Goal: Task Accomplishment & Management: Use online tool/utility

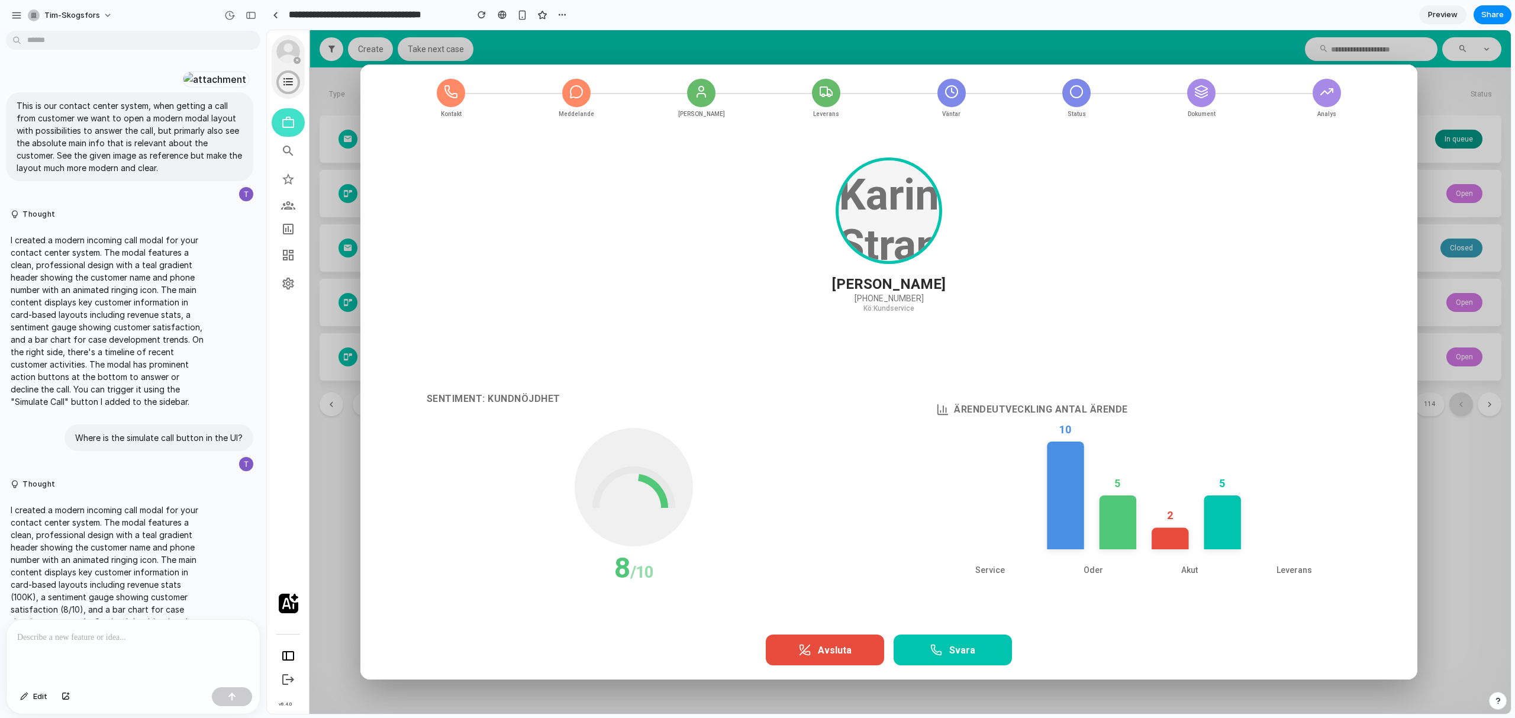
scroll to position [2921, 0]
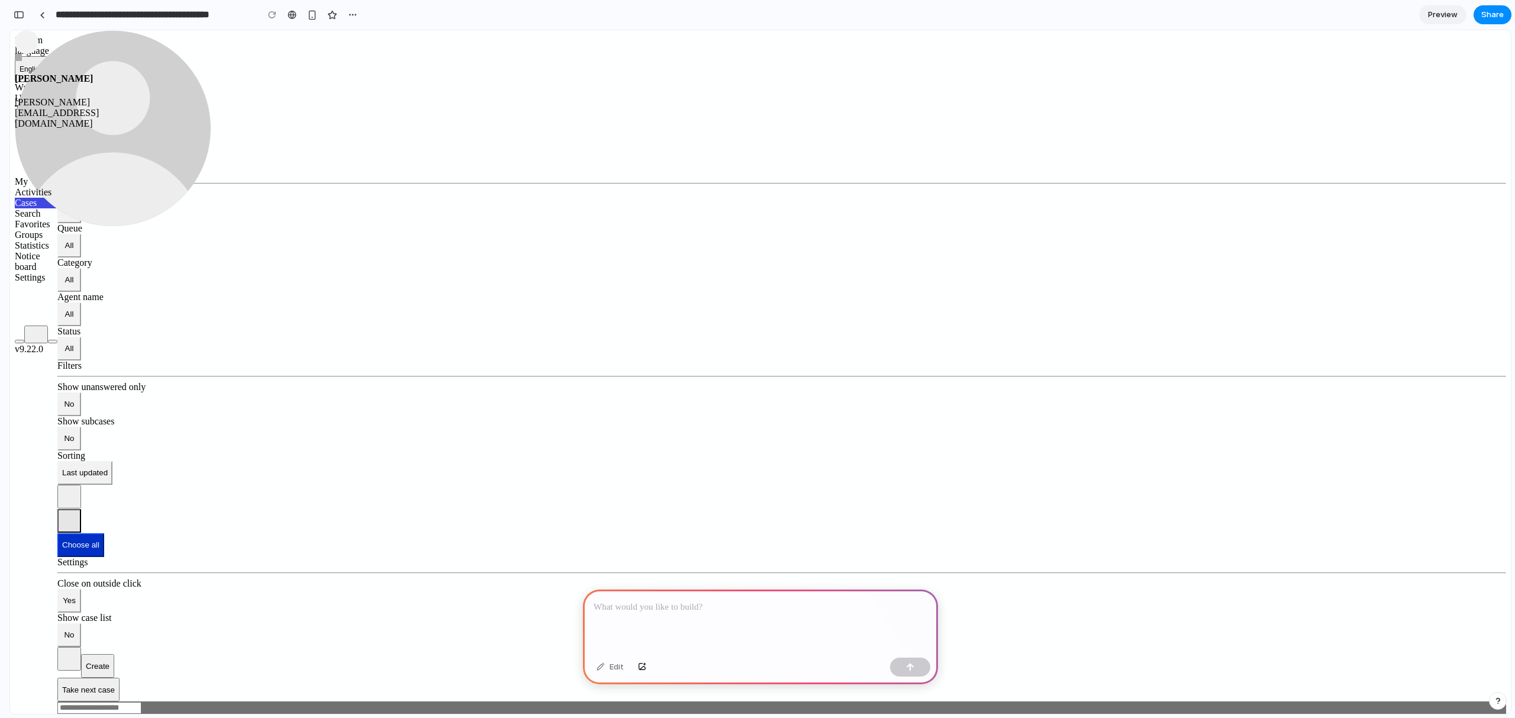
click at [625, 609] on p at bounding box center [760, 607] width 334 height 14
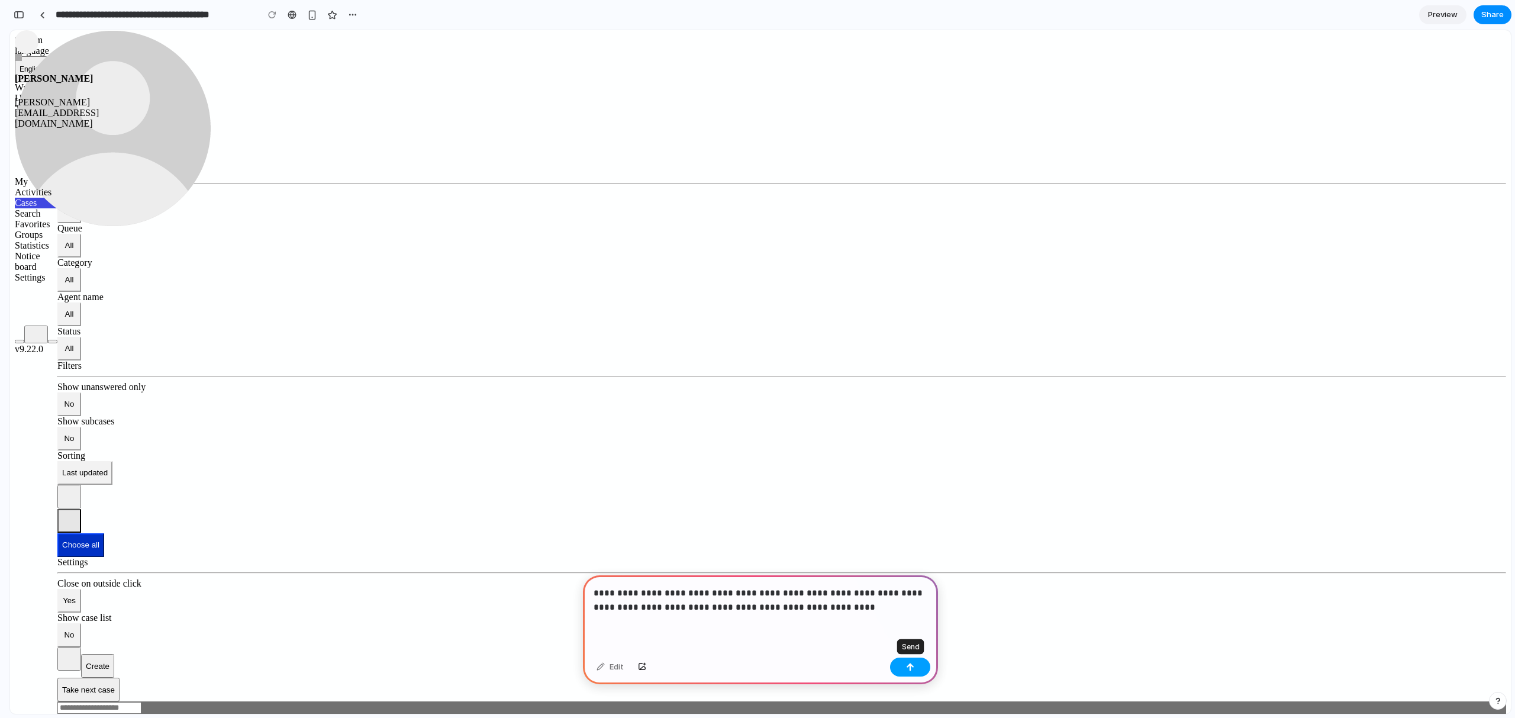
click at [918, 664] on button "button" at bounding box center [910, 666] width 40 height 19
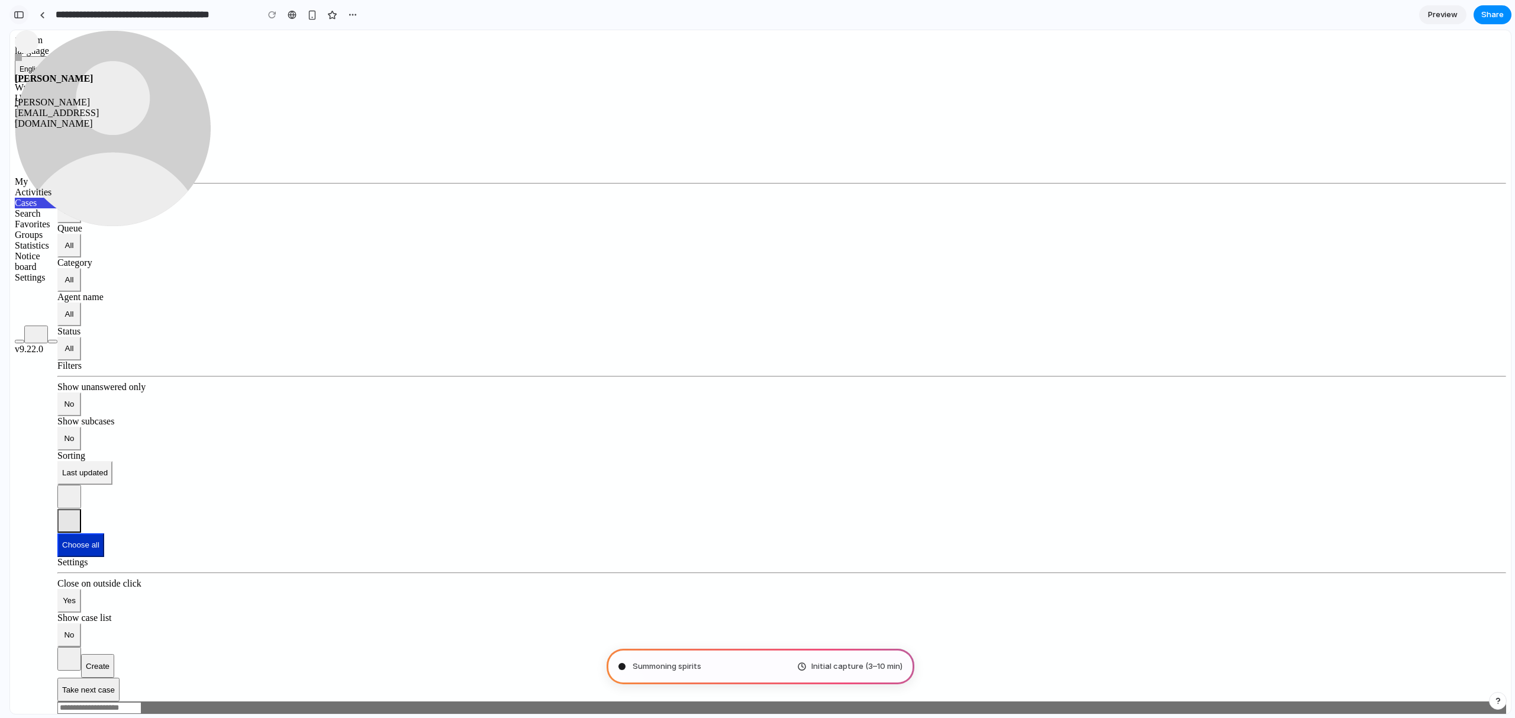
click at [21, 16] on div "button" at bounding box center [19, 15] width 11 height 8
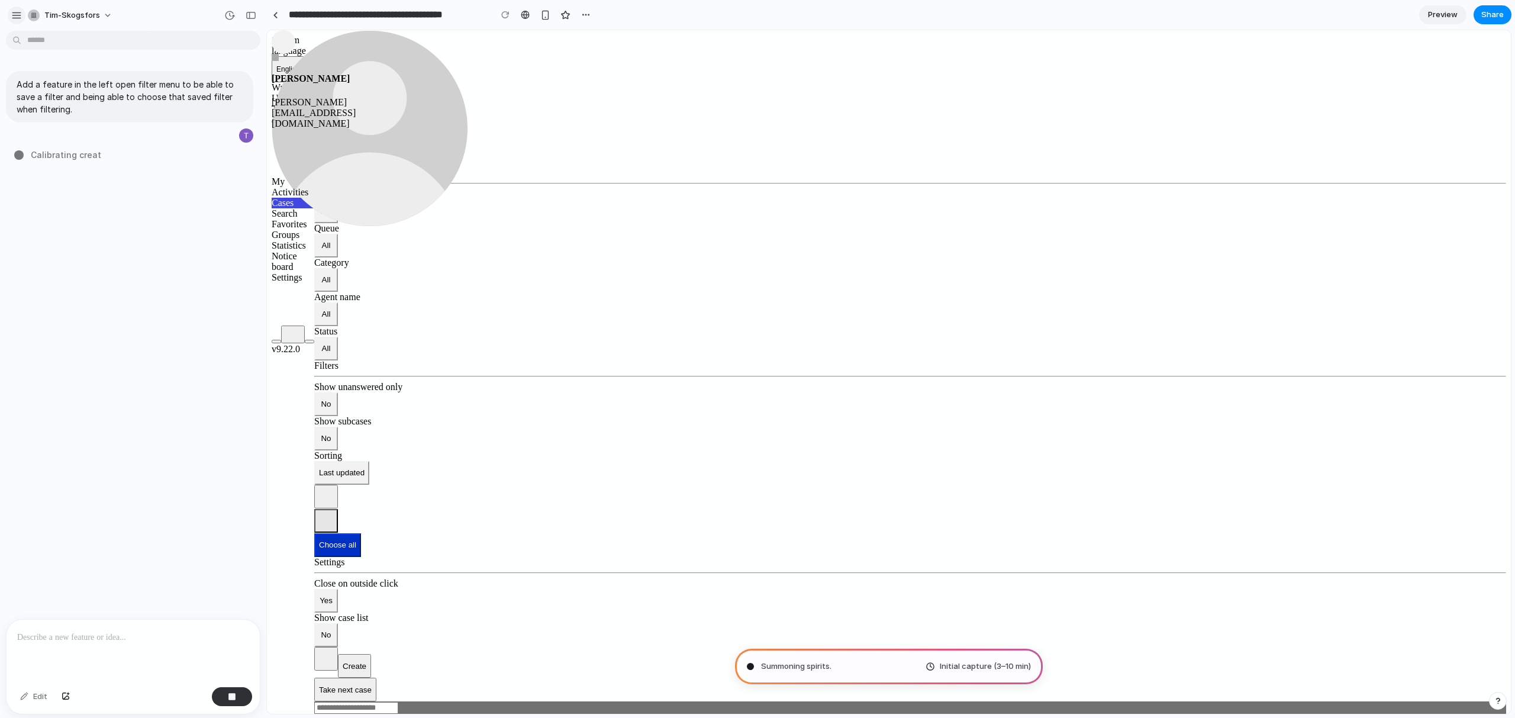
click at [21, 18] on div "button" at bounding box center [16, 15] width 11 height 11
click at [15, 10] on div "button" at bounding box center [16, 15] width 11 height 11
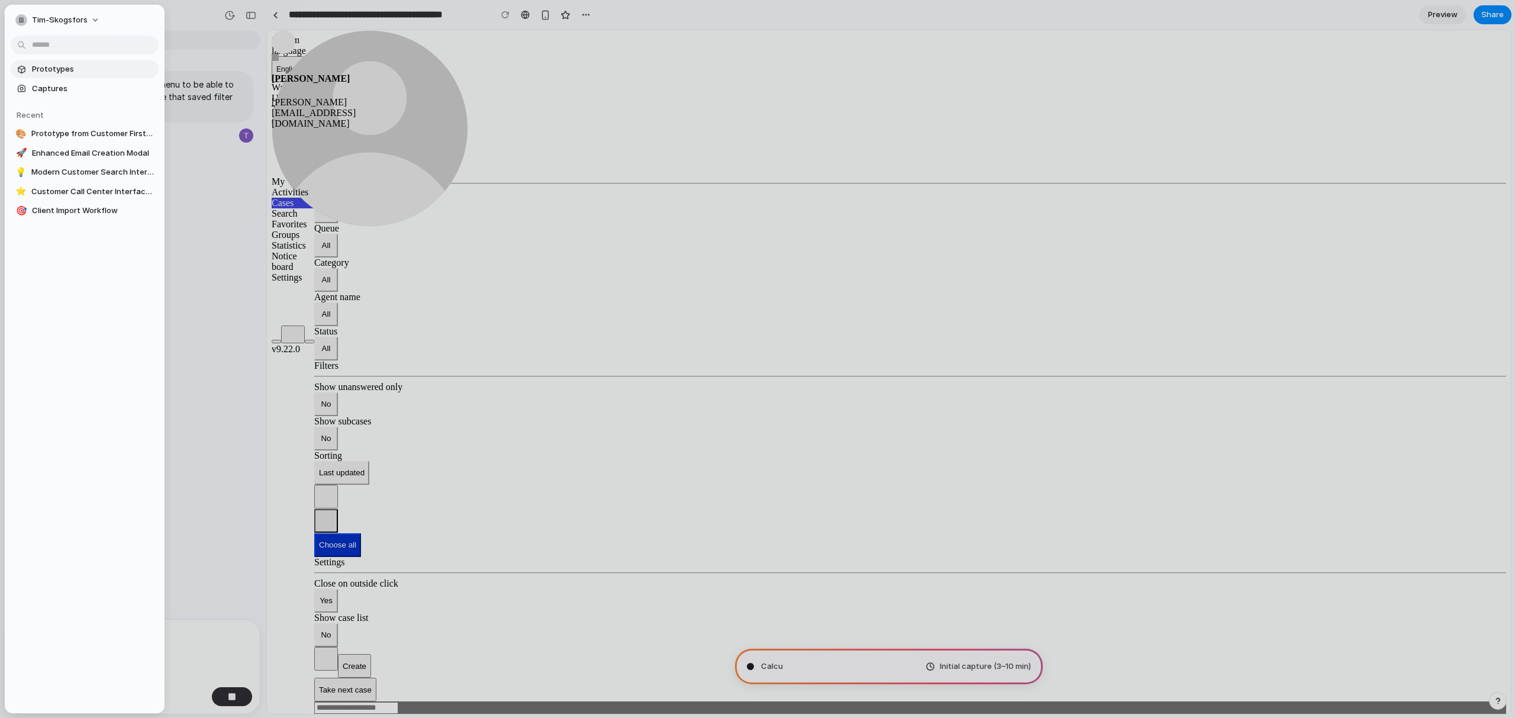
click at [42, 64] on span "Prototypes" at bounding box center [93, 69] width 122 height 12
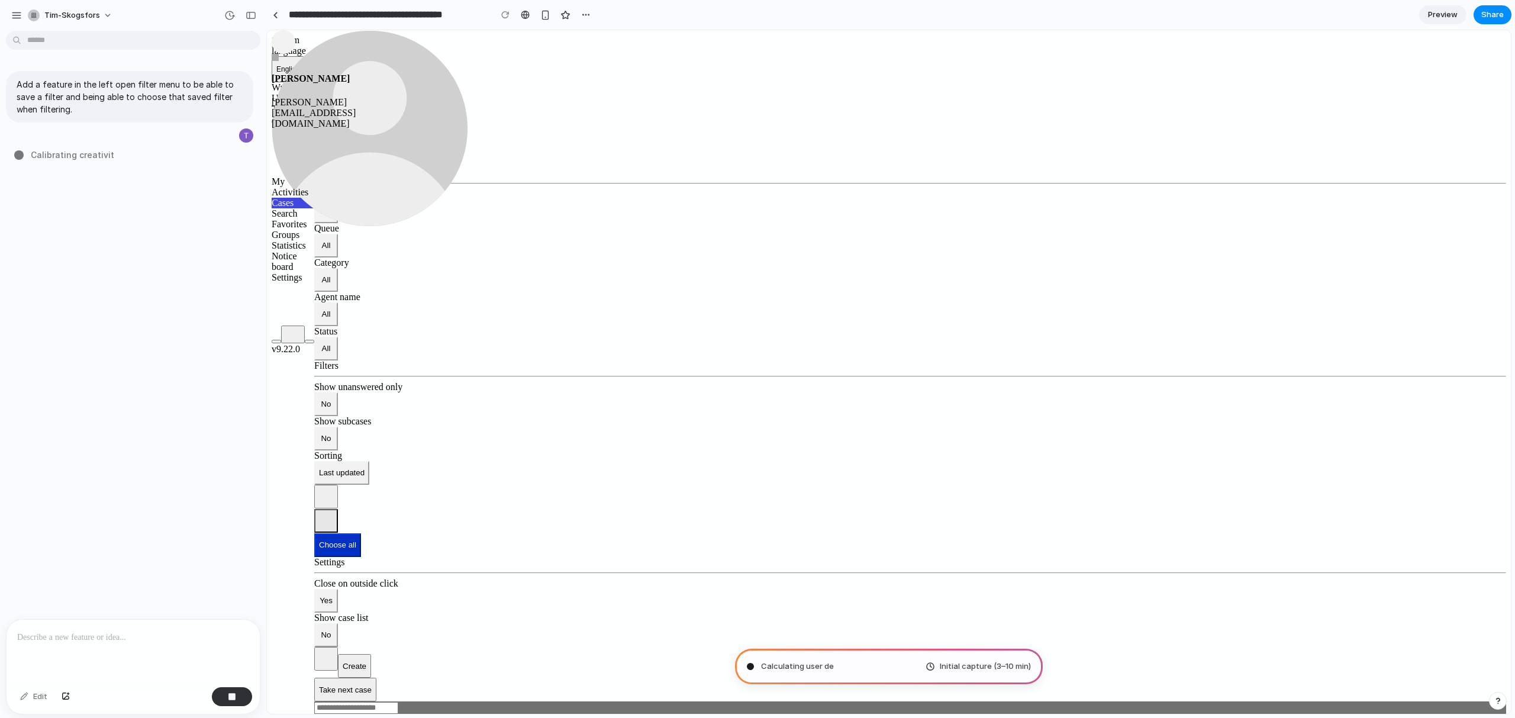
type input "**********"
click at [574, 18] on div "button" at bounding box center [570, 14] width 9 height 9
click at [551, 16] on div "Duplicate Delete" at bounding box center [757, 359] width 1515 height 718
click at [1484, 20] on span "Share" at bounding box center [1492, 15] width 22 height 12
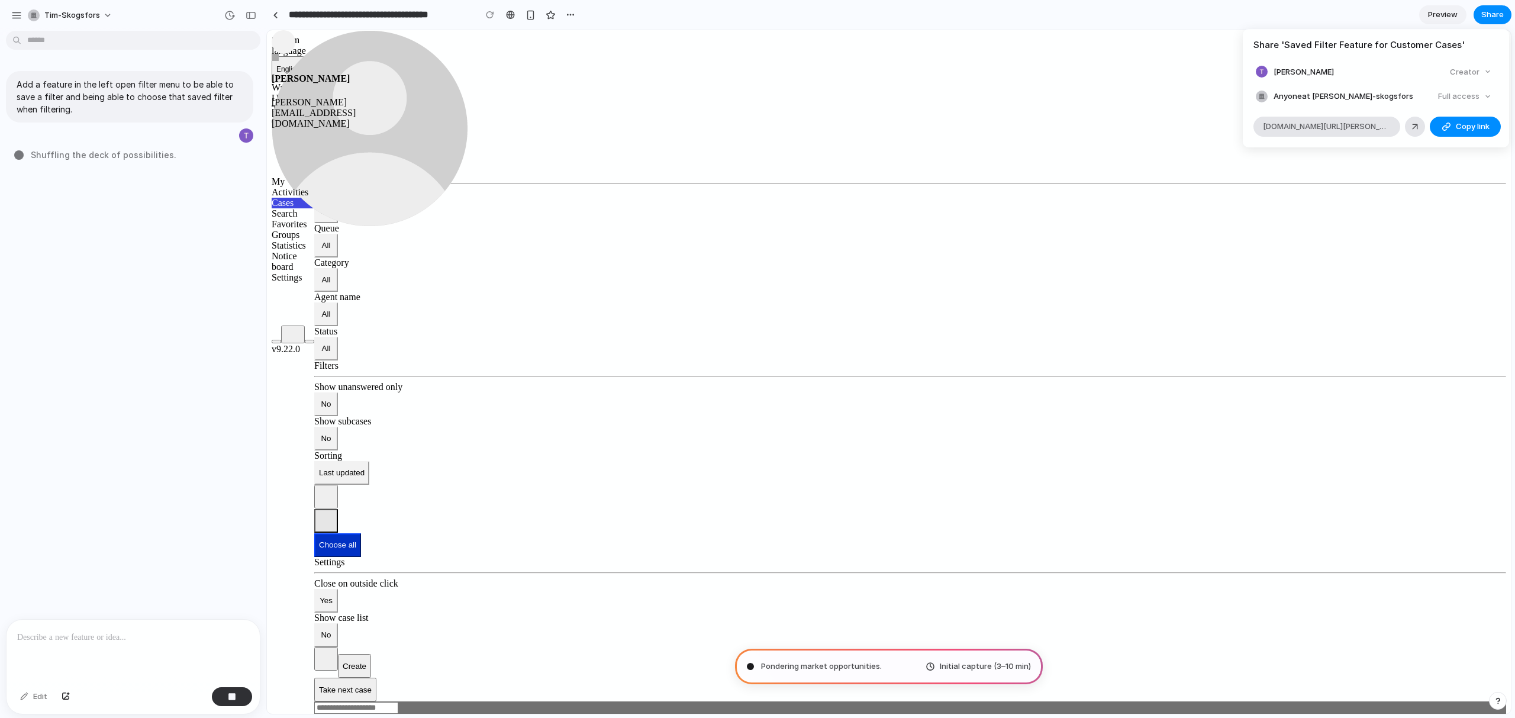
click at [1485, 73] on div "Creator" at bounding box center [1470, 72] width 51 height 17
click at [1465, 107] on article "Share ' Saved Filter Feature for Customer Cases ' Tim Skogsfors Creator Anyone …" at bounding box center [1375, 88] width 266 height 118
drag, startPoint x: 1468, startPoint y: 98, endPoint x: 1461, endPoint y: 104, distance: 8.9
click at [1468, 98] on div "Full access" at bounding box center [1464, 96] width 63 height 17
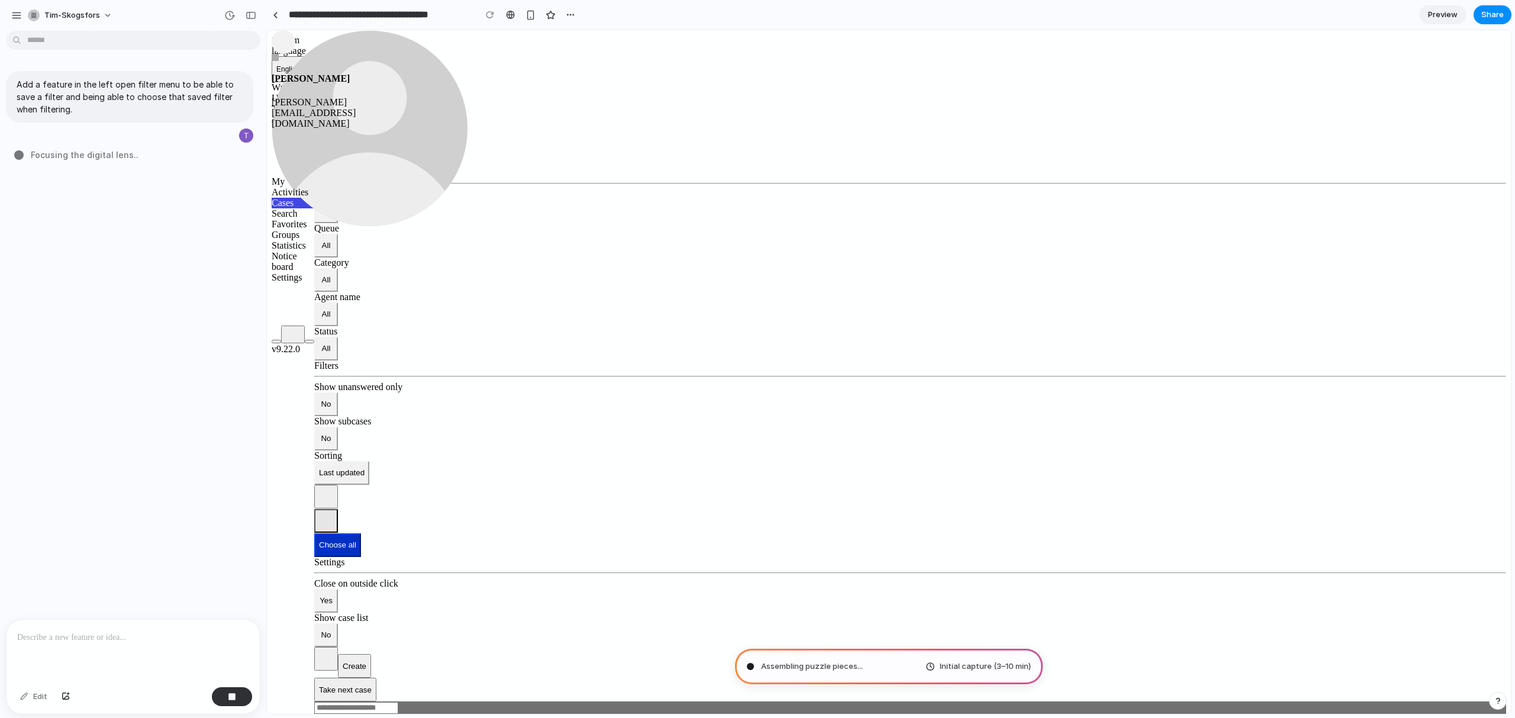
click at [1193, 73] on div "Share ' Saved Filter Feature for Customer Cases ' Tim Skogsfors Creator Anyone …" at bounding box center [757, 359] width 1515 height 718
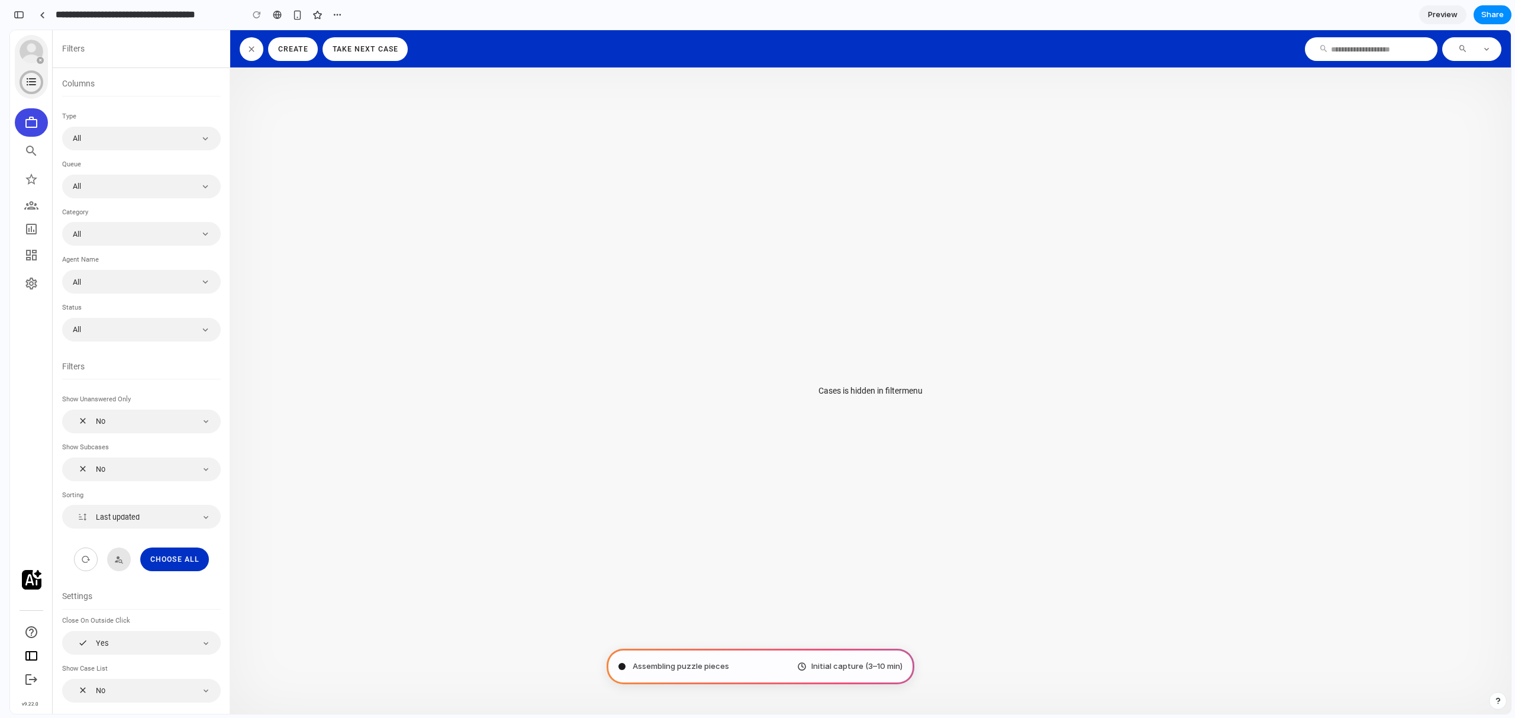
scroll to position [221, 0]
click at [17, 18] on div "button" at bounding box center [19, 15] width 11 height 8
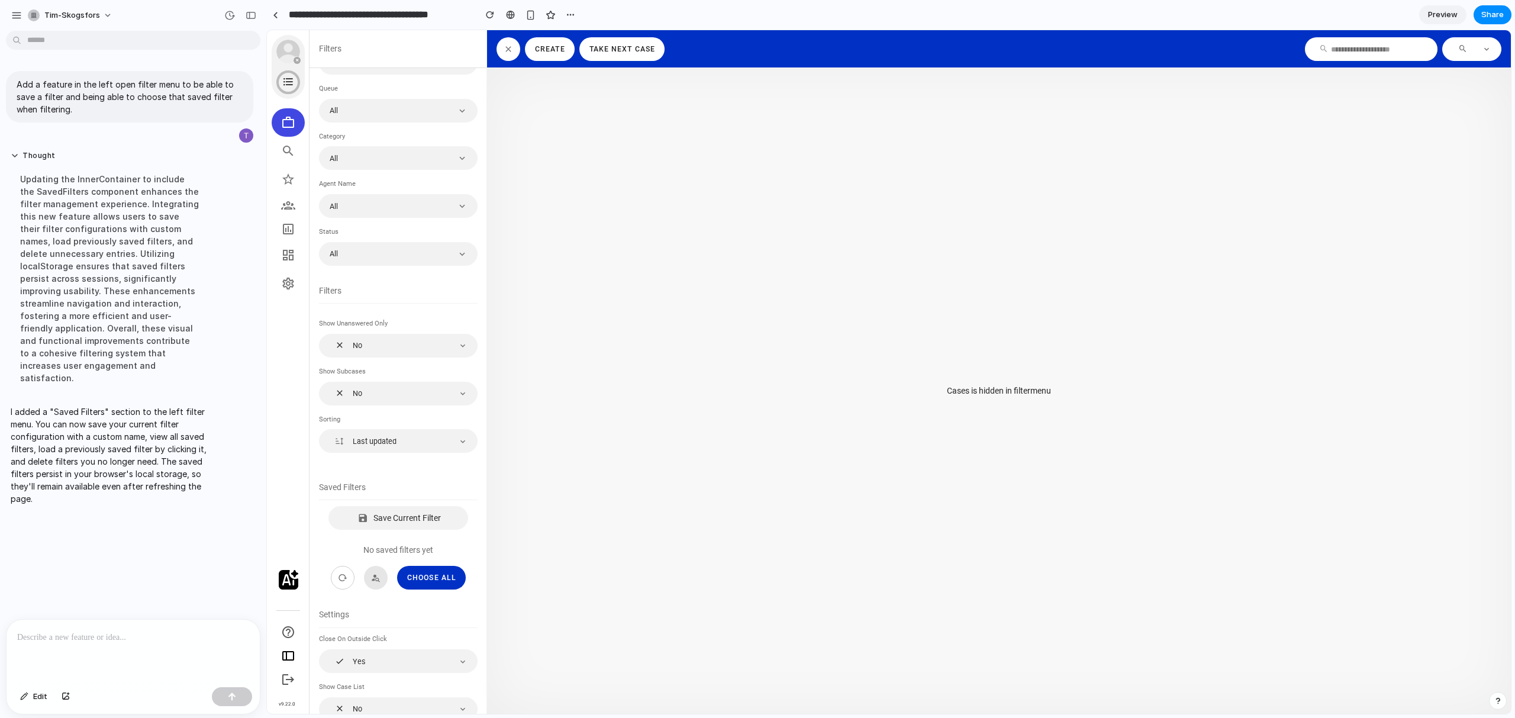
scroll to position [83, 0]
click at [415, 510] on span "Save Current Filter" at bounding box center [407, 510] width 68 height 9
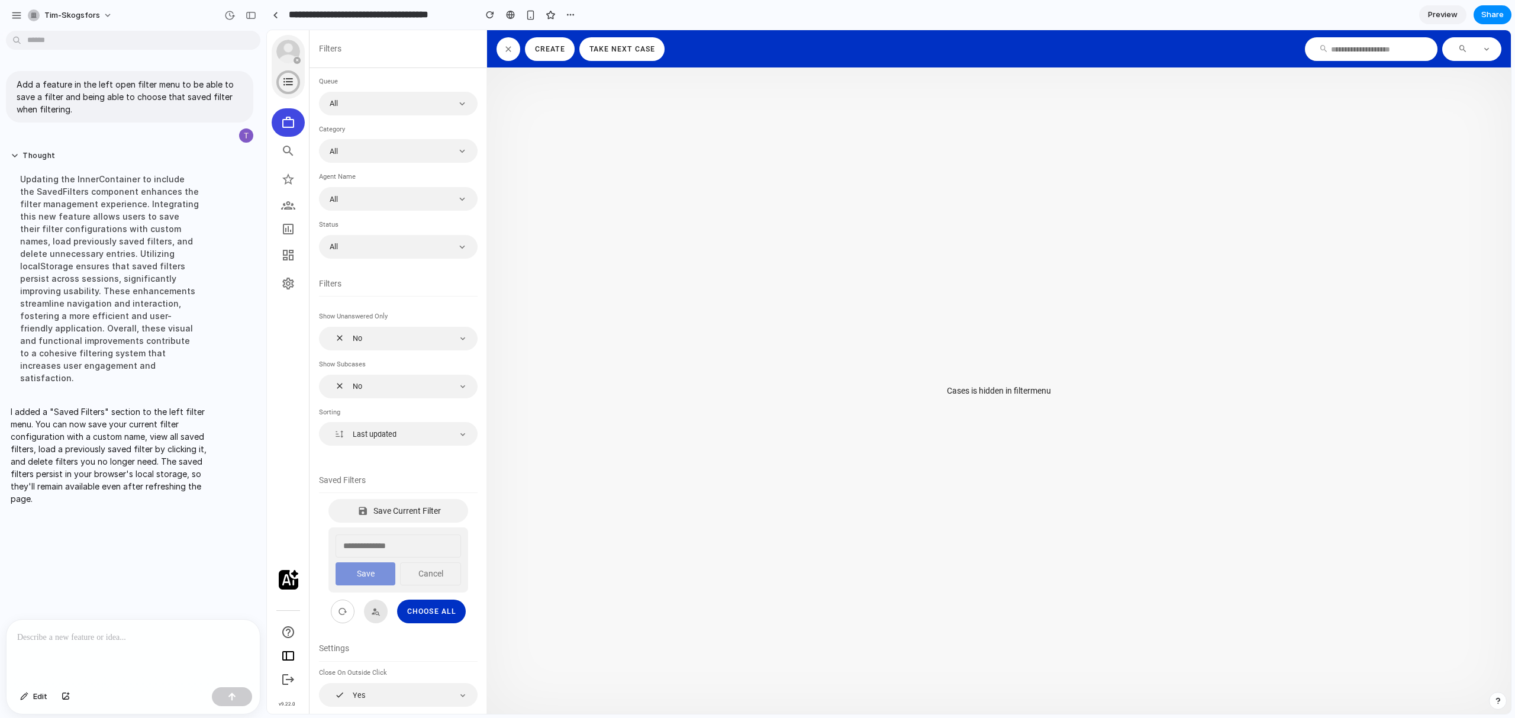
click at [400, 537] on input "text" at bounding box center [397, 545] width 125 height 23
type input "**********"
click at [374, 567] on button "Save" at bounding box center [365, 573] width 60 height 23
click at [390, 544] on button "Test filter" at bounding box center [386, 545] width 104 height 24
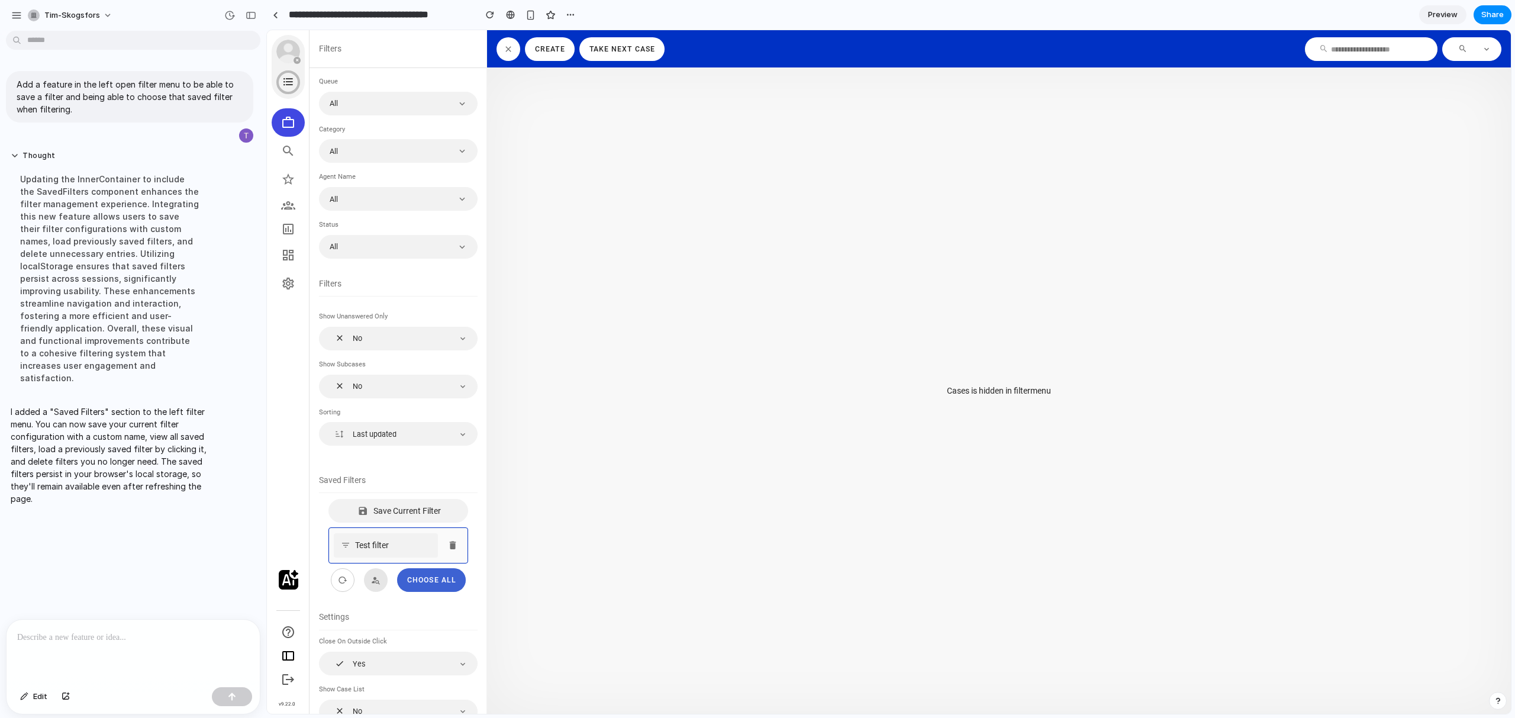
click at [432, 583] on div "Choose all" at bounding box center [431, 580] width 50 height 8
click at [419, 438] on div "Last updated" at bounding box center [389, 433] width 121 height 11
click at [416, 377] on button "No" at bounding box center [398, 386] width 159 height 24
click at [364, 531] on div "Test filter" at bounding box center [398, 545] width 140 height 36
click at [363, 547] on button "Test filter" at bounding box center [386, 545] width 104 height 24
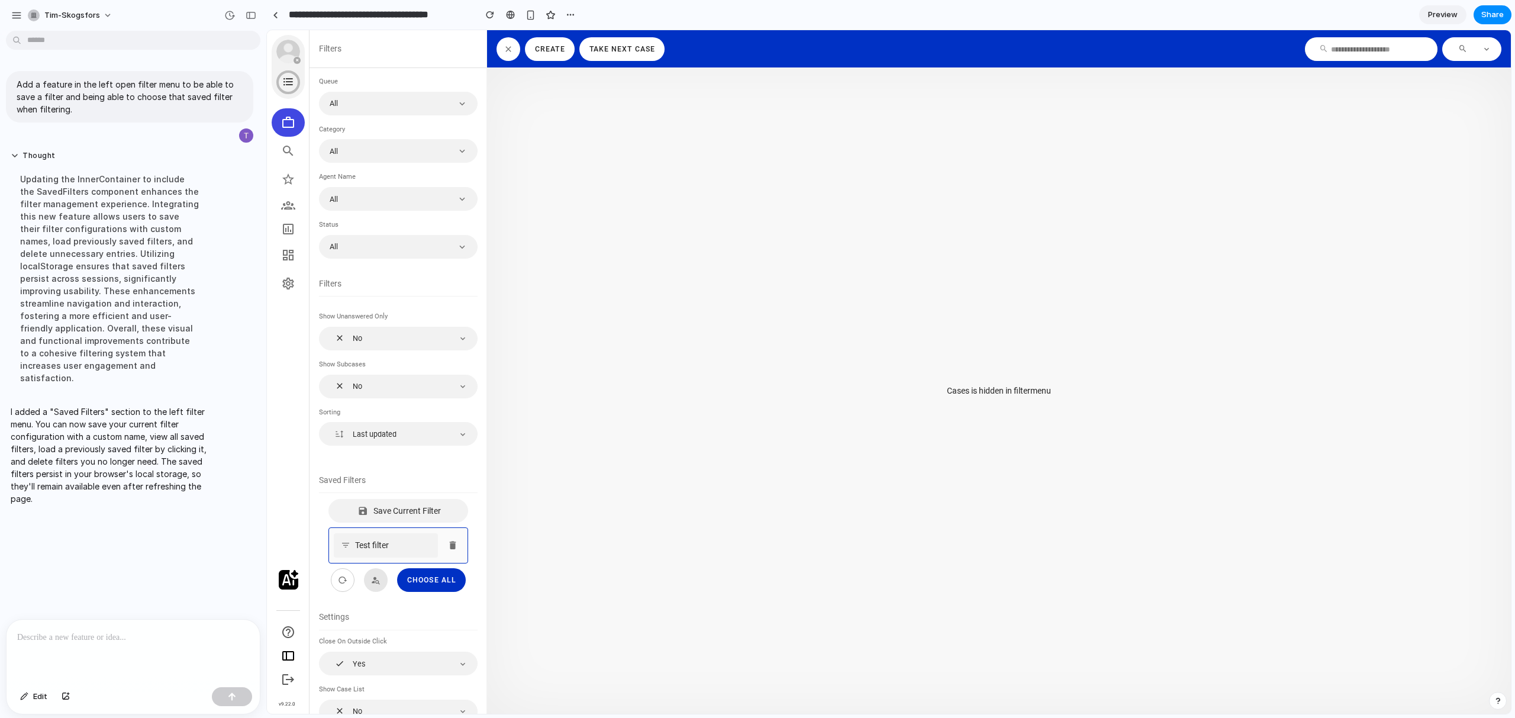
click at [328, 509] on div "Save Current Filter Test filter" at bounding box center [398, 531] width 159 height 64
click at [328, 472] on section "Columns Type All Queue All Category All Agent name All Status All Filters Show …" at bounding box center [397, 390] width 177 height 645
click at [344, 586] on icon "button" at bounding box center [342, 580] width 14 height 14
click at [378, 488] on div at bounding box center [398, 492] width 159 height 12
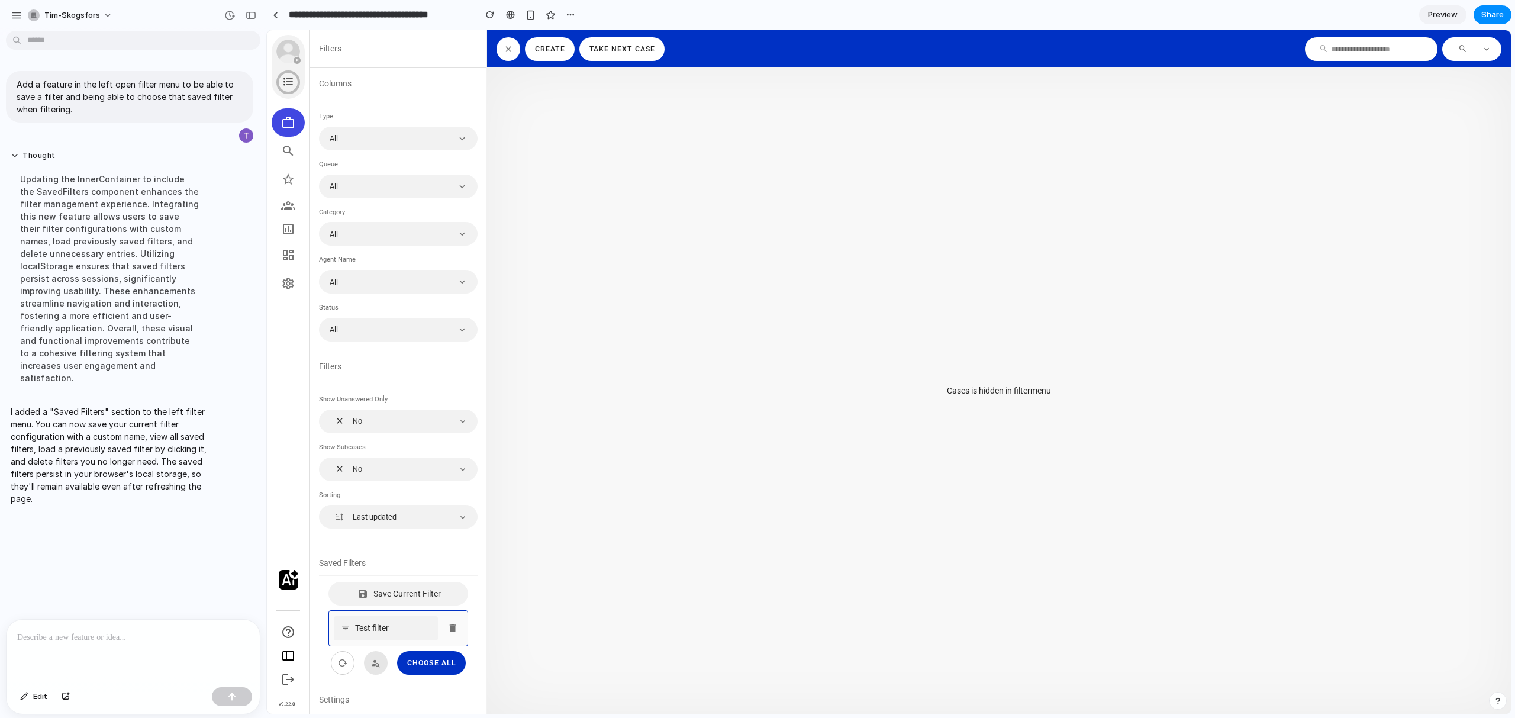
scroll to position [112, 0]
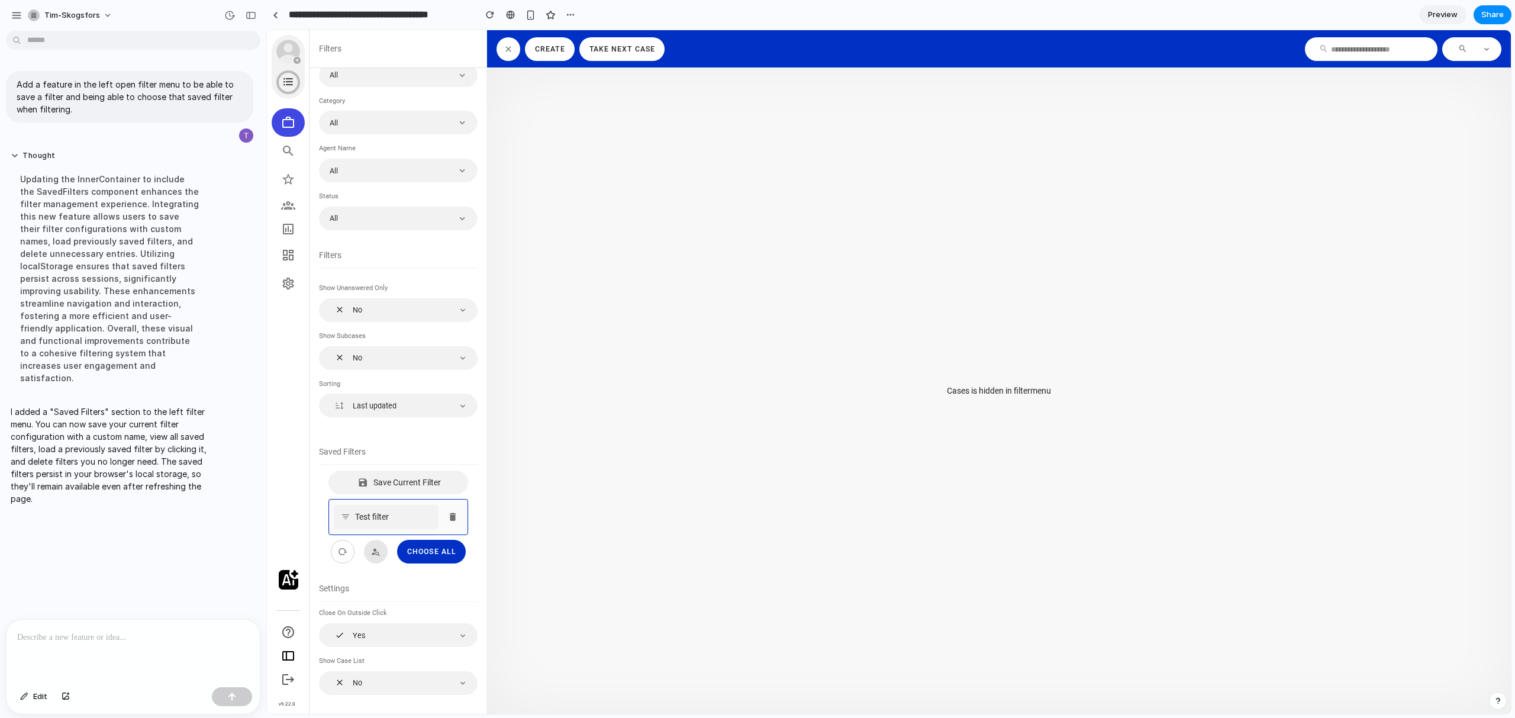
click at [405, 456] on div "Saved Filters" at bounding box center [398, 457] width 159 height 25
click at [413, 479] on span "Save Current Filter" at bounding box center [407, 481] width 68 height 9
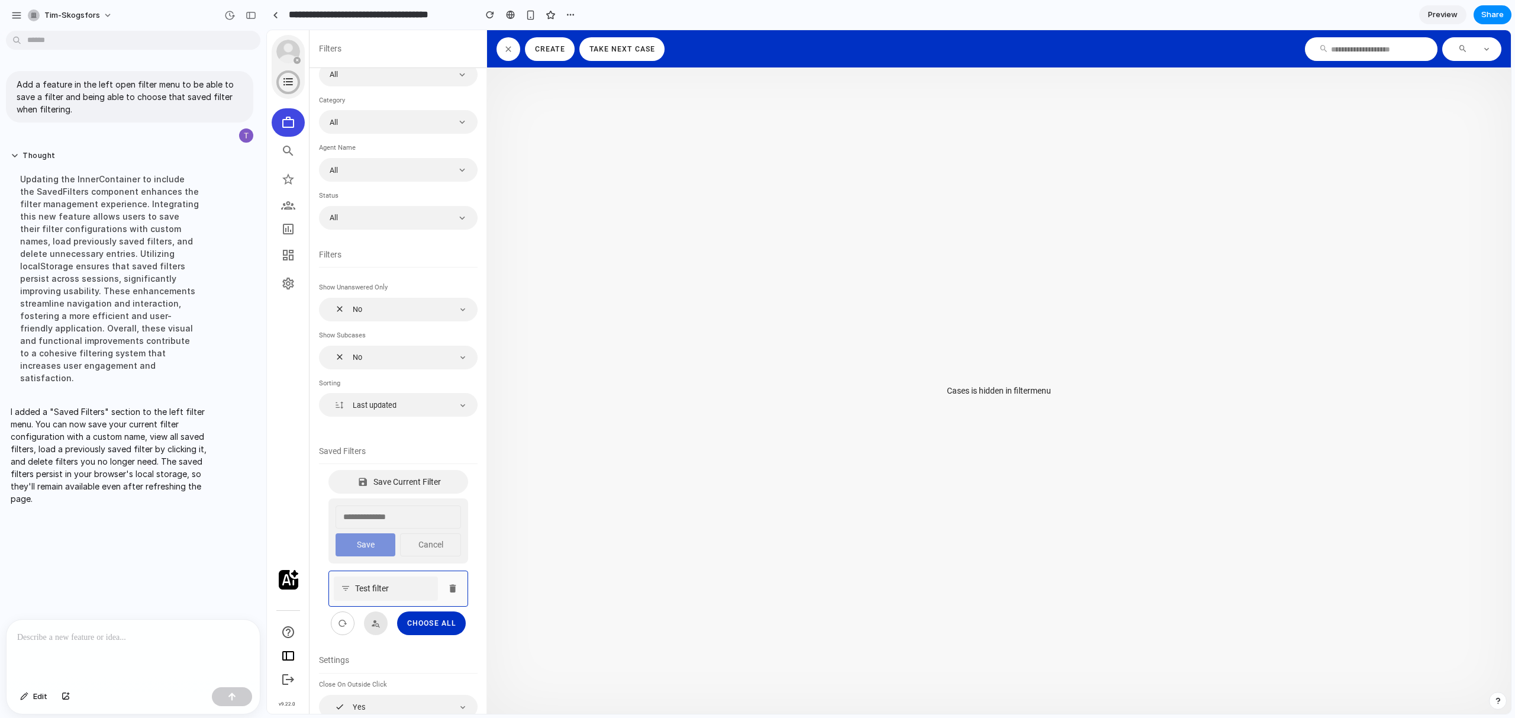
click at [398, 512] on input "text" at bounding box center [397, 516] width 125 height 23
type input "****"
click at [409, 543] on button "Cancel" at bounding box center [430, 544] width 61 height 23
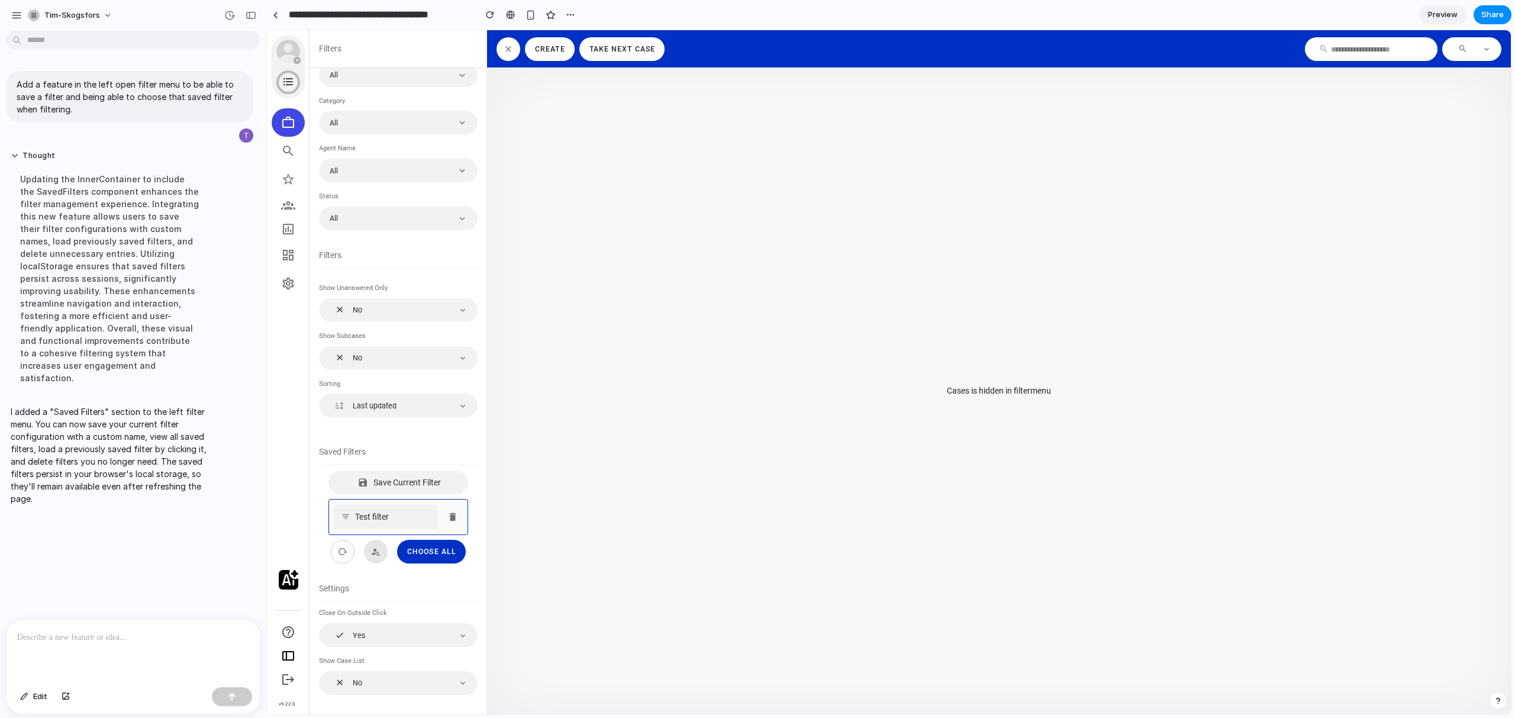
click at [471, 538] on section "Saved Filters Save Current Filter Test filter" at bounding box center [398, 492] width 159 height 94
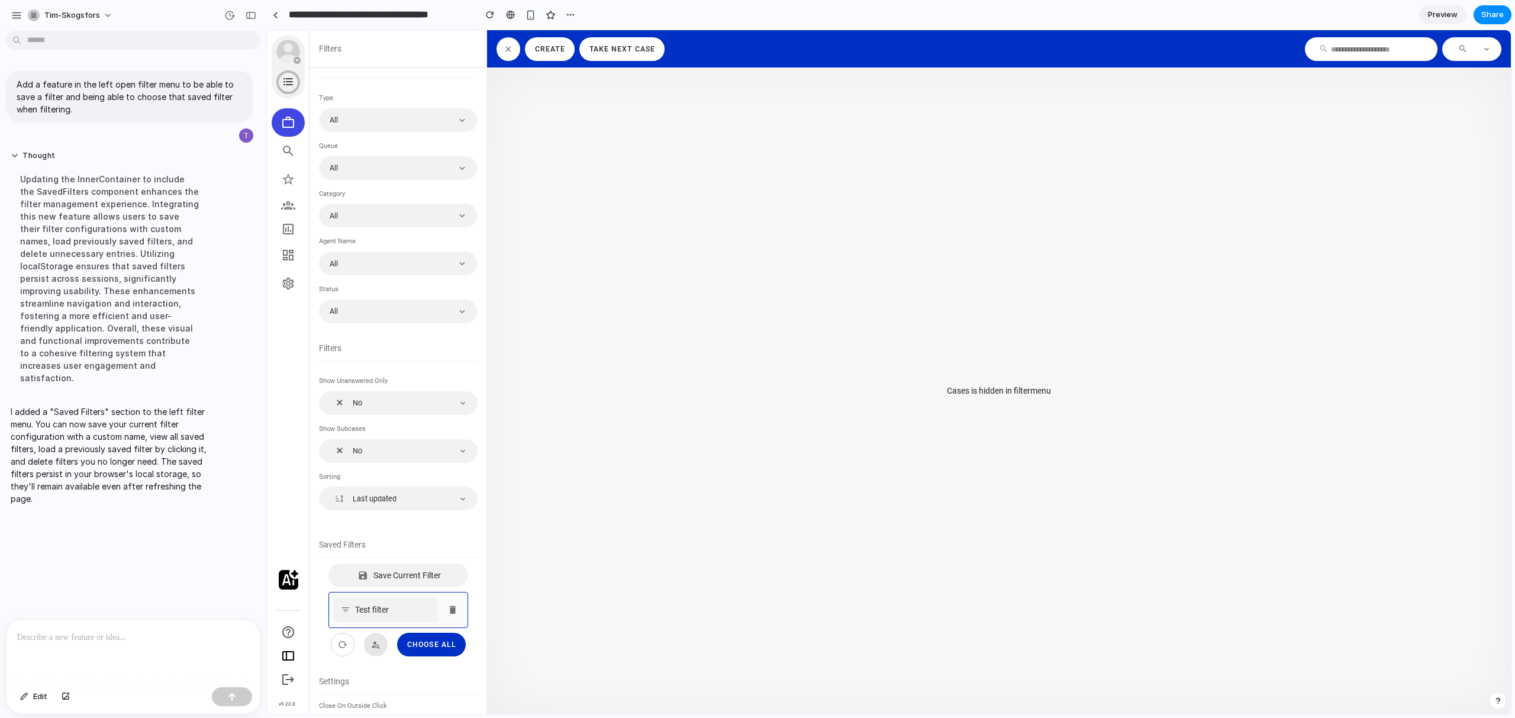
scroll to position [0, 0]
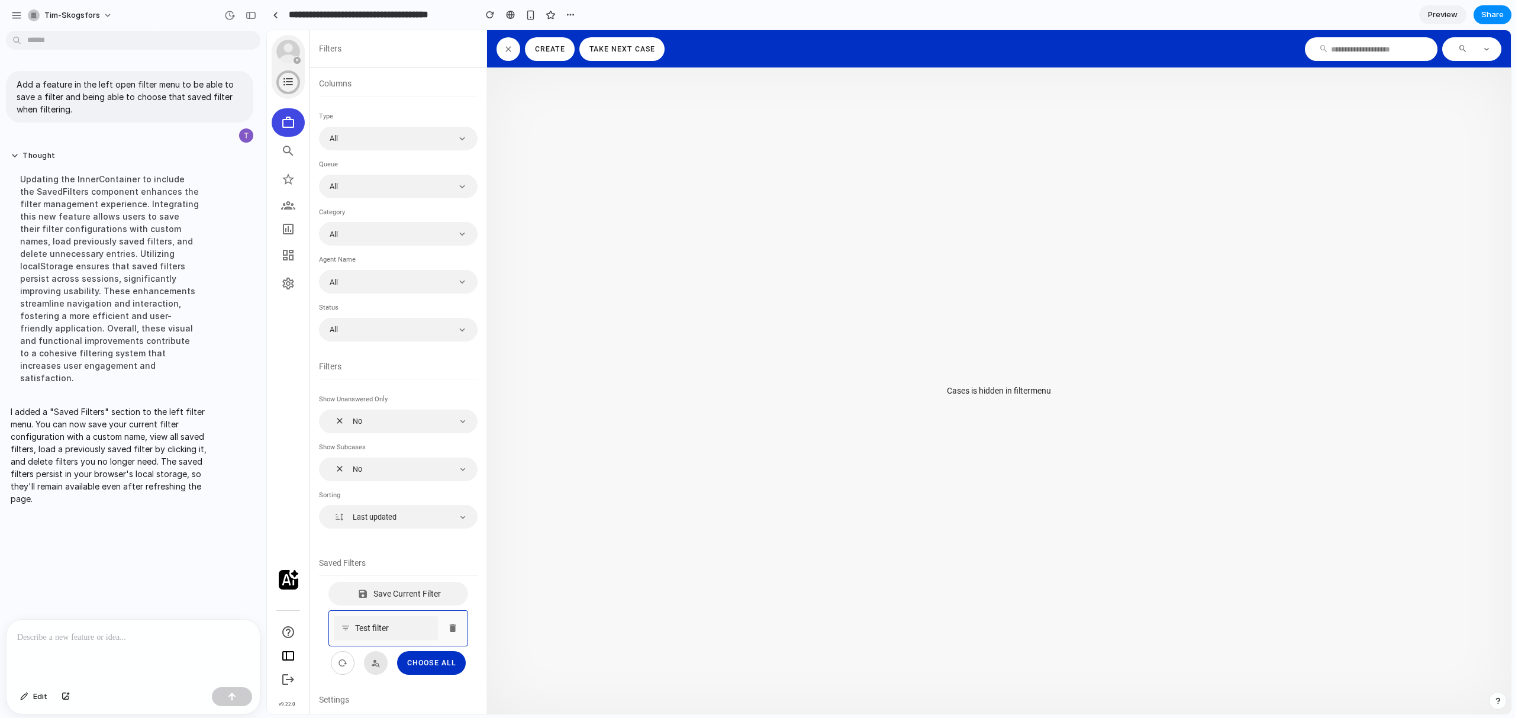
click at [469, 76] on section "Columns Type All Queue All Category All Agent name All Status All Filters Show …" at bounding box center [397, 390] width 177 height 645
click at [395, 566] on div "Saved Filters" at bounding box center [398, 569] width 159 height 25
click at [508, 56] on button "button" at bounding box center [508, 49] width 24 height 24
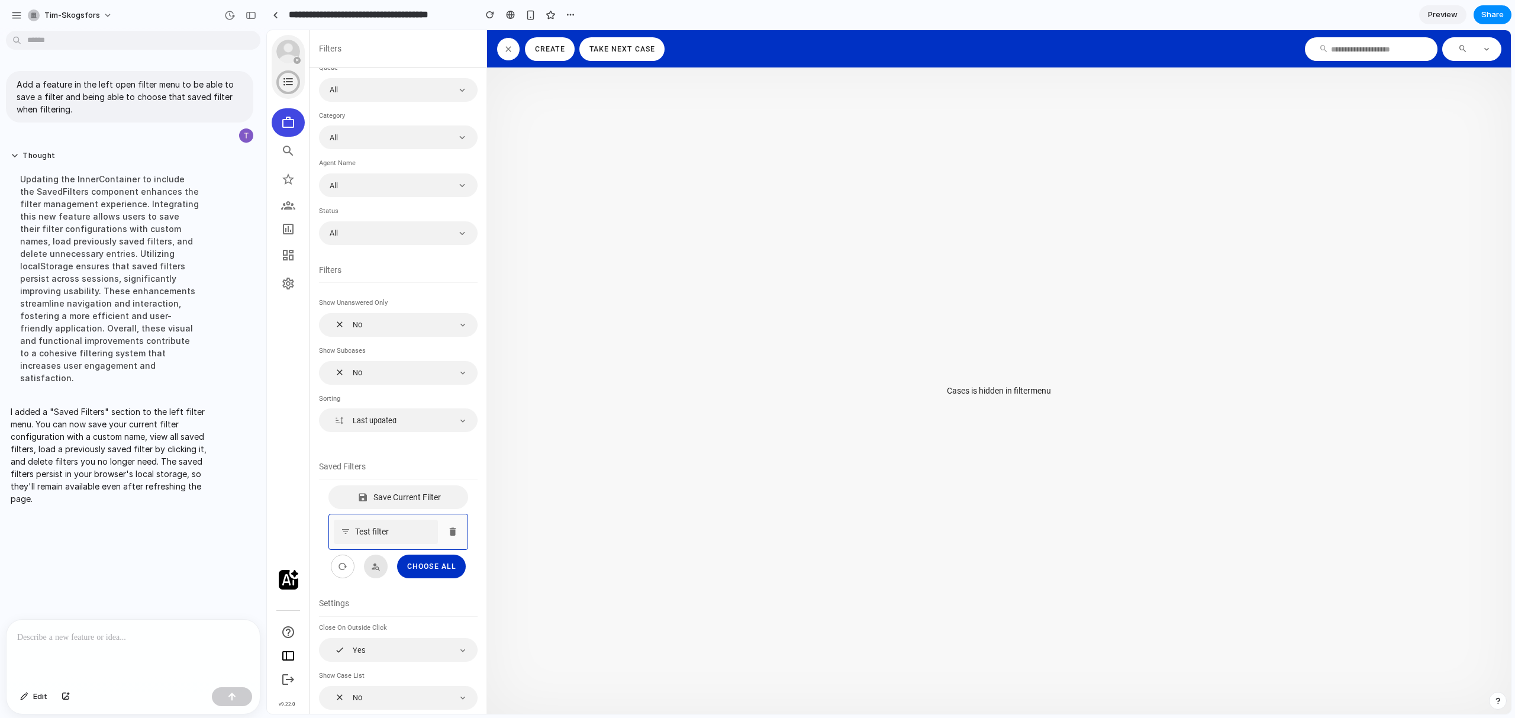
scroll to position [112, 0]
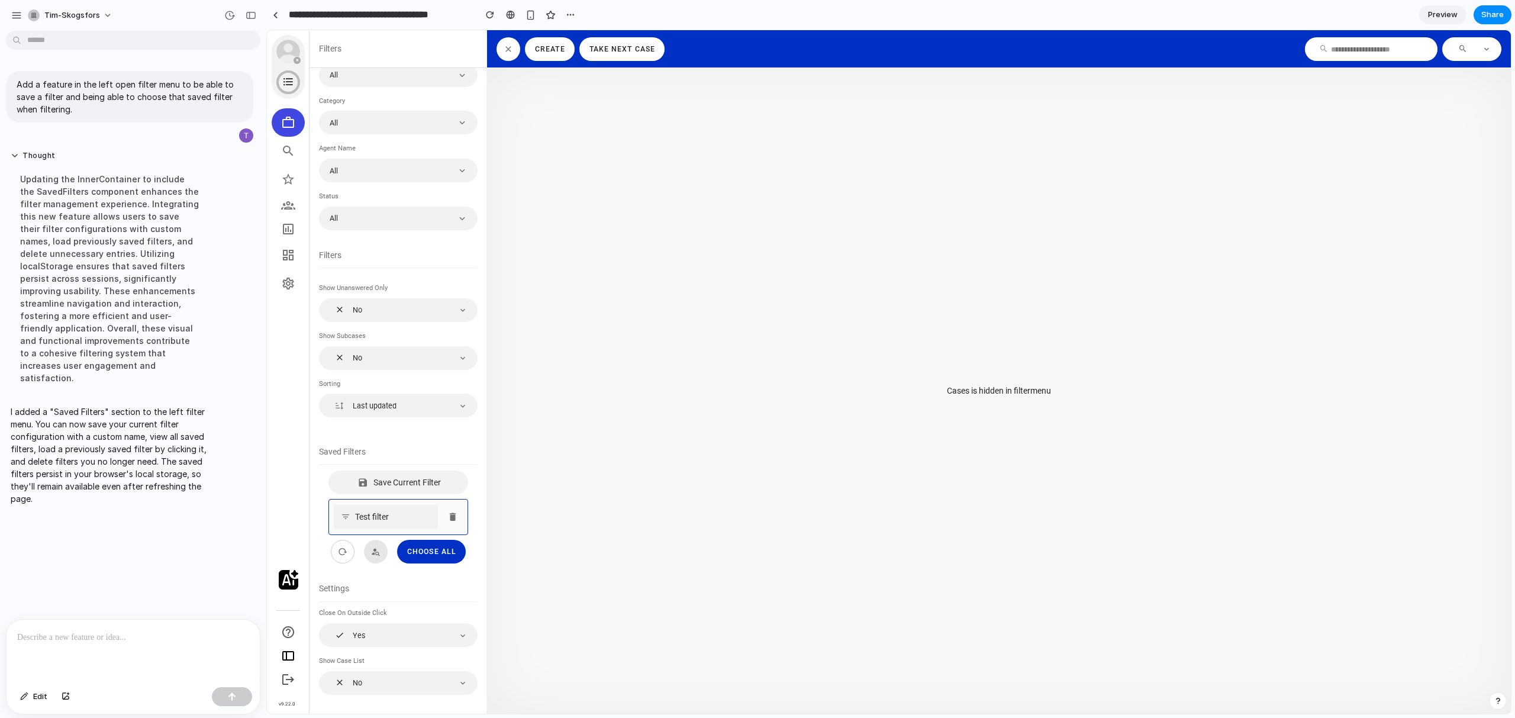
click at [423, 458] on div at bounding box center [398, 464] width 159 height 12
click at [411, 477] on span "Save Current Filter" at bounding box center [407, 481] width 68 height 9
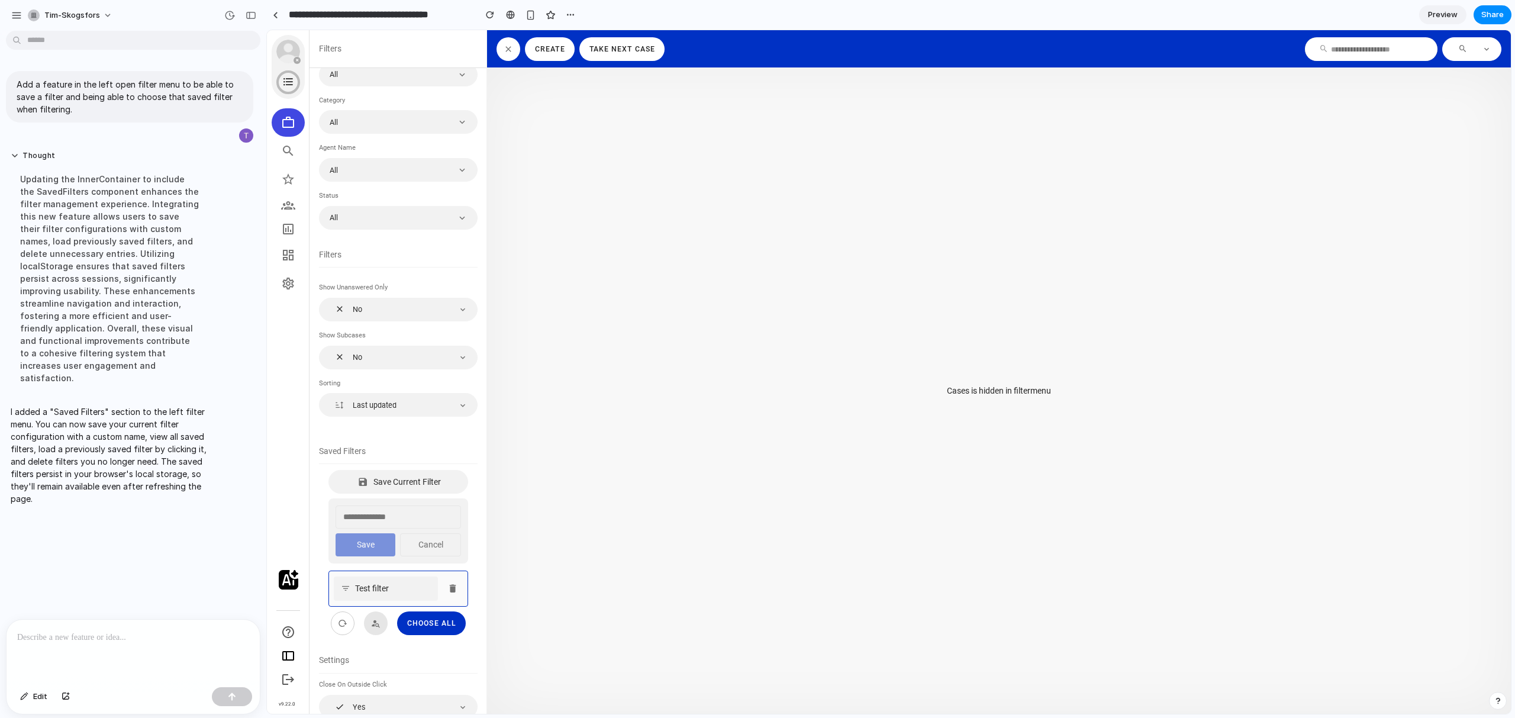
click at [417, 540] on button "Cancel" at bounding box center [430, 544] width 61 height 23
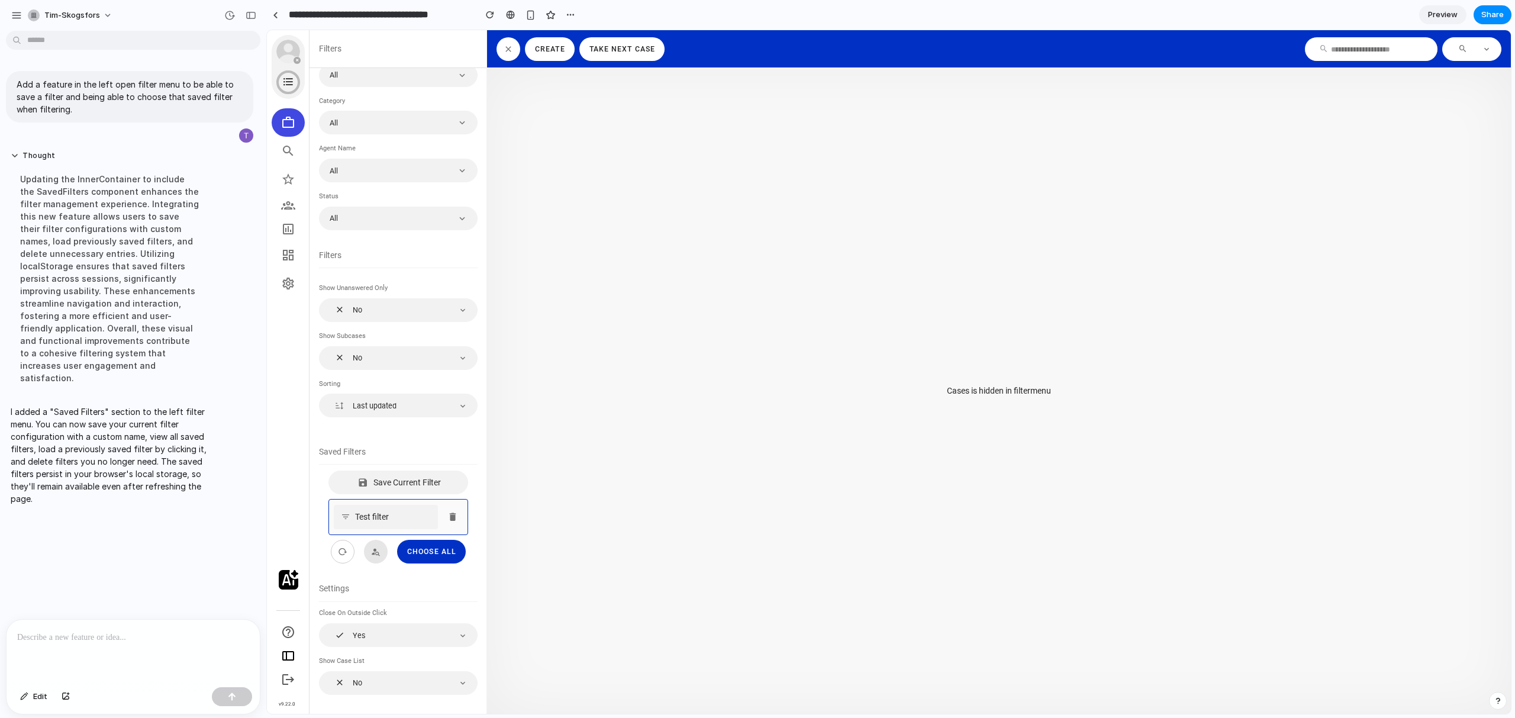
click at [447, 518] on icon at bounding box center [452, 517] width 11 height 16
click at [411, 501] on button "Save Current Filter" at bounding box center [398, 492] width 140 height 24
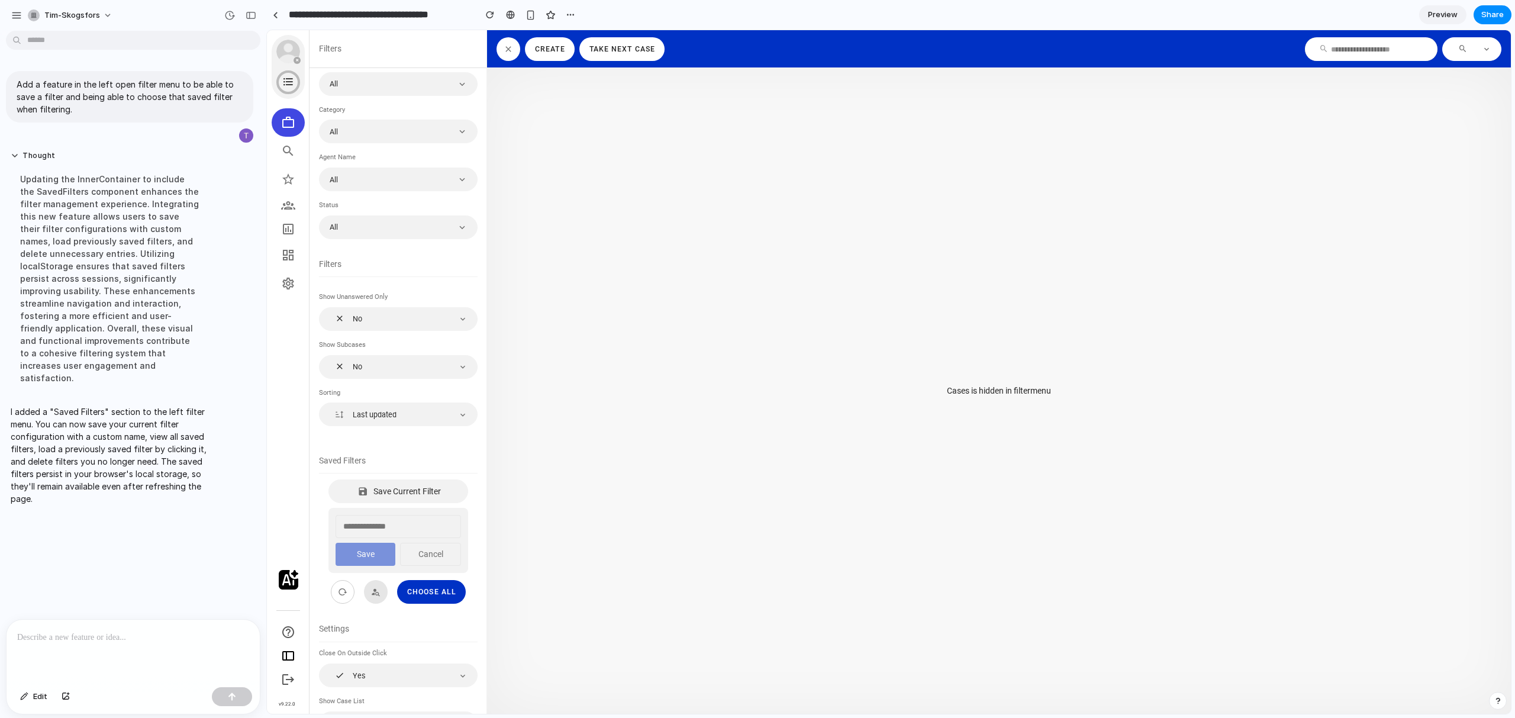
scroll to position [143, 0]
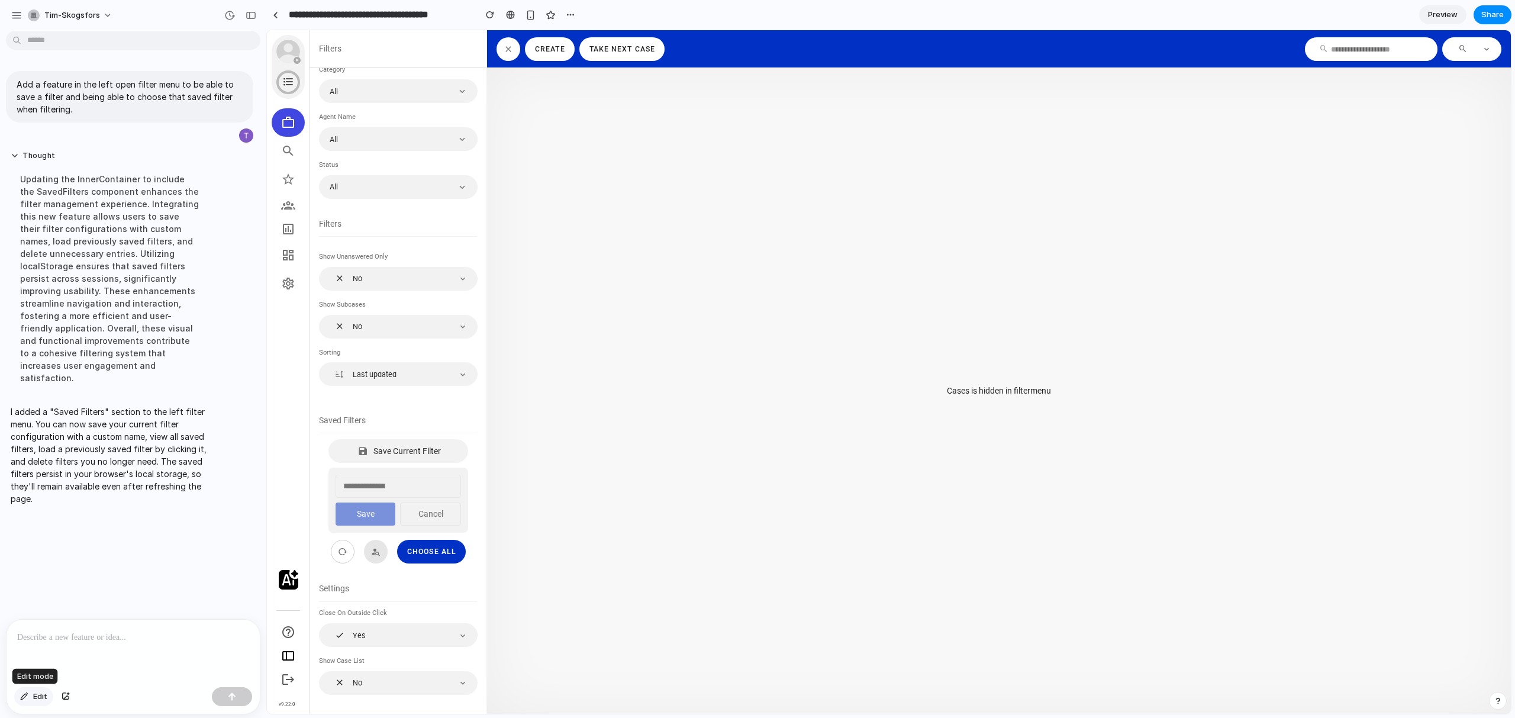
click at [28, 699] on div "button" at bounding box center [24, 696] width 8 height 7
click at [393, 472] on div at bounding box center [888, 372] width 1243 height 683
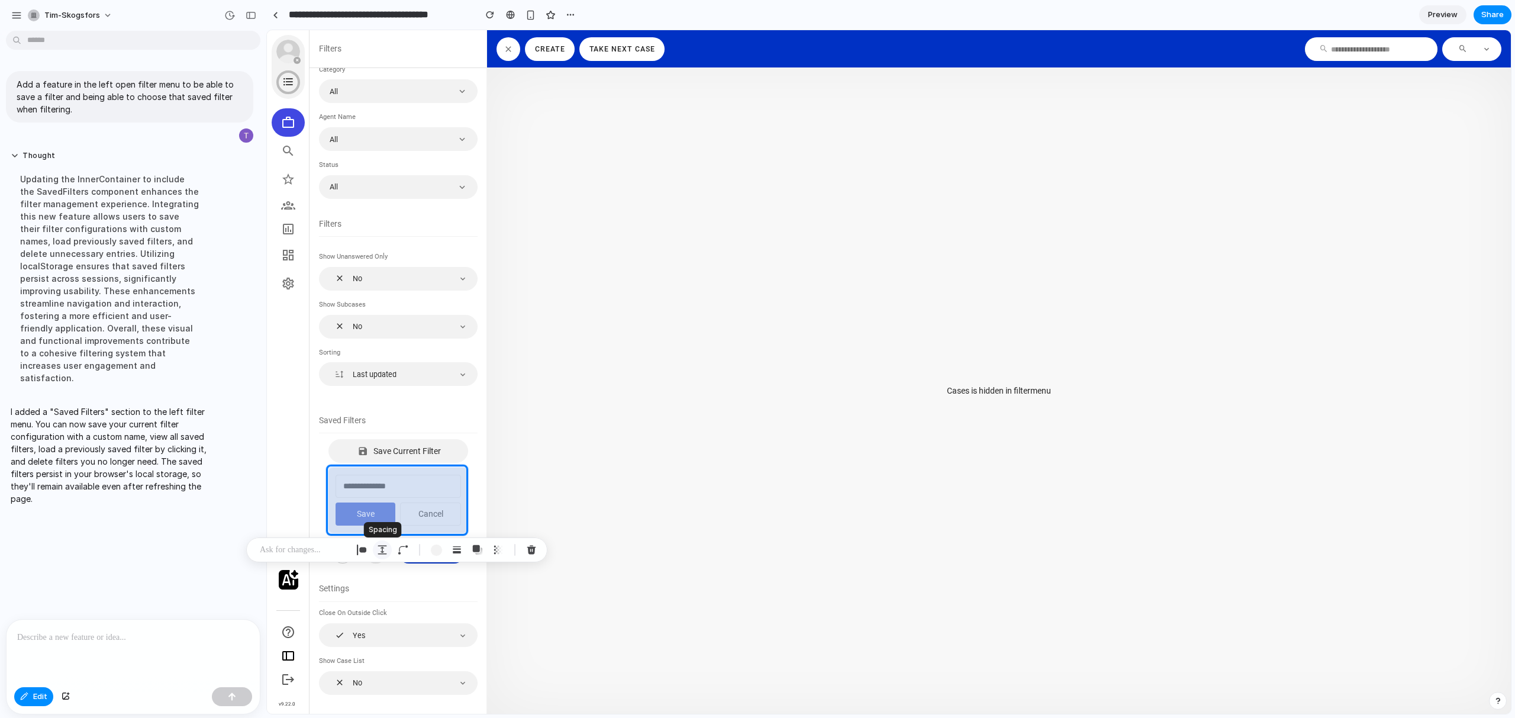
click at [380, 556] on button "button" at bounding box center [382, 549] width 19 height 19
click at [461, 597] on input "*" at bounding box center [451, 603] width 59 height 24
click at [473, 598] on button "Increment" at bounding box center [471, 598] width 12 height 9
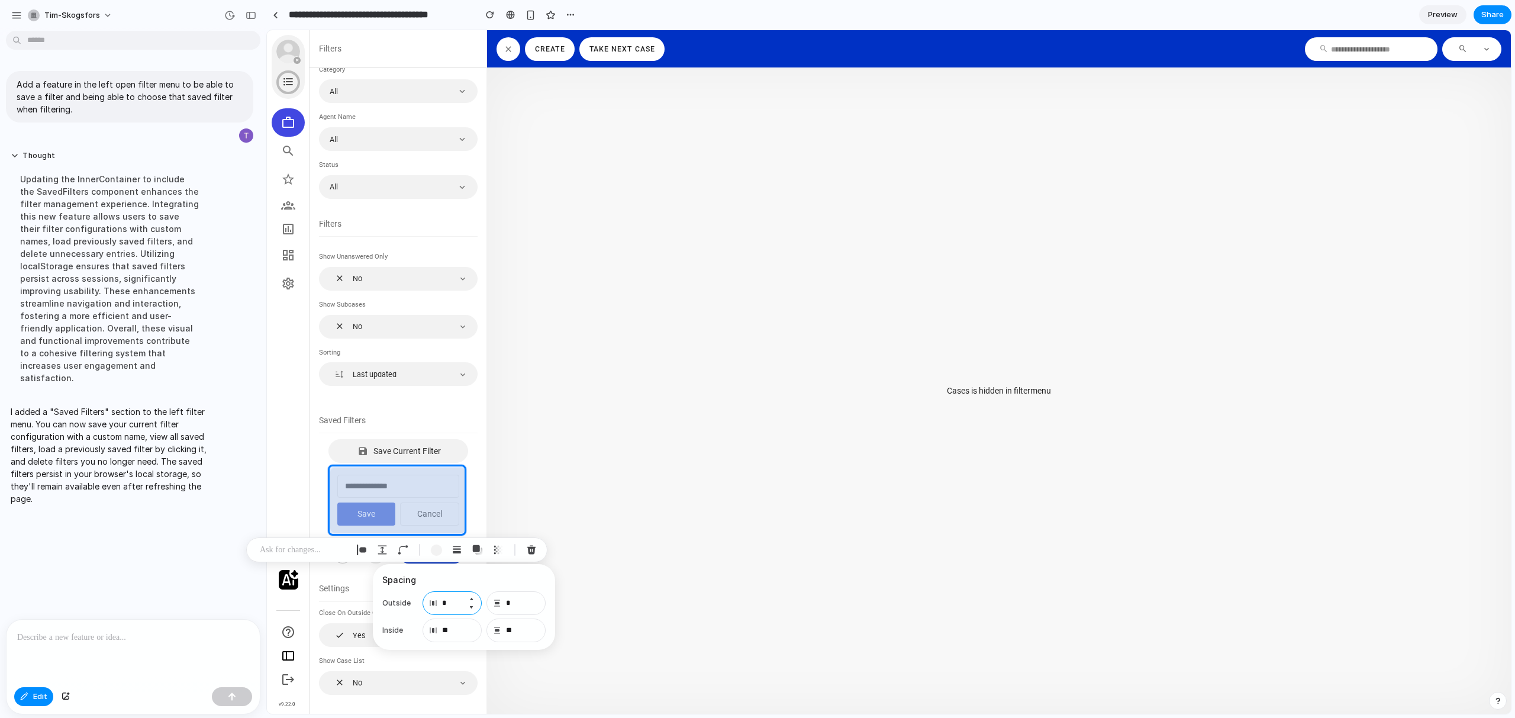
click at [473, 598] on button "Increment" at bounding box center [471, 598] width 12 height 9
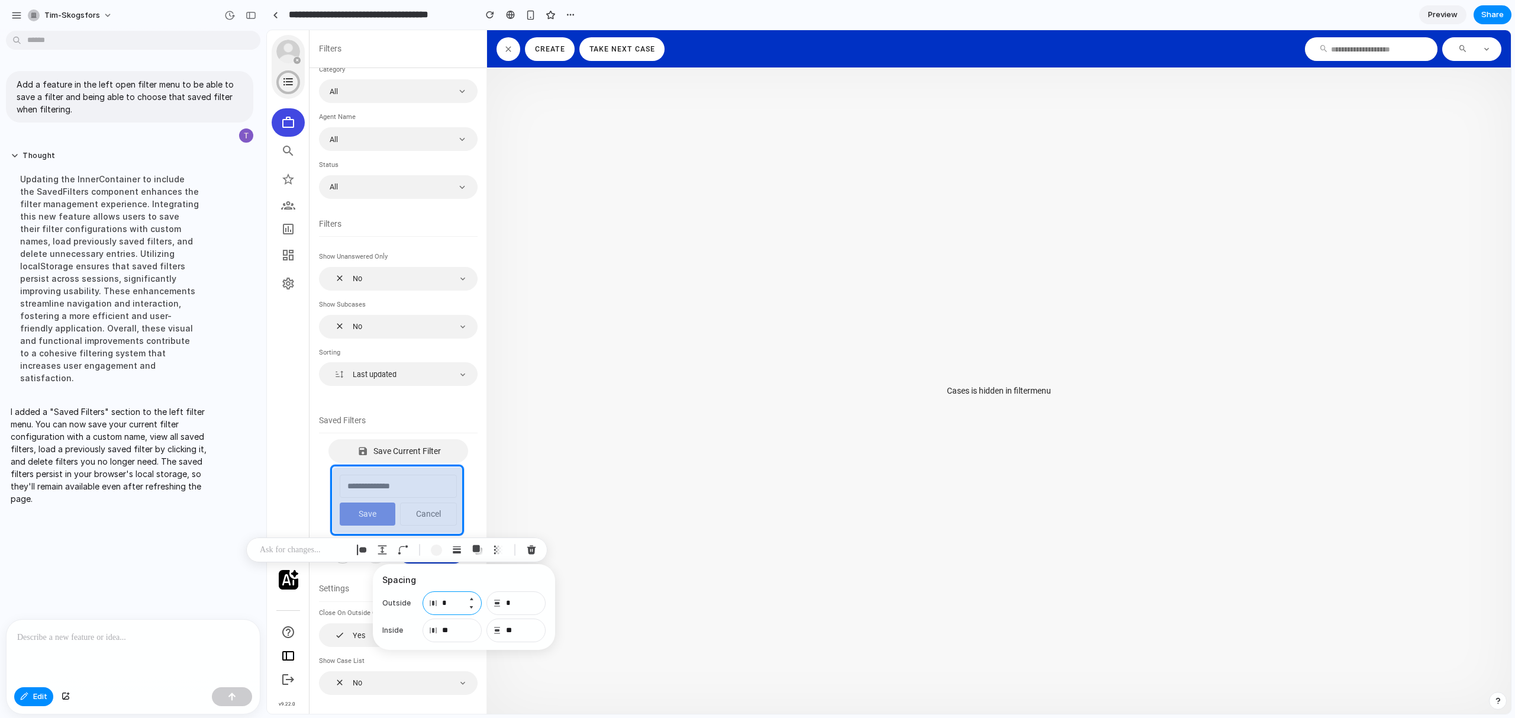
type input "*"
click at [533, 600] on button "Increment" at bounding box center [535, 598] width 12 height 9
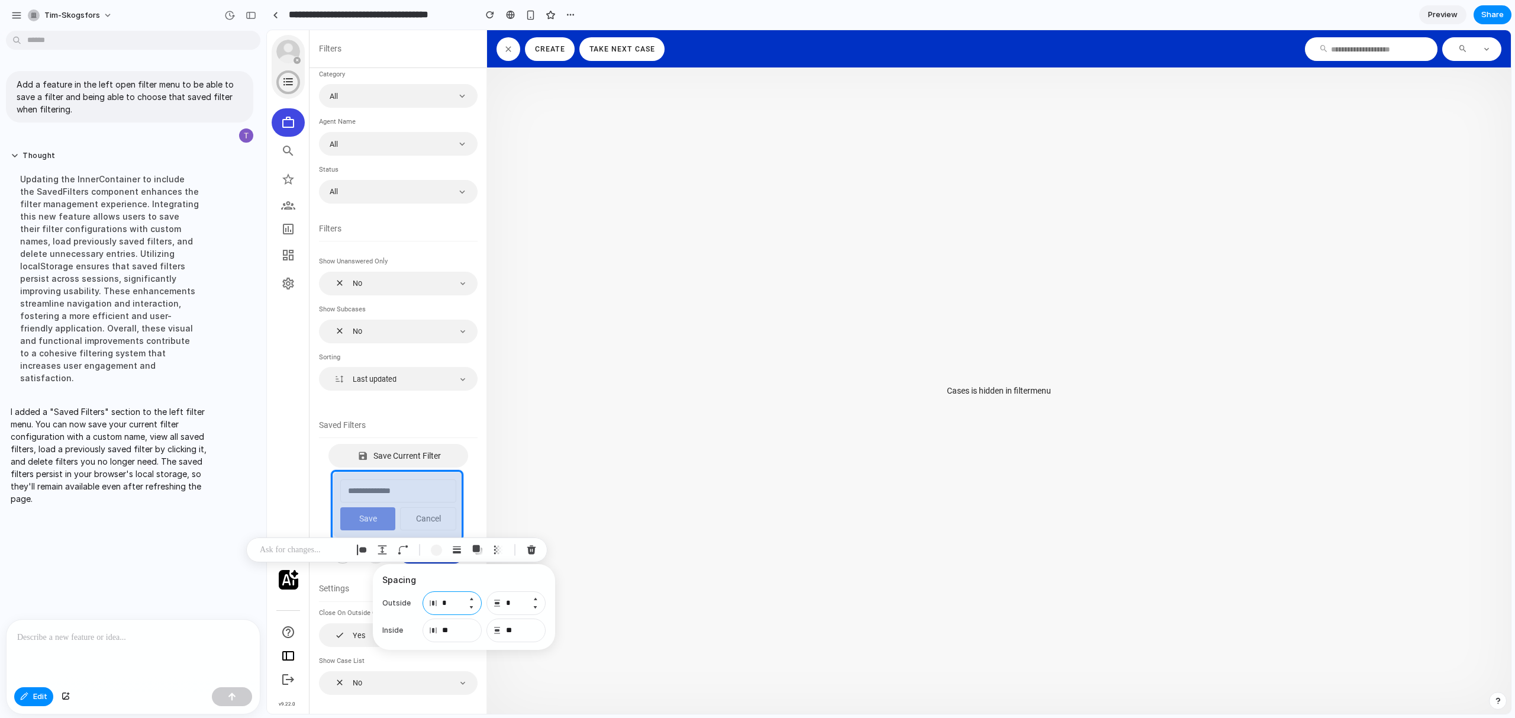
click at [533, 600] on button "Increment" at bounding box center [535, 598] width 12 height 9
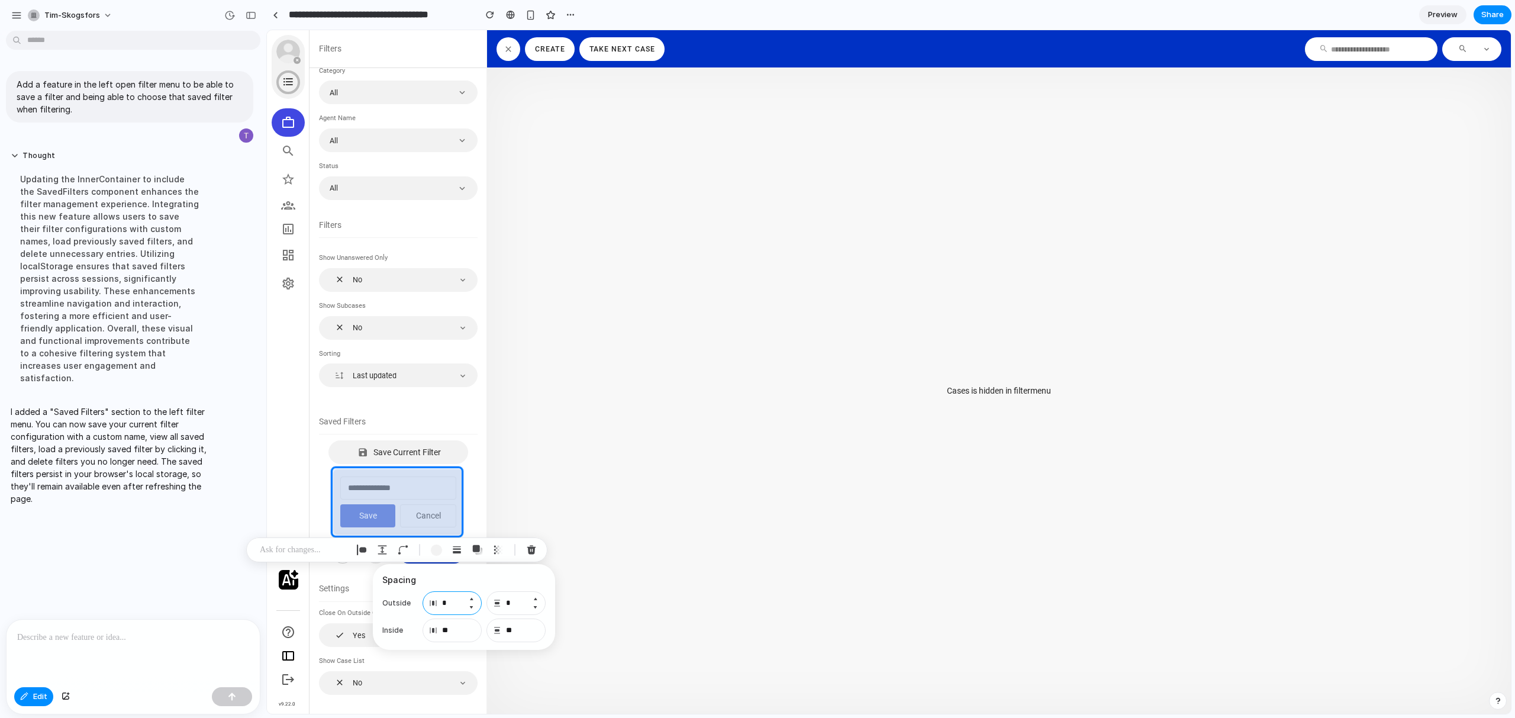
click at [533, 600] on button "Increment" at bounding box center [535, 598] width 12 height 9
type input "**"
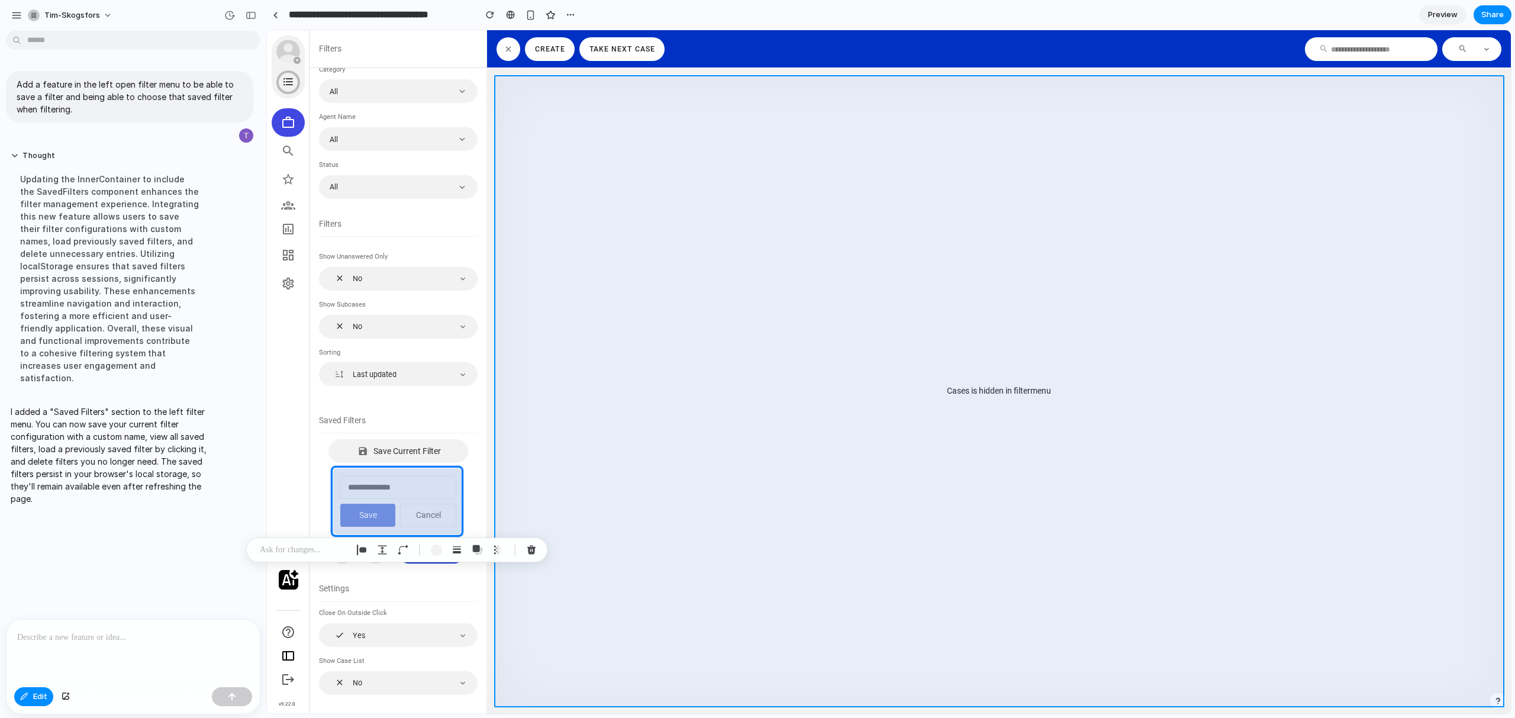
click at [593, 542] on div at bounding box center [888, 372] width 1243 height 683
type input "*"
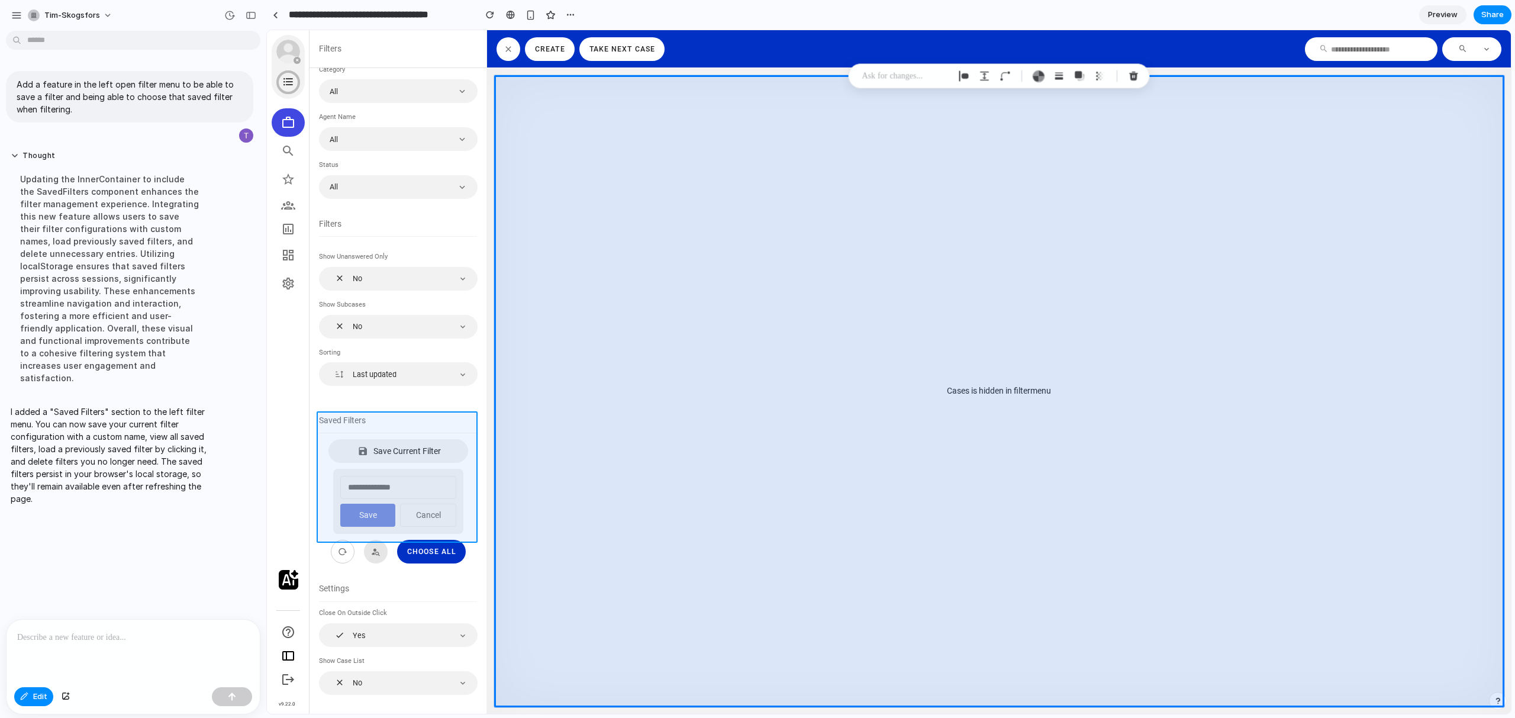
click at [403, 535] on div at bounding box center [888, 372] width 1243 height 683
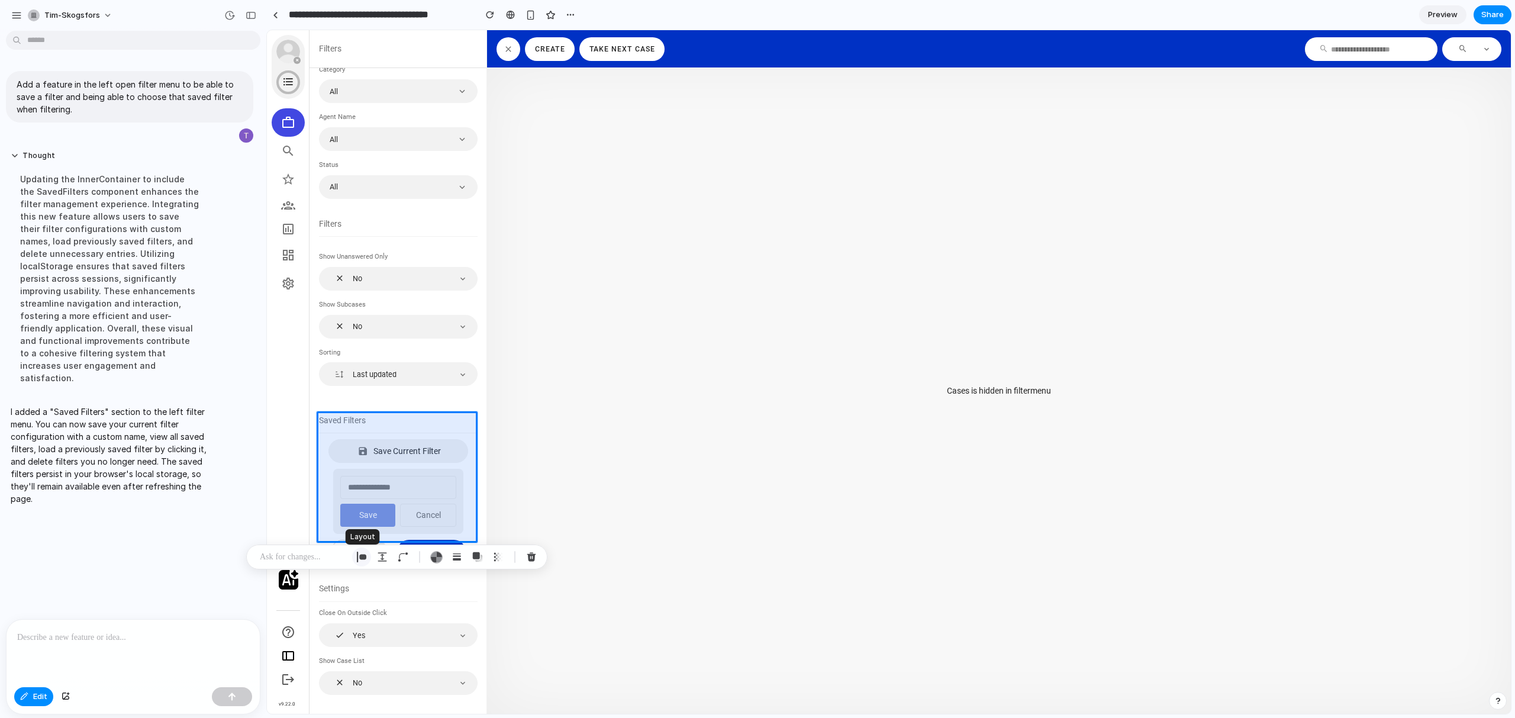
click at [360, 556] on div "button" at bounding box center [361, 556] width 11 height 11
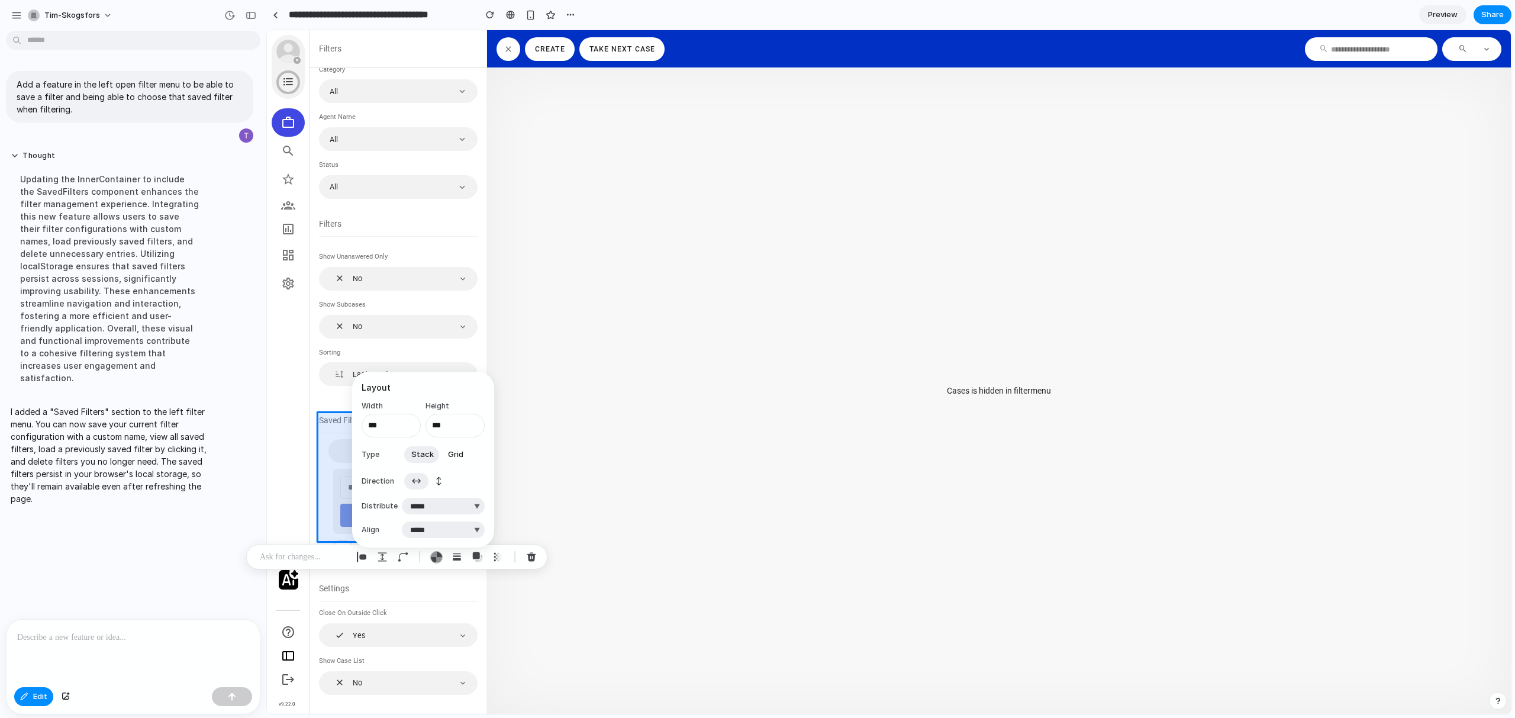
click at [448, 456] on span "Grid" at bounding box center [455, 454] width 15 height 12
click at [416, 427] on span "Stack" at bounding box center [422, 429] width 22 height 12
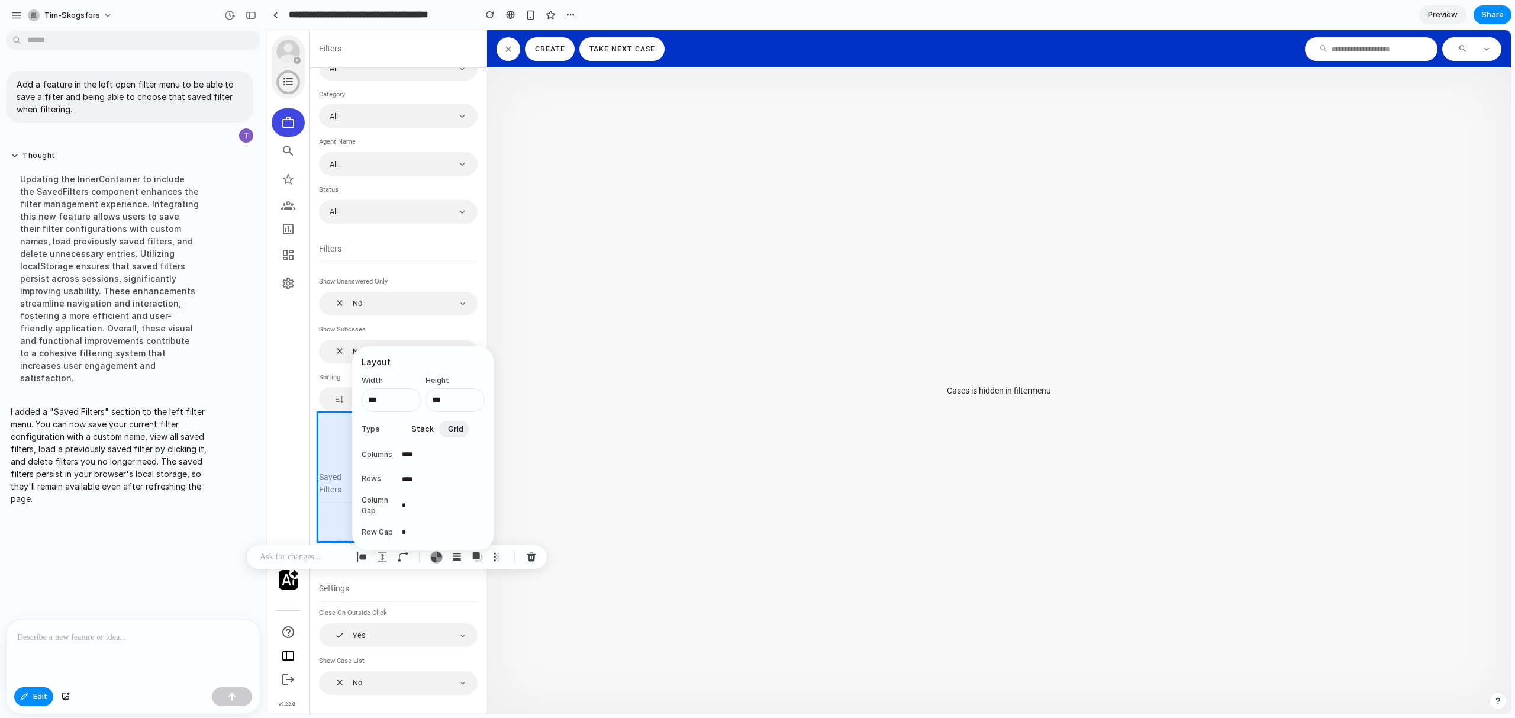
scroll to position [118, 0]
click at [472, 556] on div "button" at bounding box center [477, 556] width 11 height 11
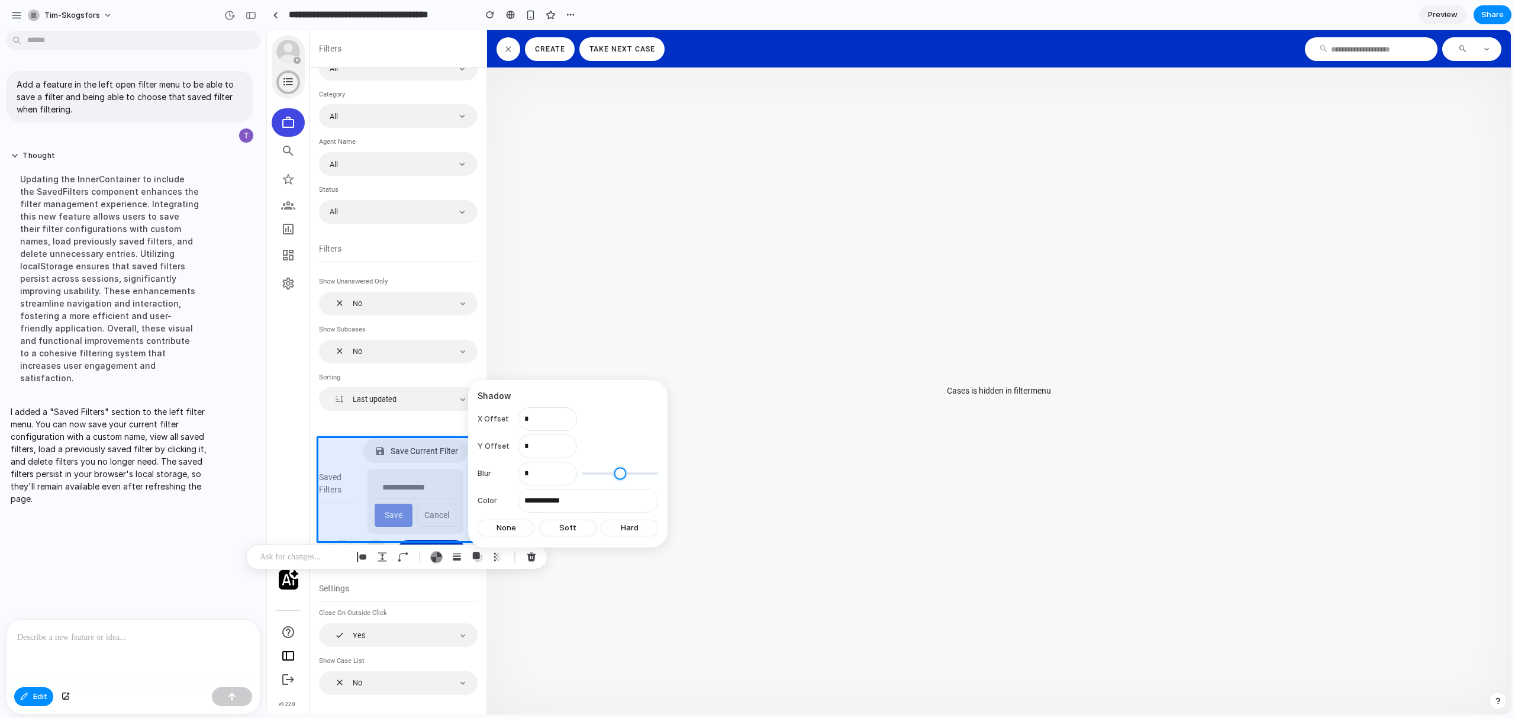
type input "*"
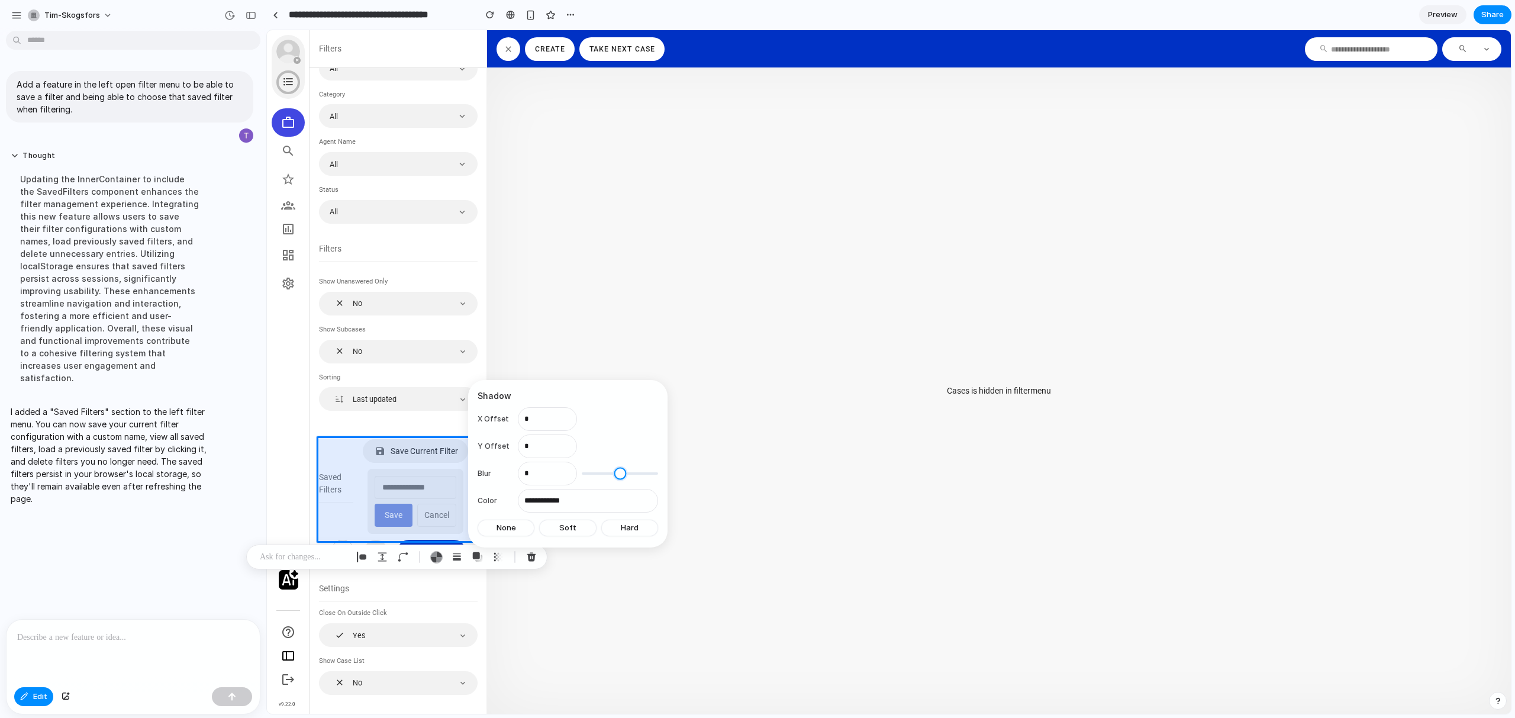
type input "*"
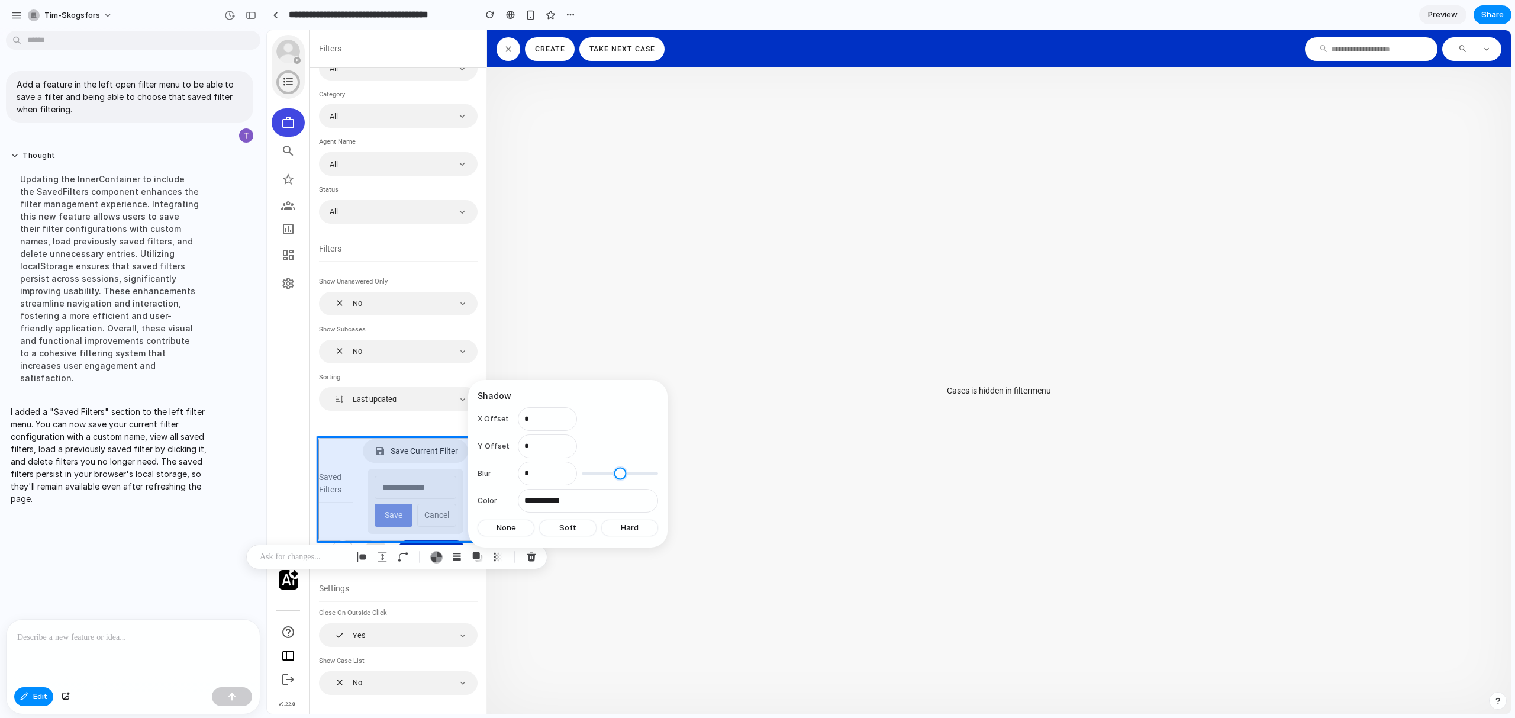
type input "*"
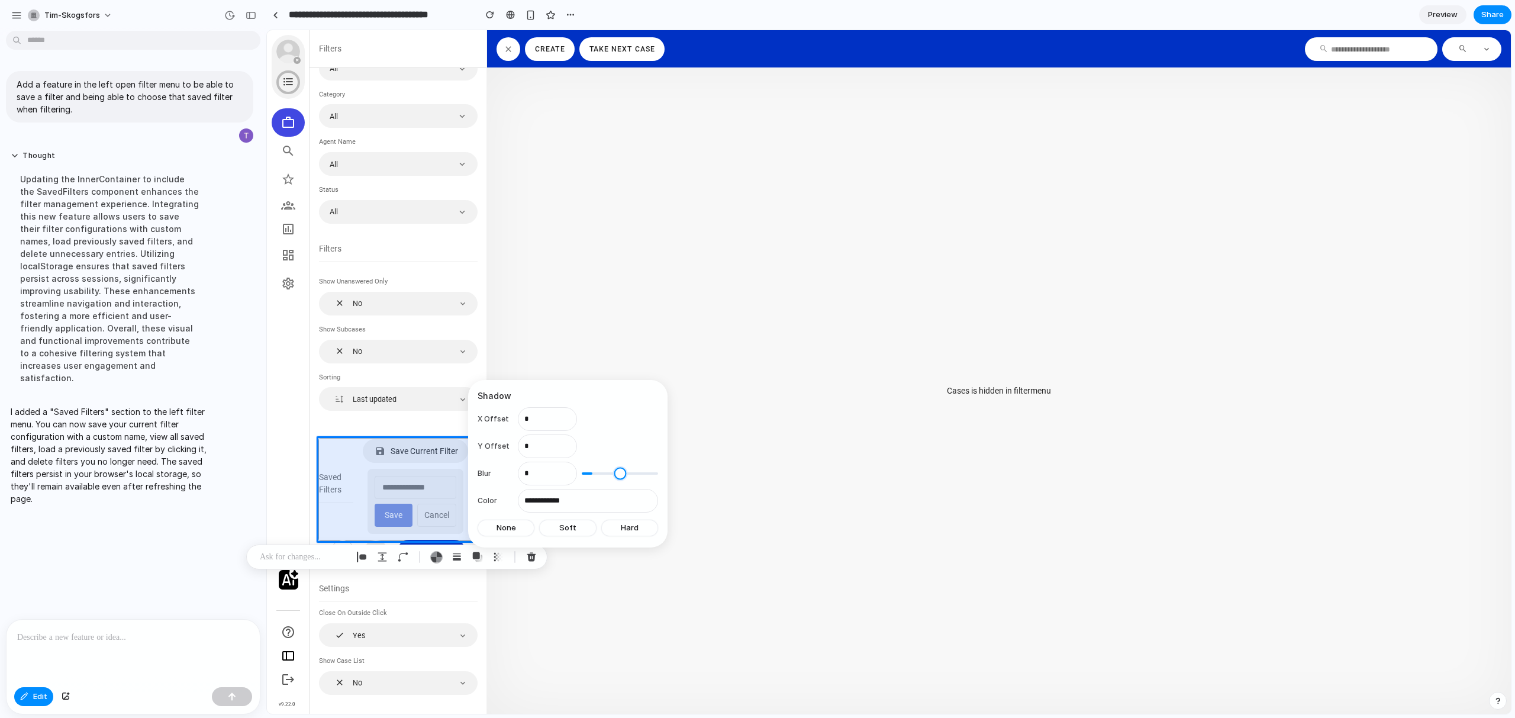
type input "*"
type input "**"
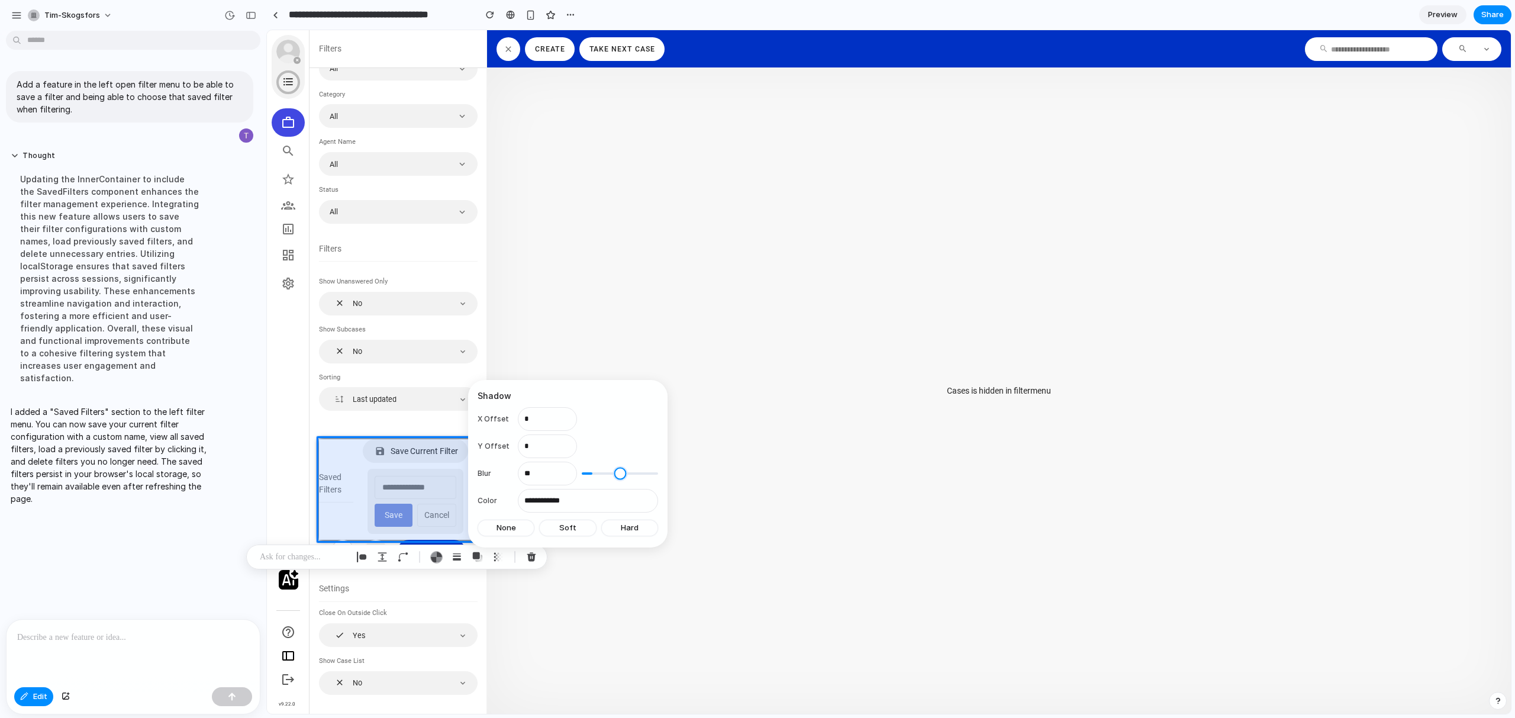
type input "**"
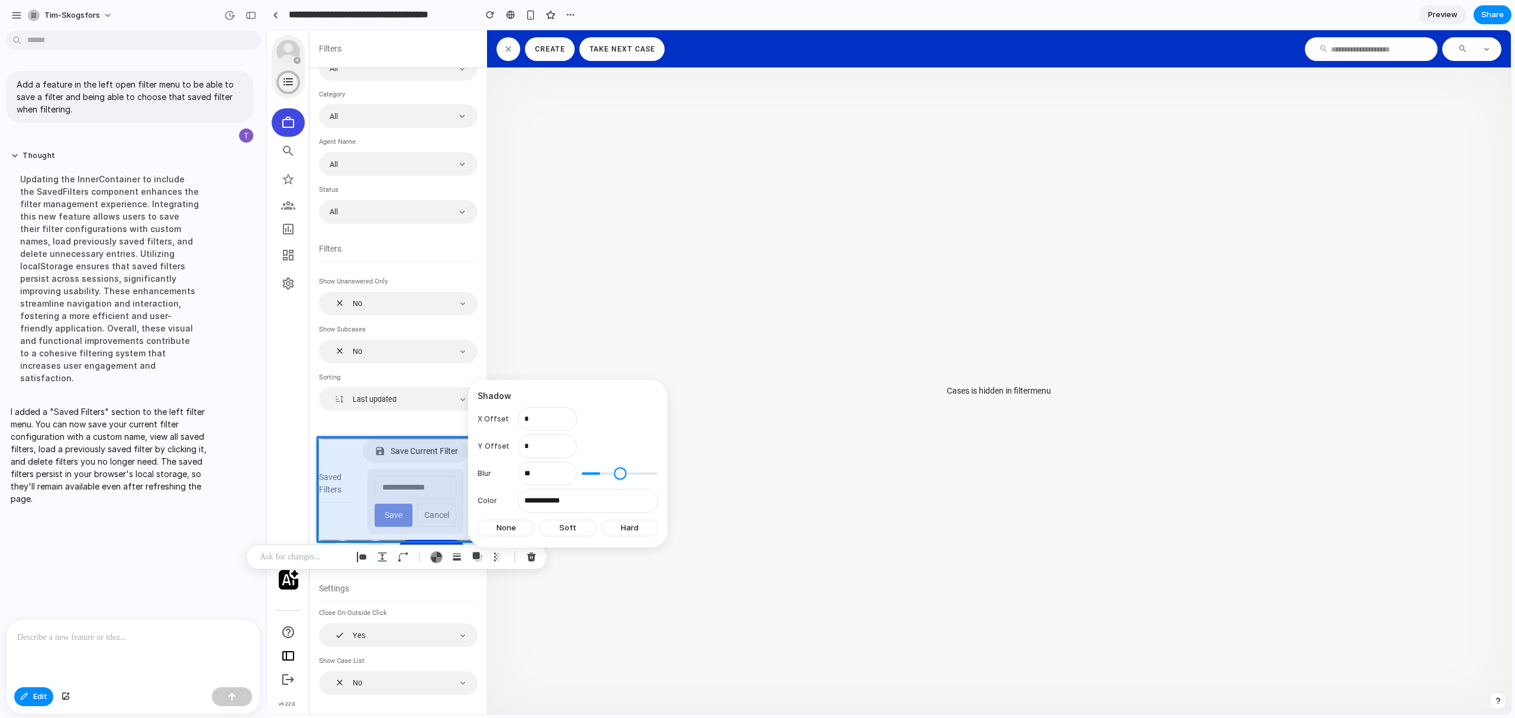
type input "**"
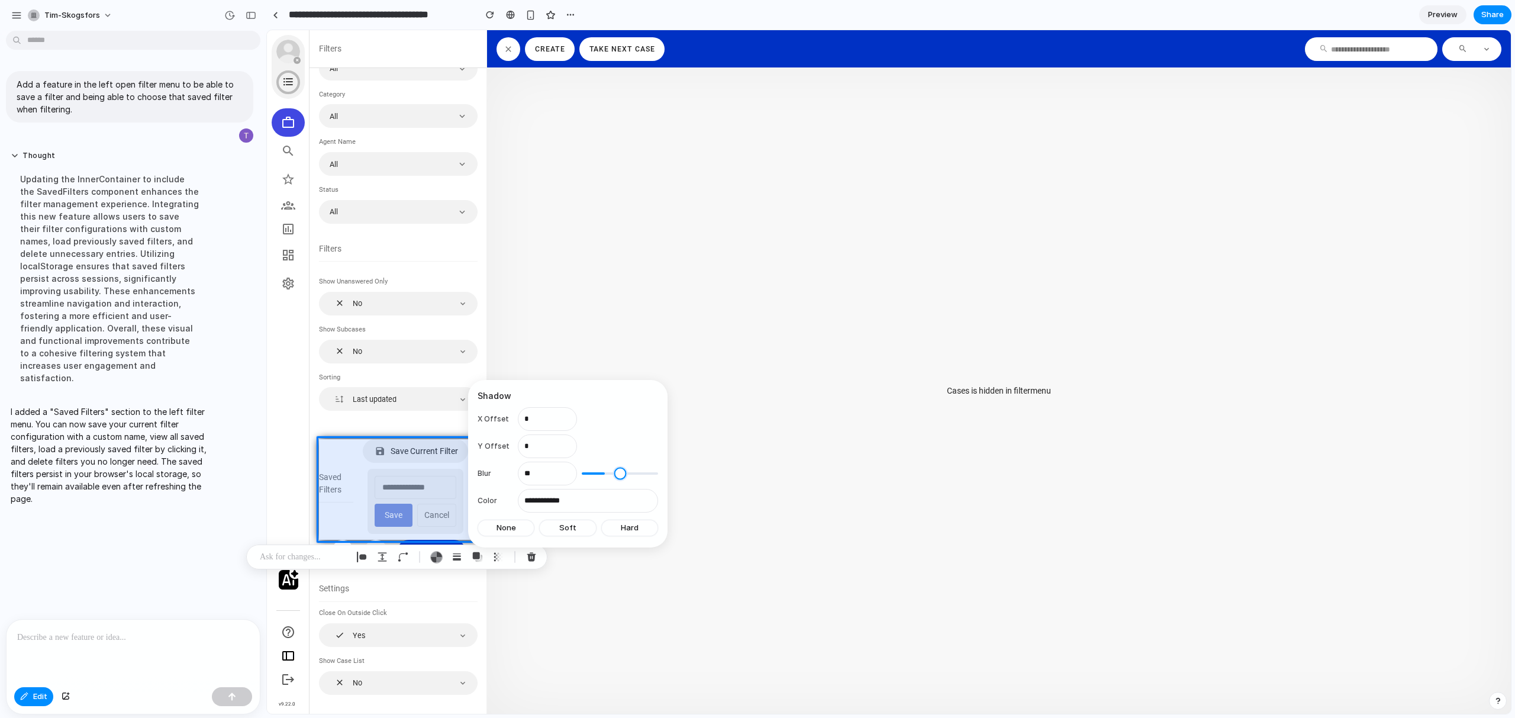
type input "**"
drag, startPoint x: 583, startPoint y: 470, endPoint x: 605, endPoint y: 470, distance: 21.9
click at [606, 470] on input "range" at bounding box center [620, 473] width 76 height 12
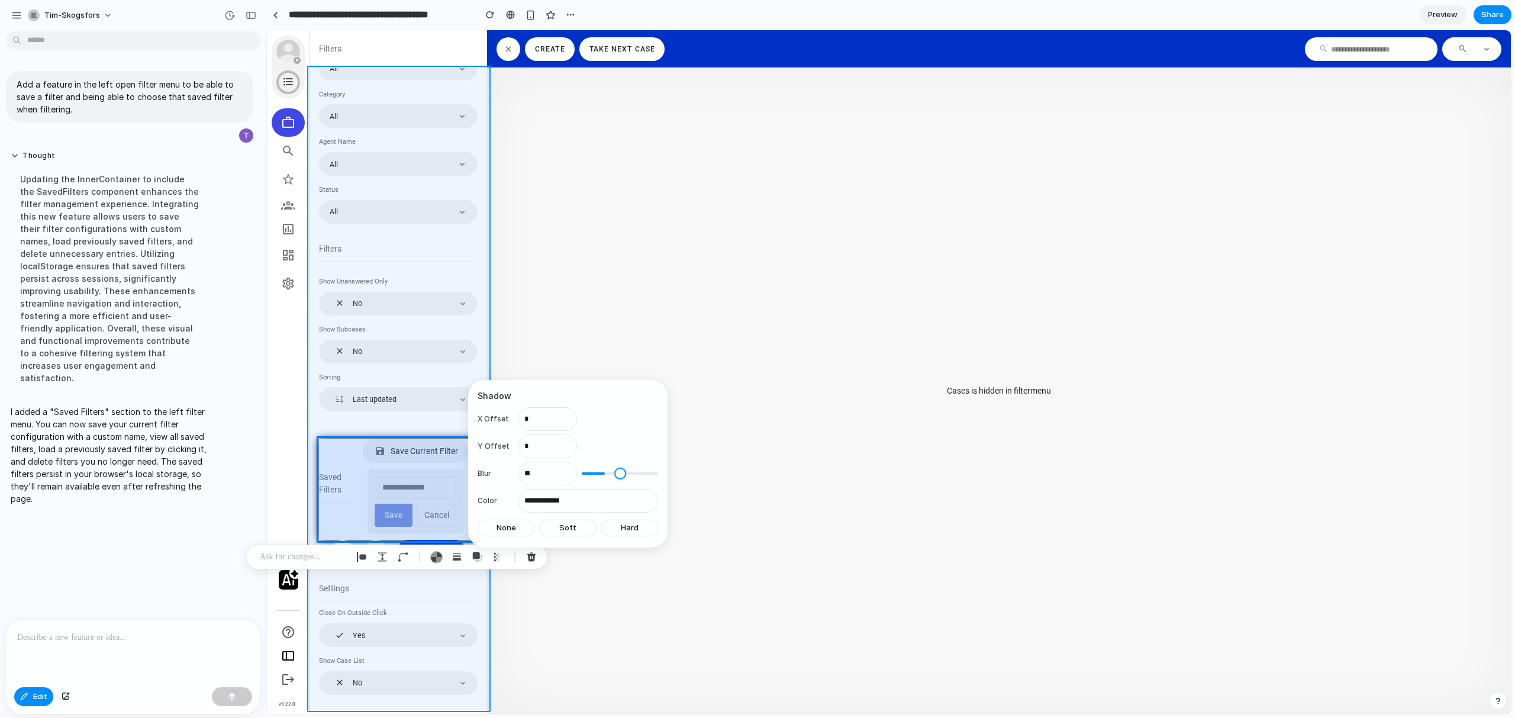
click at [438, 418] on div at bounding box center [888, 372] width 1243 height 683
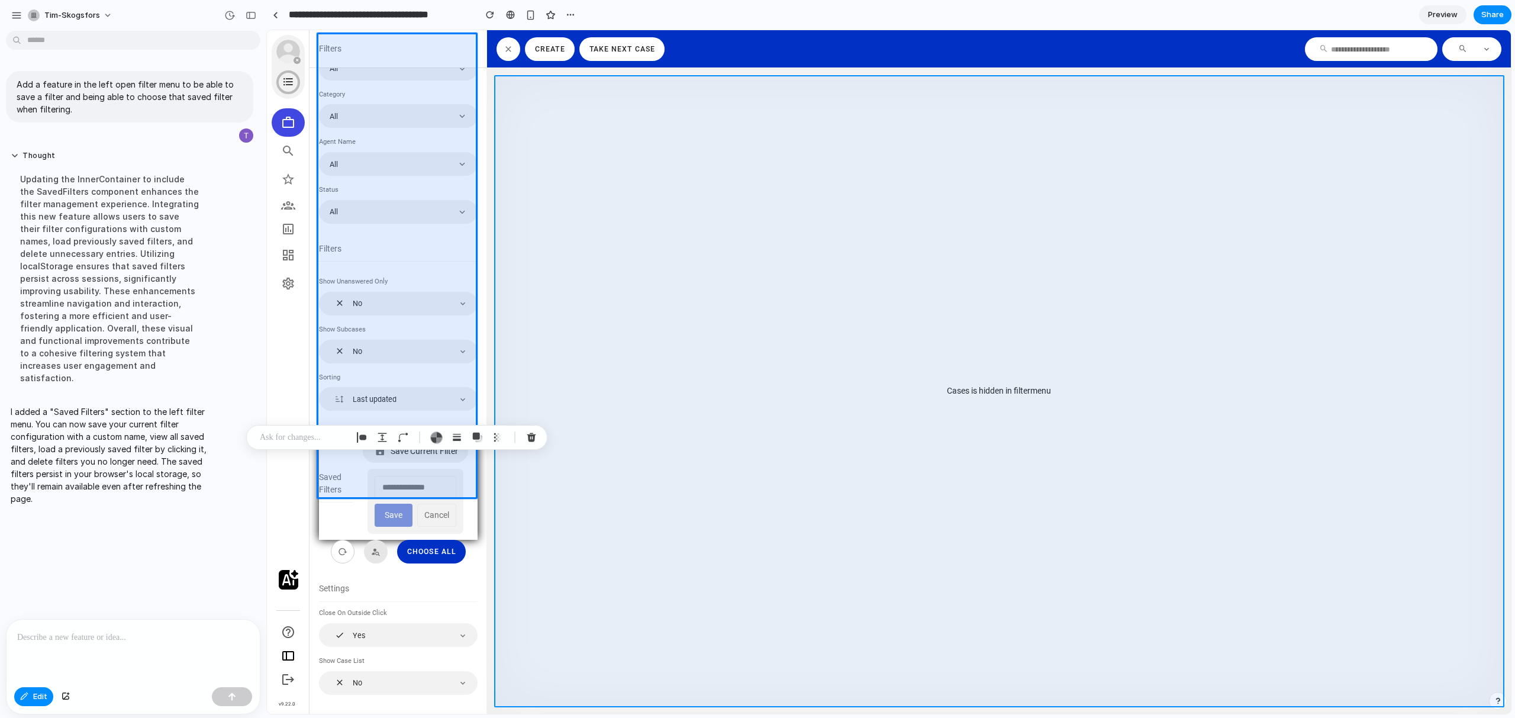
click at [532, 541] on div at bounding box center [888, 372] width 1243 height 683
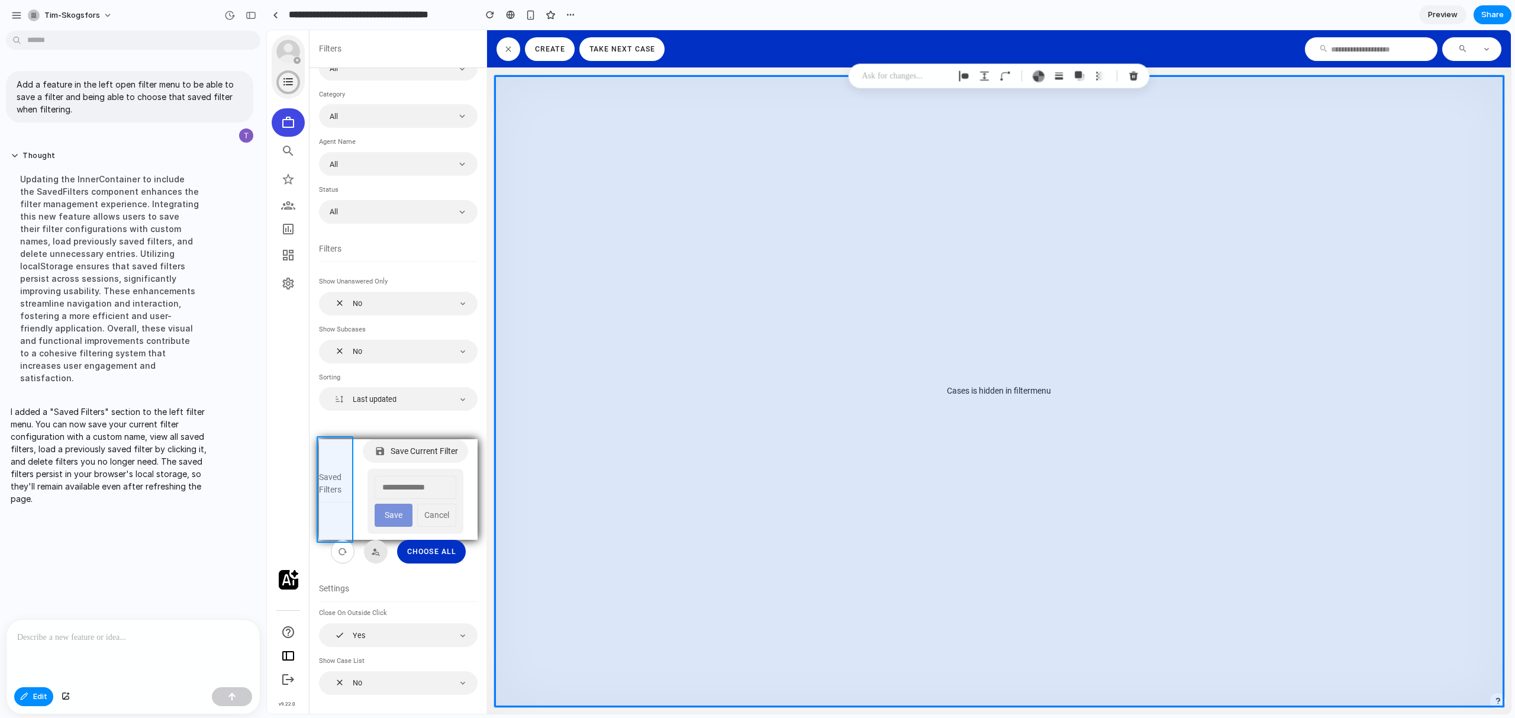
click at [322, 444] on div at bounding box center [888, 372] width 1243 height 683
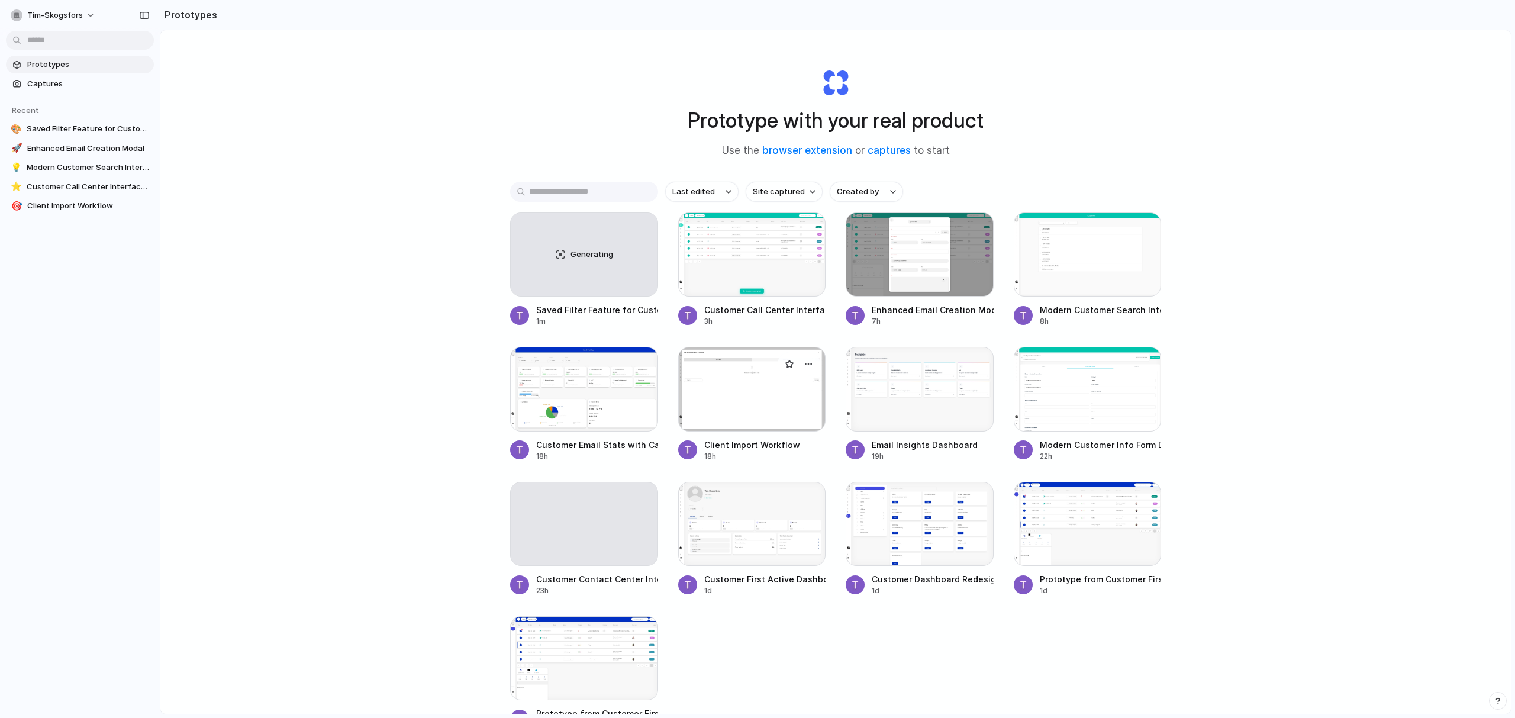
scroll to position [91, 0]
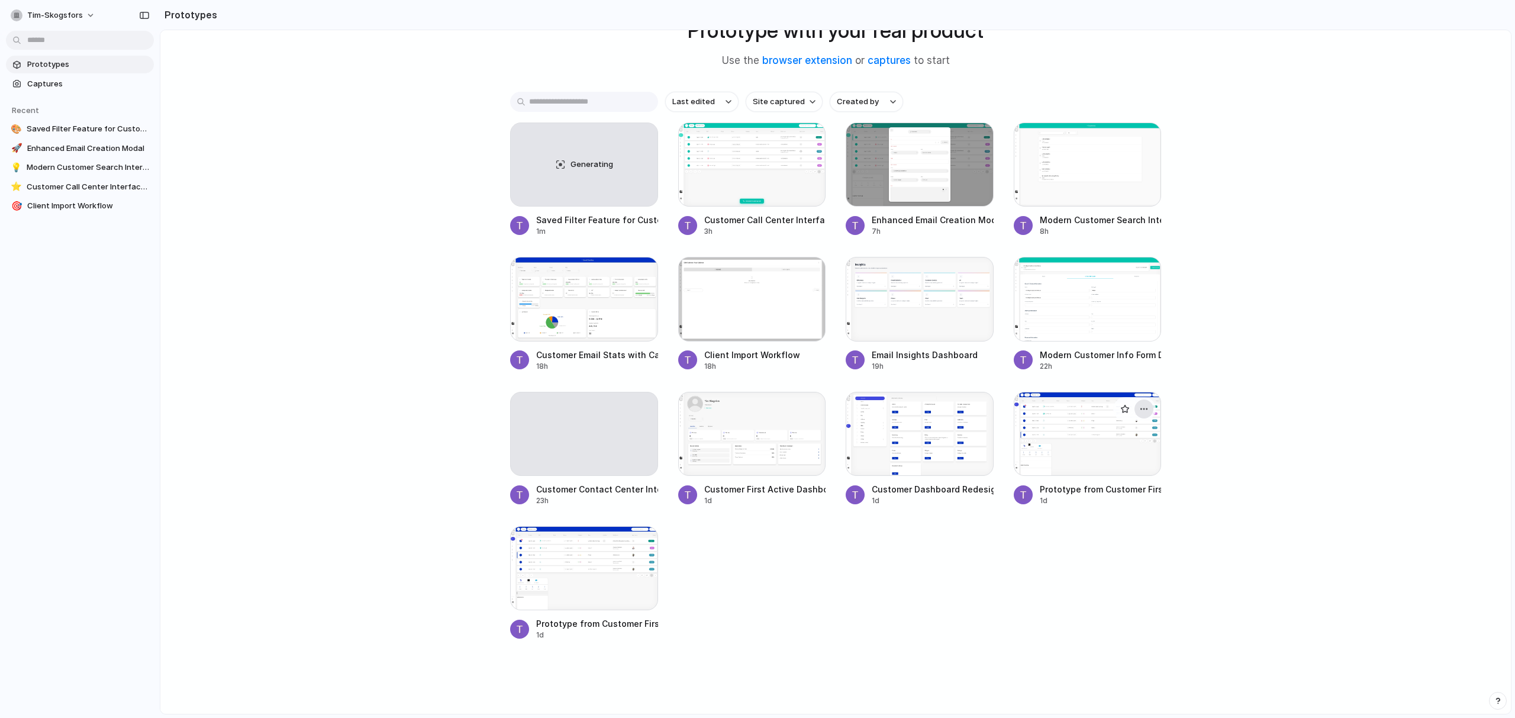
click at [1142, 412] on div "button" at bounding box center [1143, 408] width 9 height 9
click at [1109, 486] on span "Delete" at bounding box center [1098, 492] width 25 height 12
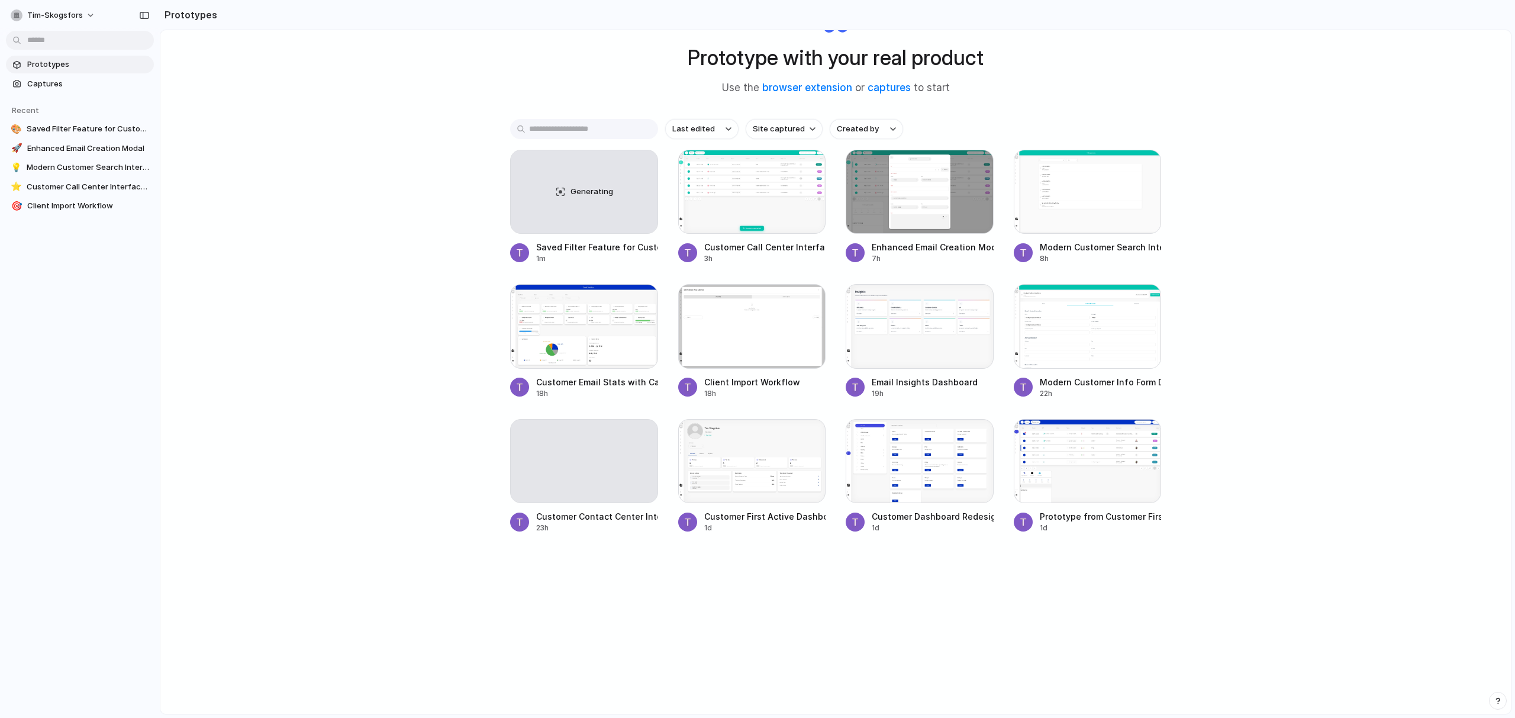
scroll to position [63, 0]
click at [1142, 437] on div "button" at bounding box center [1143, 435] width 9 height 9
click at [1121, 515] on li "Delete" at bounding box center [1110, 518] width 84 height 19
click at [792, 472] on div at bounding box center [752, 461] width 148 height 84
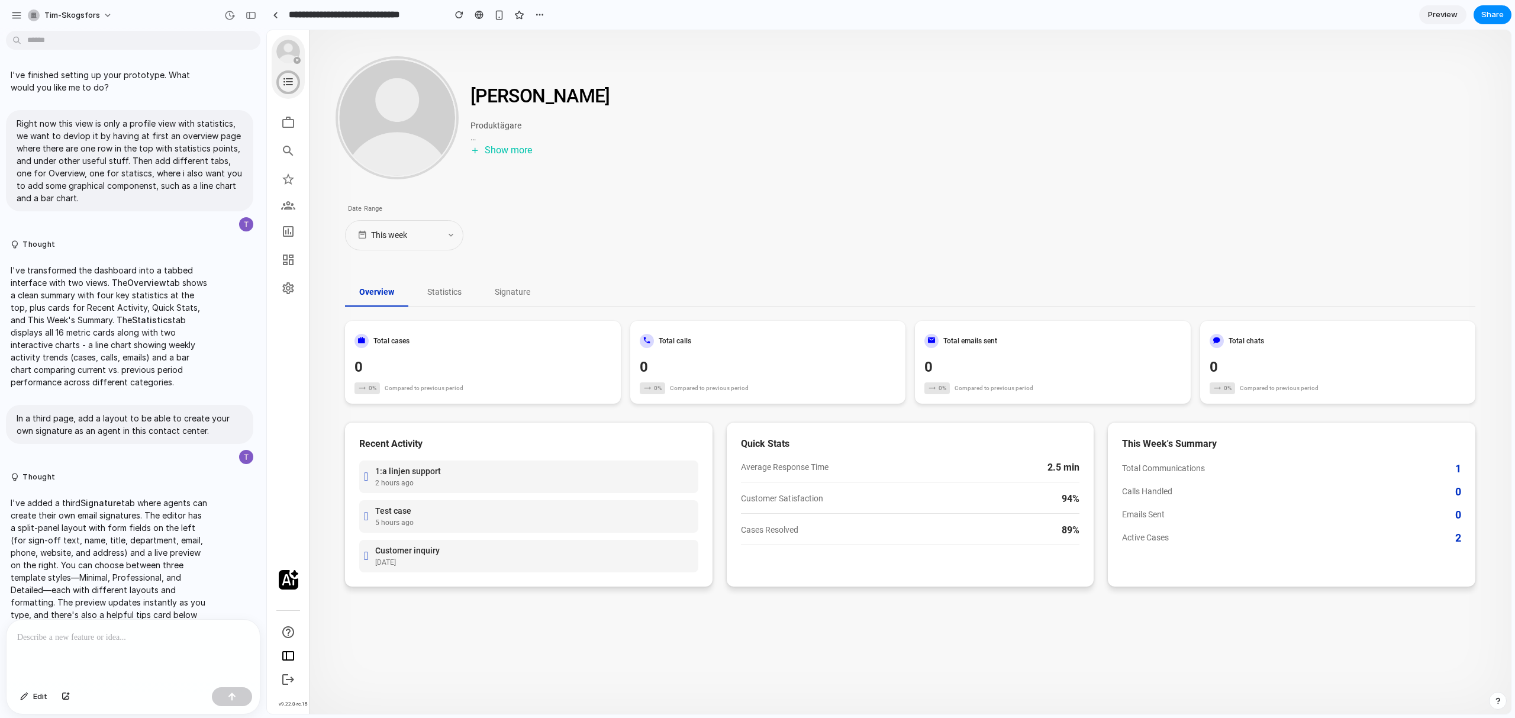
click at [451, 290] on button "Statistics" at bounding box center [444, 293] width 63 height 28
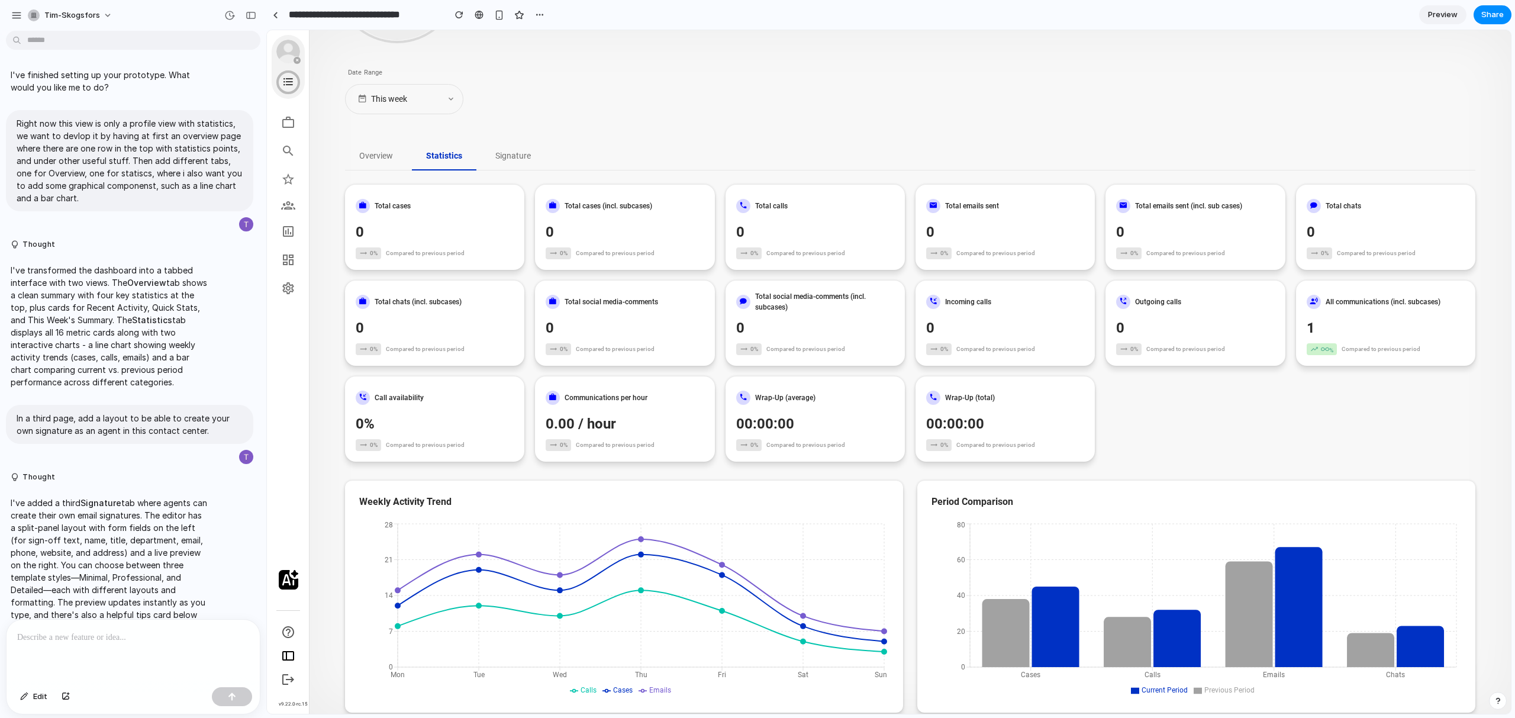
scroll to position [142, 0]
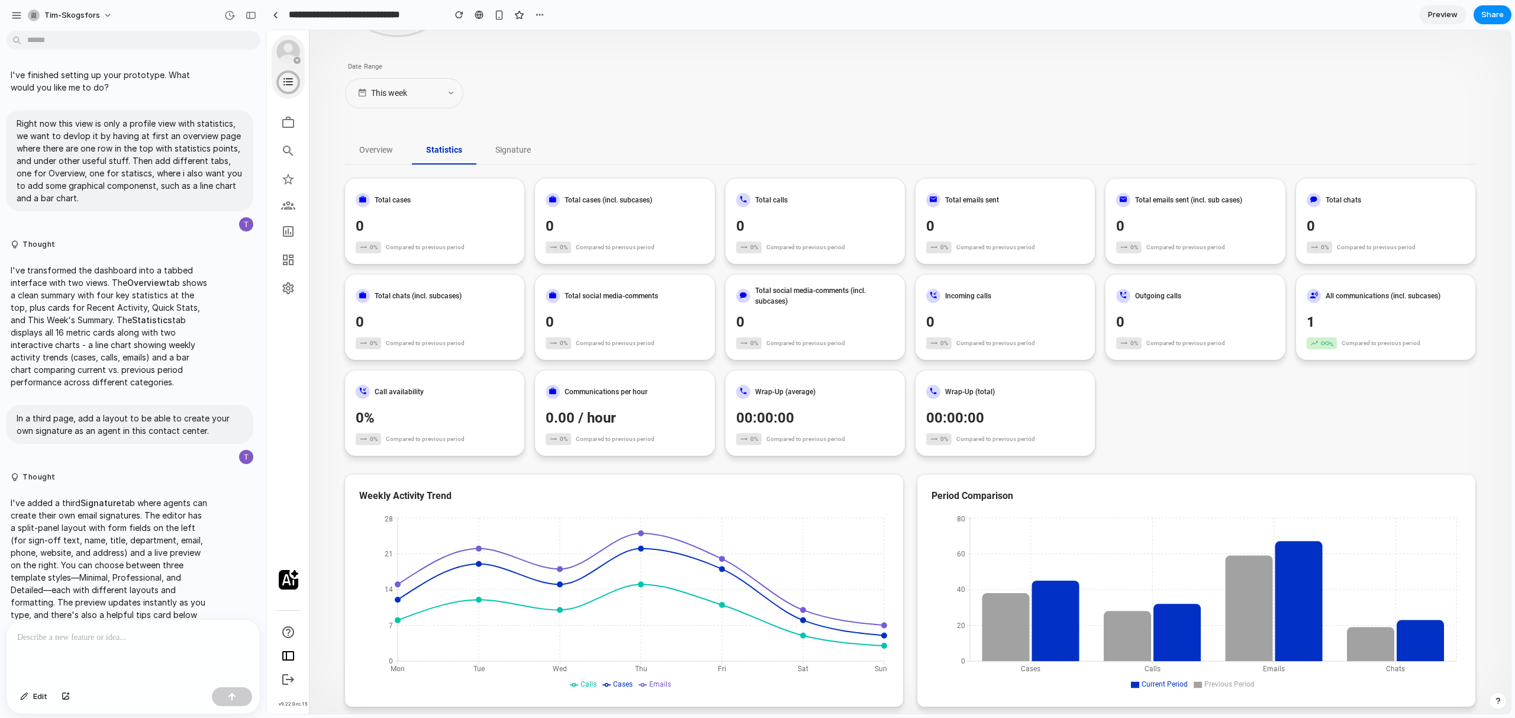
click at [510, 160] on button "Signature" at bounding box center [513, 151] width 64 height 28
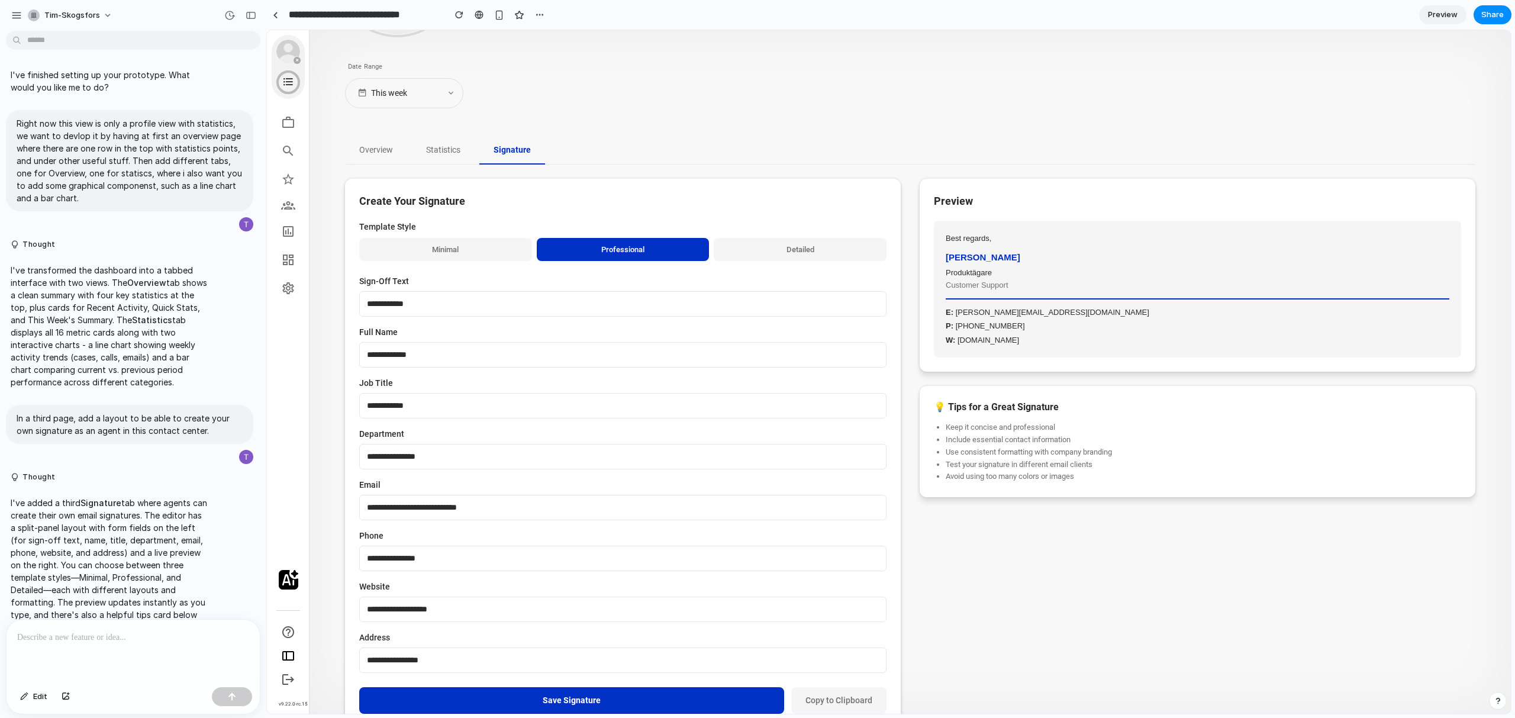
scroll to position [40, 0]
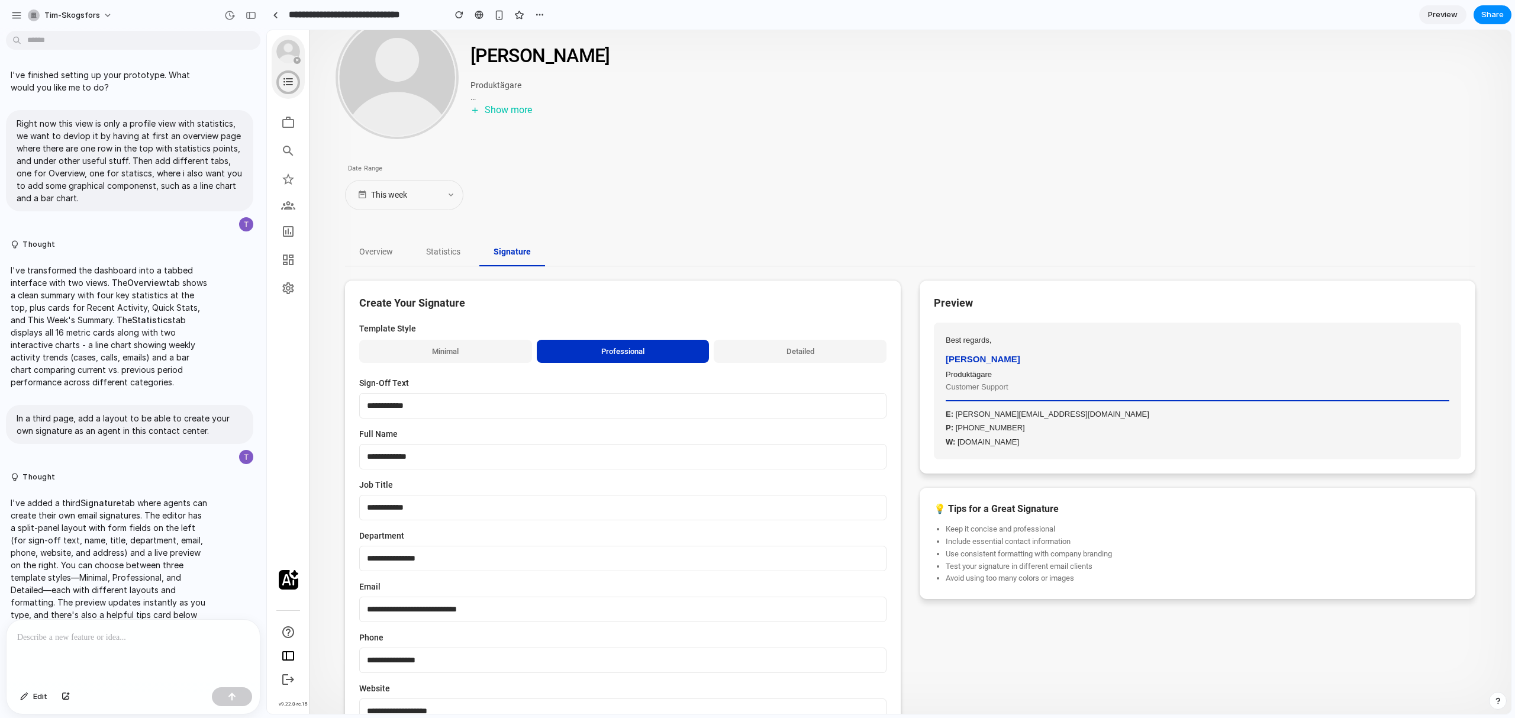
click at [472, 352] on button "Minimal" at bounding box center [445, 352] width 173 height 24
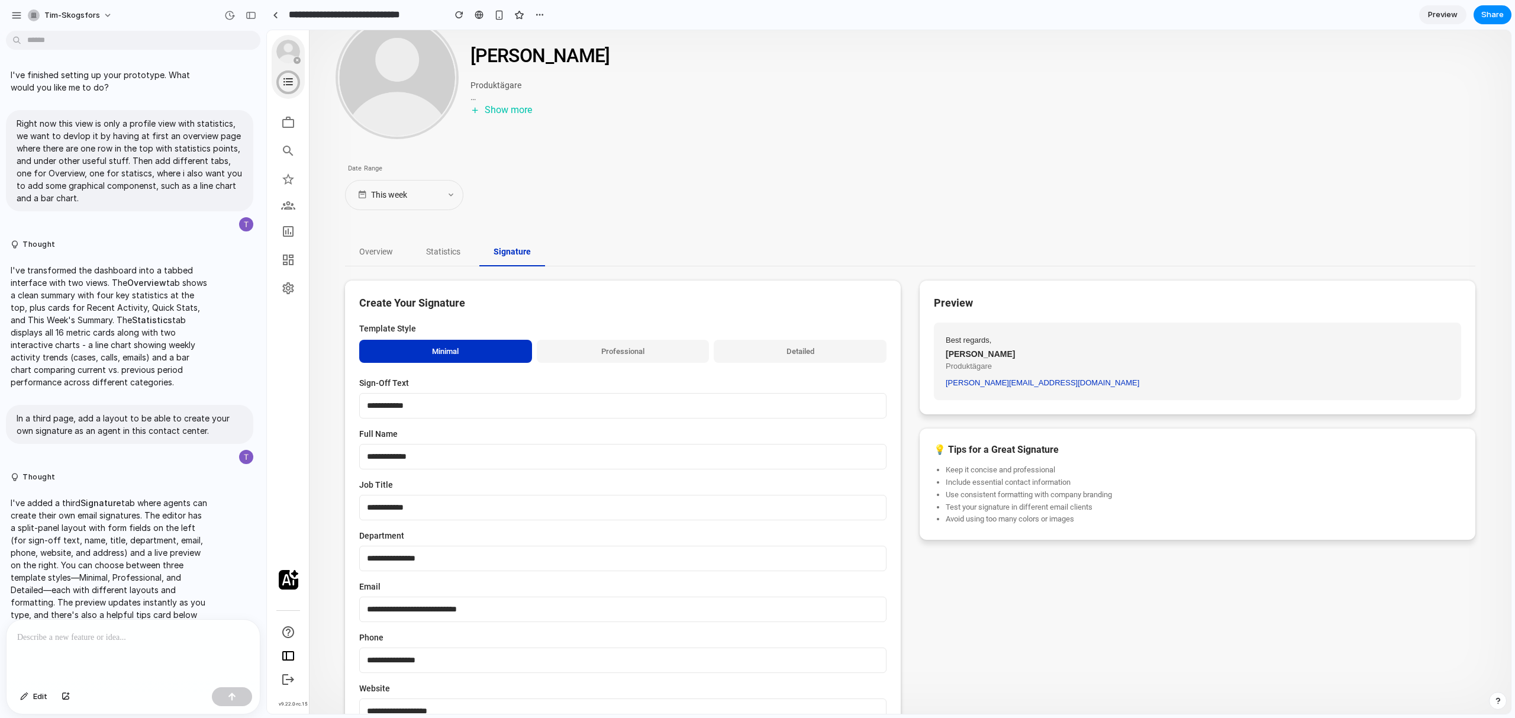
click at [605, 353] on button "Professional" at bounding box center [623, 352] width 173 height 24
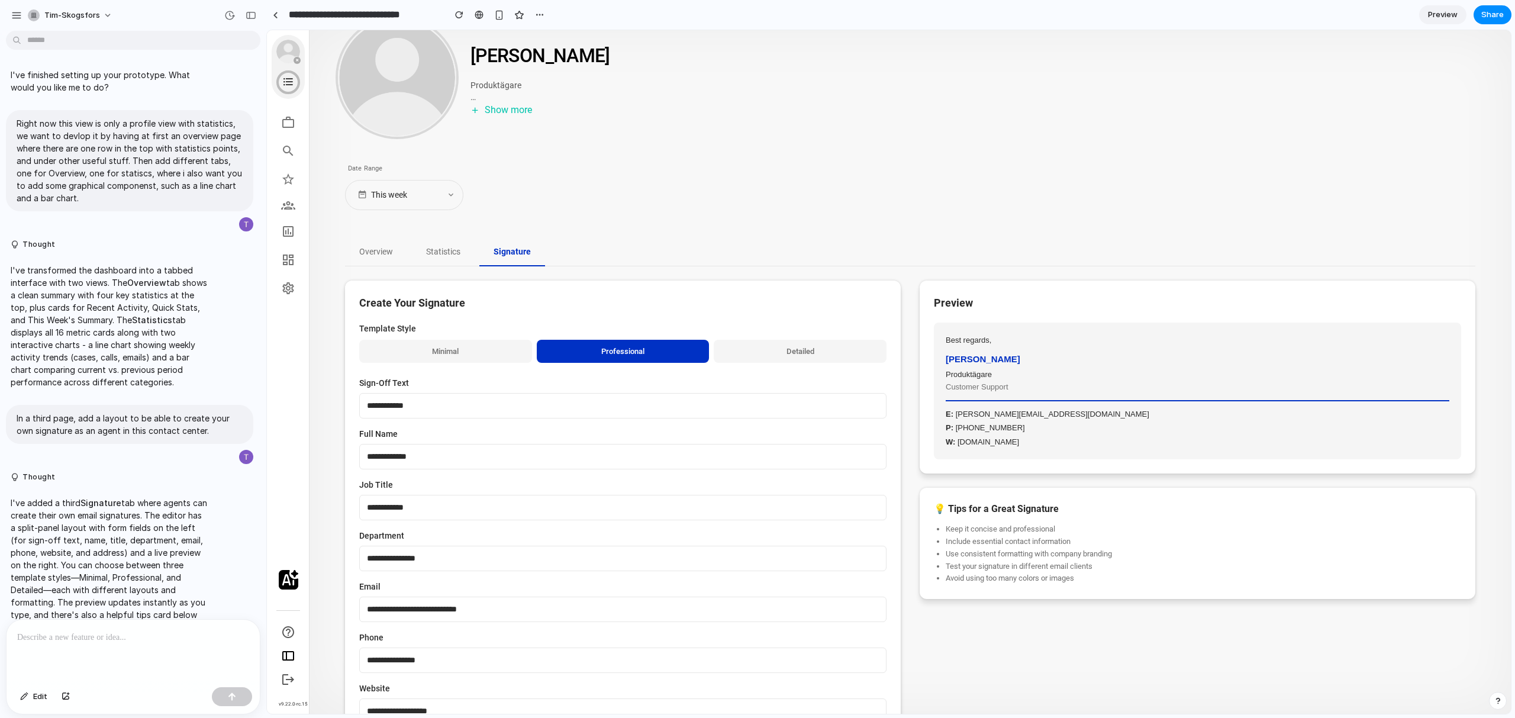
click at [790, 348] on button "Detailed" at bounding box center [799, 352] width 173 height 24
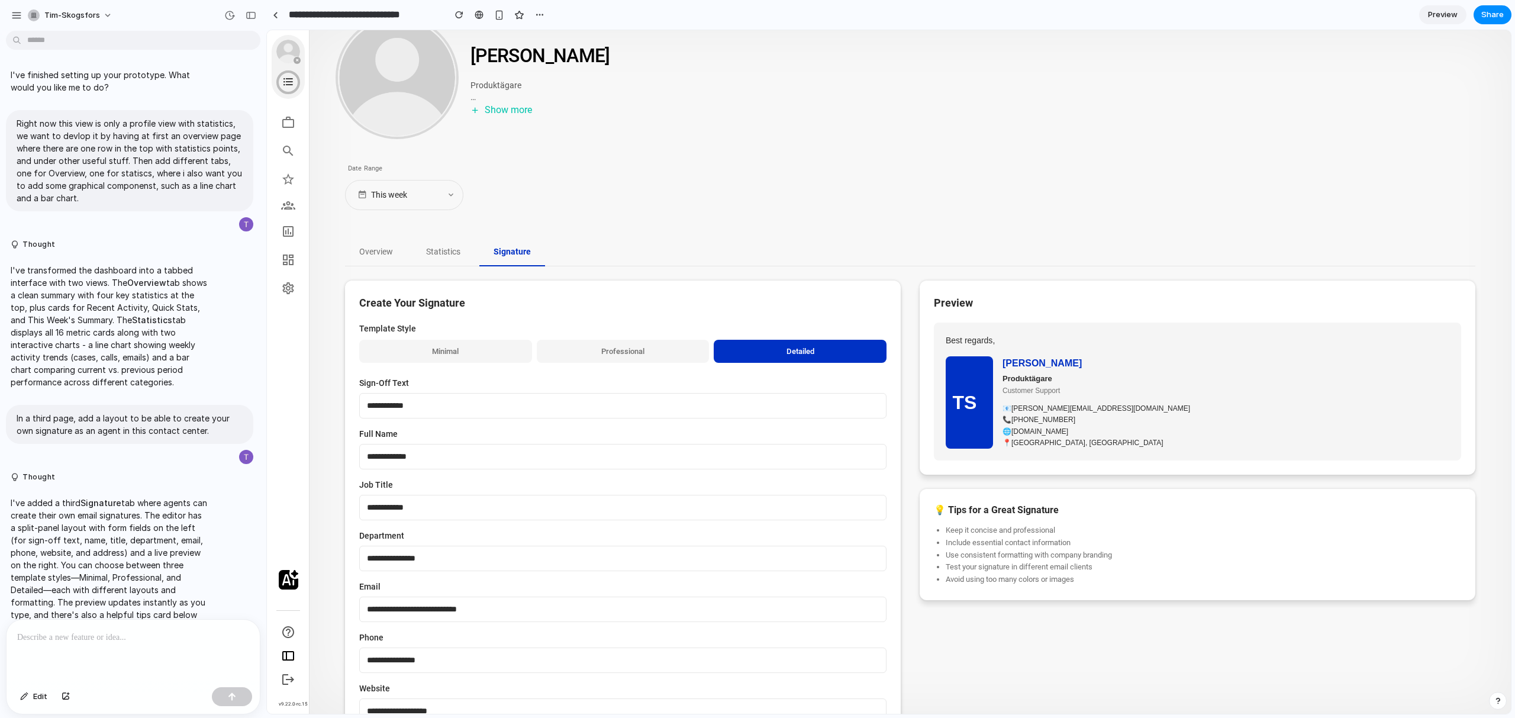
click at [473, 356] on button "Minimal" at bounding box center [445, 352] width 173 height 24
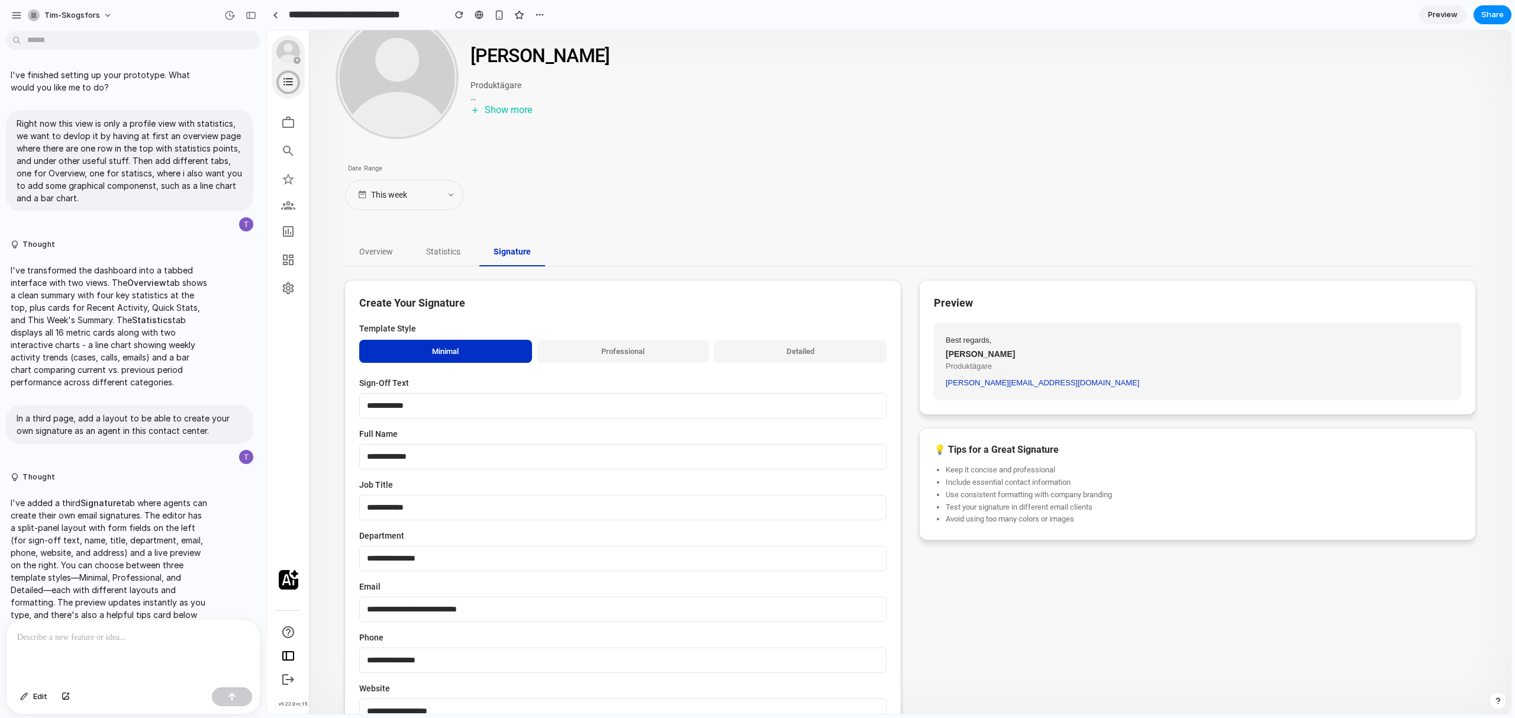
click at [604, 352] on button "Professional" at bounding box center [623, 352] width 173 height 24
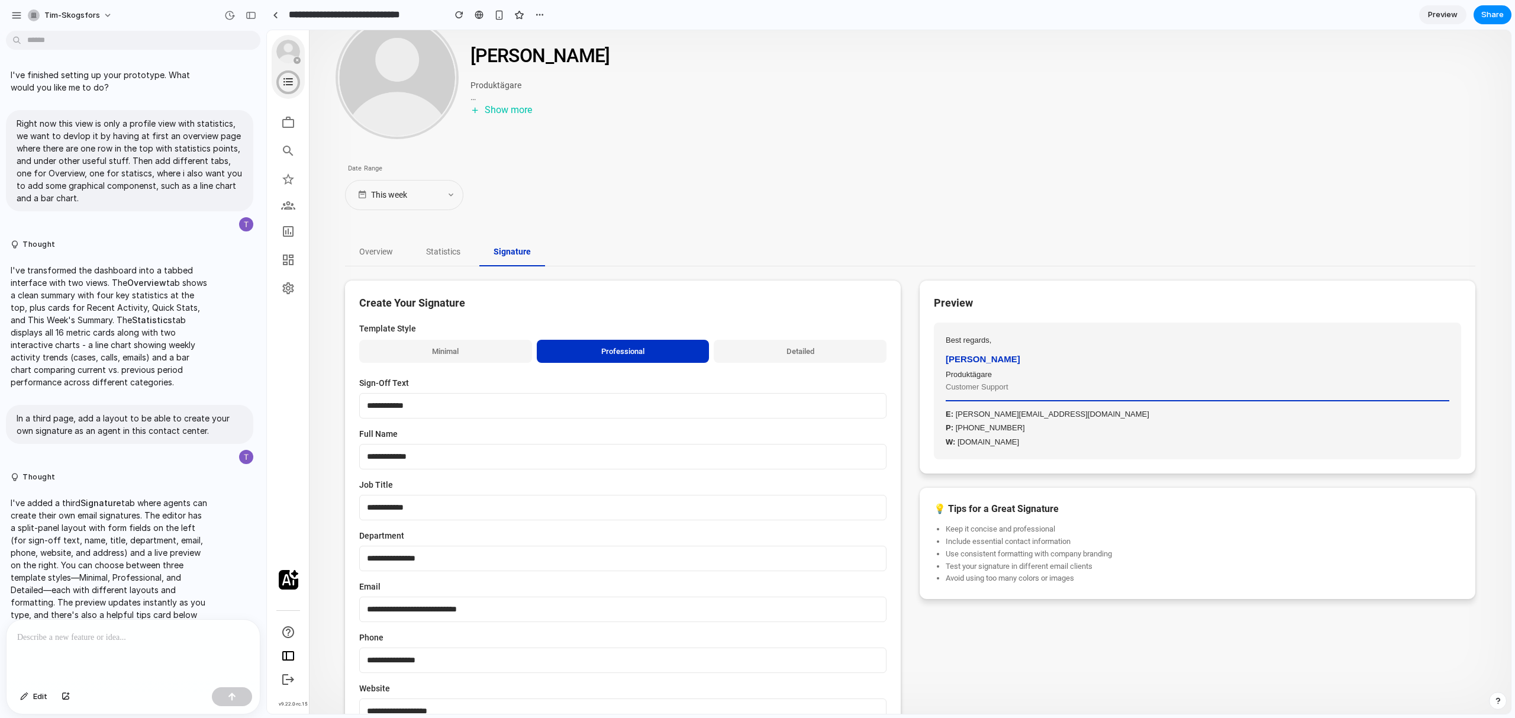
click at [587, 399] on input "**********" at bounding box center [622, 405] width 527 height 25
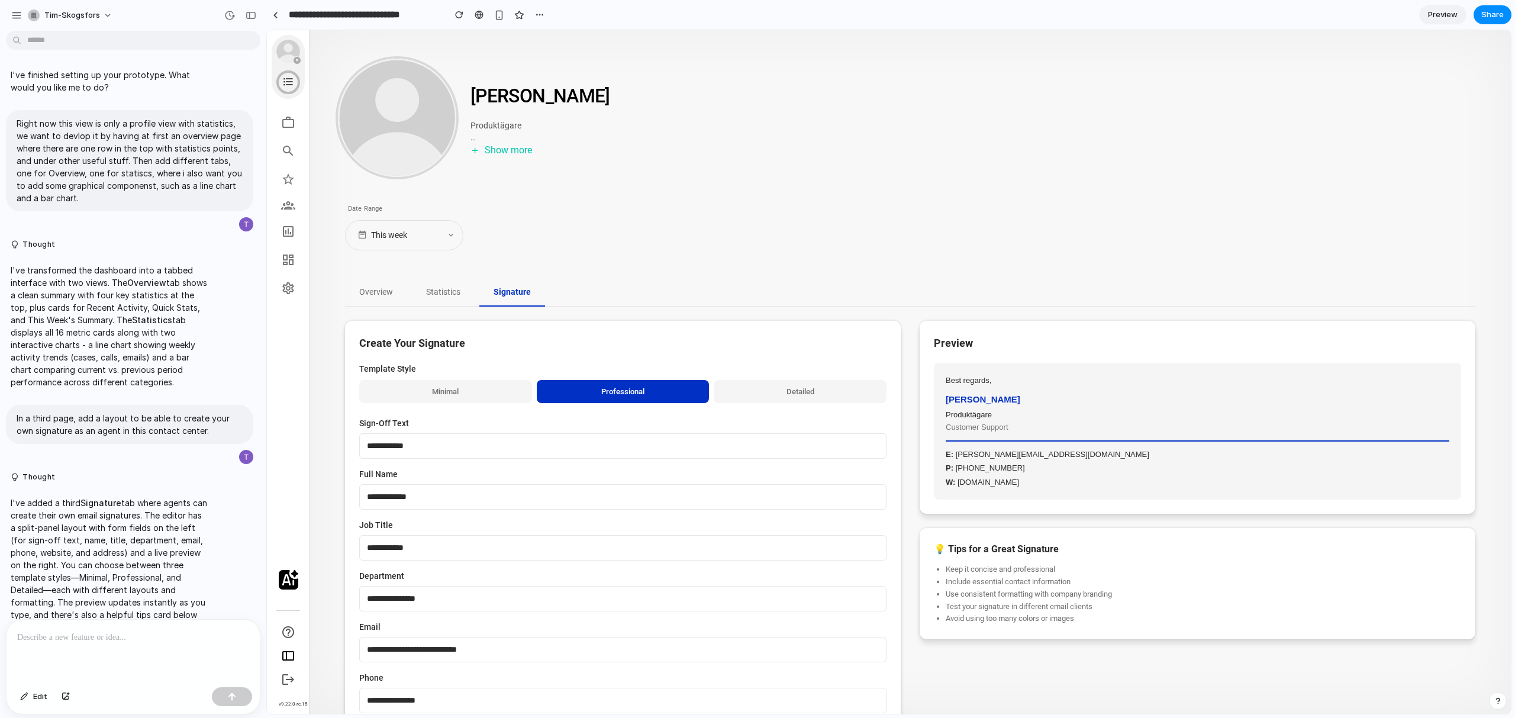
drag, startPoint x: 942, startPoint y: 382, endPoint x: 1065, endPoint y: 499, distance: 169.9
click at [1065, 499] on div "Preview Best regards , [PERSON_NAME] Produktägare Customer Support E: [PERSON_N…" at bounding box center [1197, 417] width 556 height 193
click at [1064, 499] on div "Preview Best regards , [PERSON_NAME] Produktägare Customer Support E: [PERSON_N…" at bounding box center [1197, 417] width 556 height 193
drag, startPoint x: 1039, startPoint y: 486, endPoint x: 918, endPoint y: 375, distance: 164.2
click at [919, 375] on div "Preview Best regards , [PERSON_NAME] Produktägare Customer Support E: [PERSON_N…" at bounding box center [1197, 417] width 556 height 193
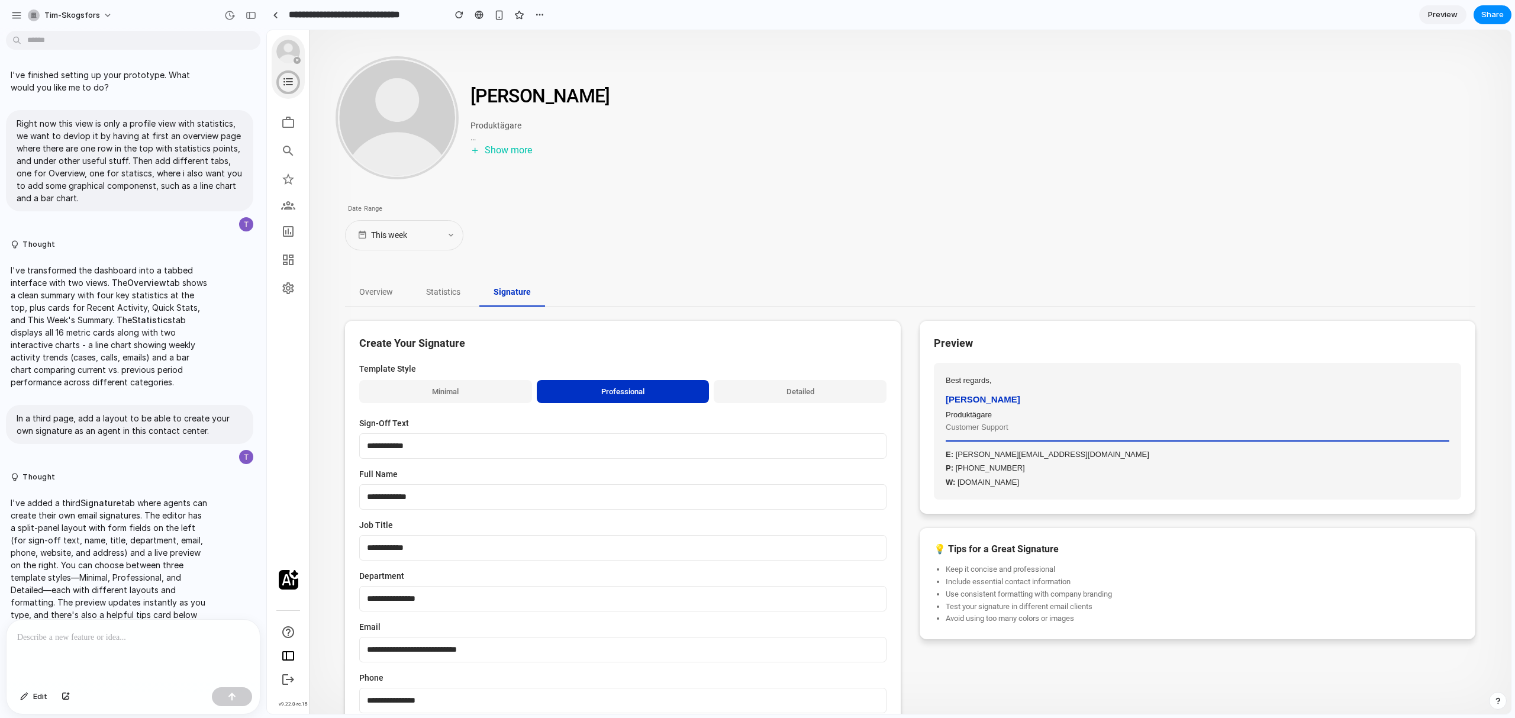
click at [524, 450] on input "**********" at bounding box center [622, 445] width 527 height 25
click at [19, 18] on div "button" at bounding box center [16, 15] width 11 height 11
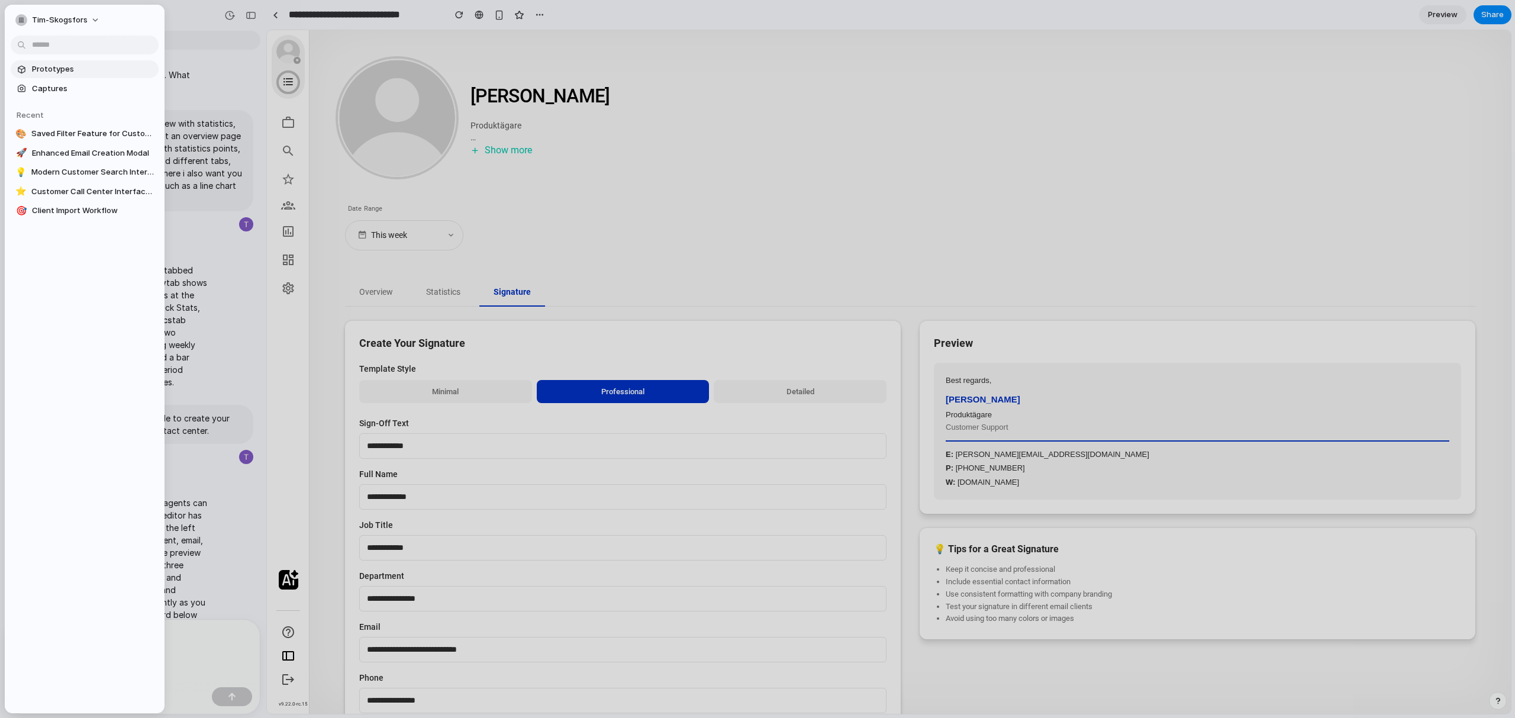
click at [57, 66] on span "Prototypes" at bounding box center [93, 69] width 122 height 12
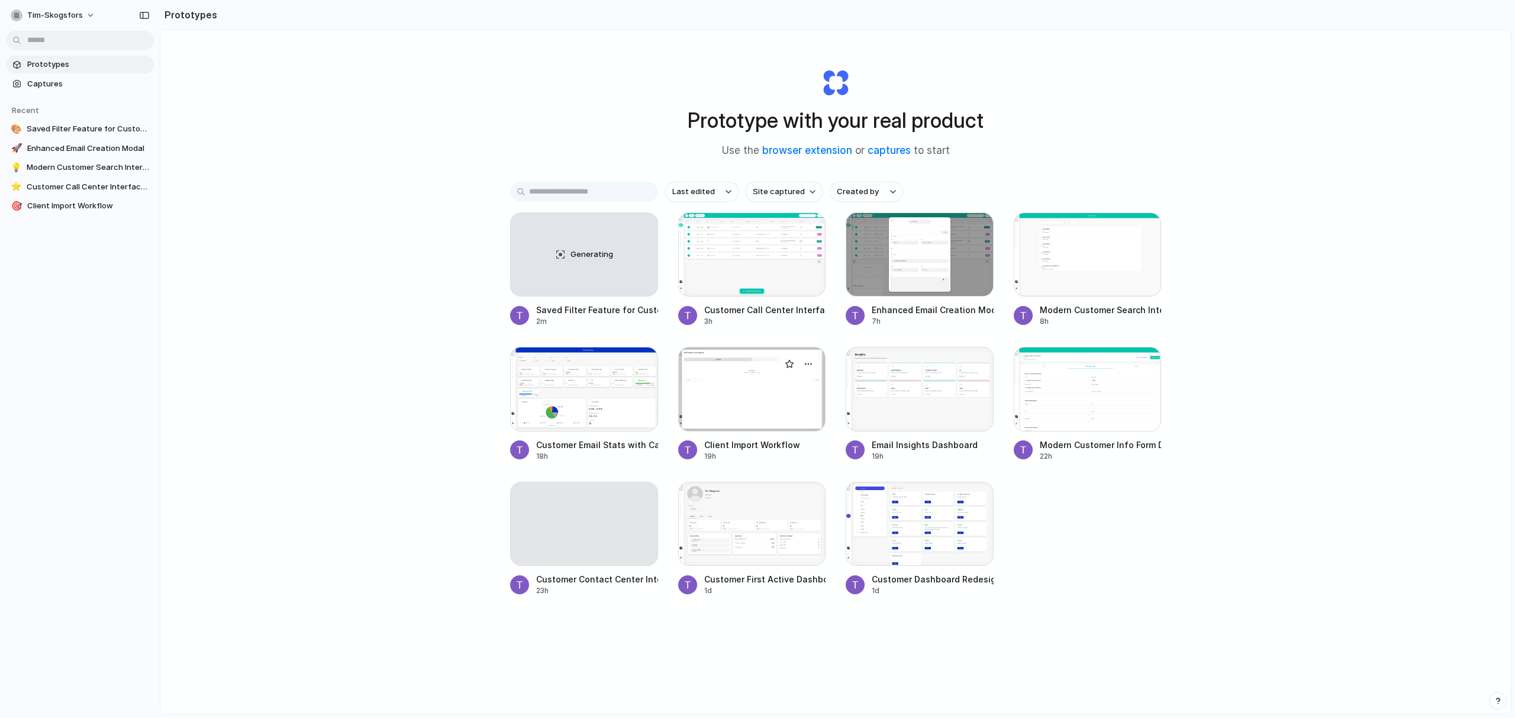
click at [764, 382] on div at bounding box center [752, 389] width 148 height 84
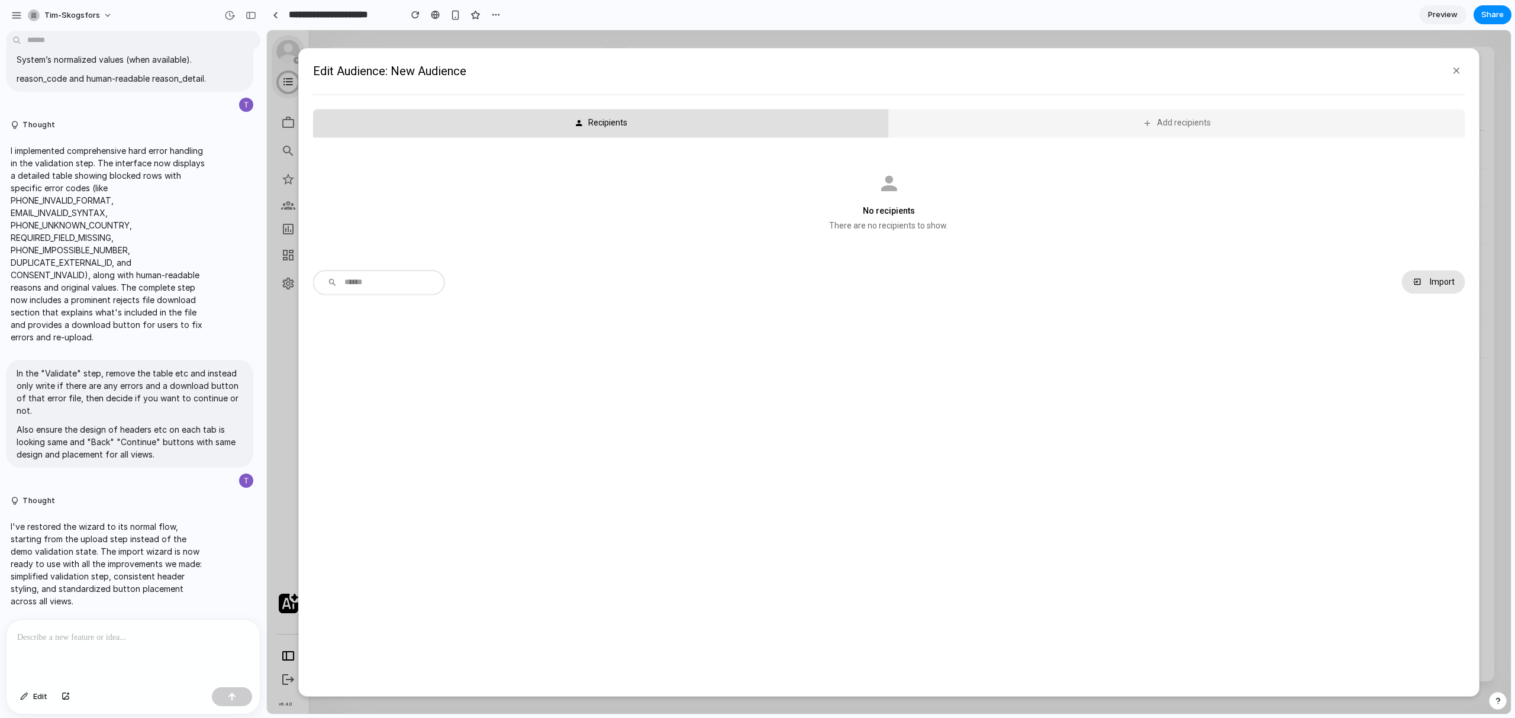
click at [1415, 275] on button "Import" at bounding box center [1433, 282] width 63 height 24
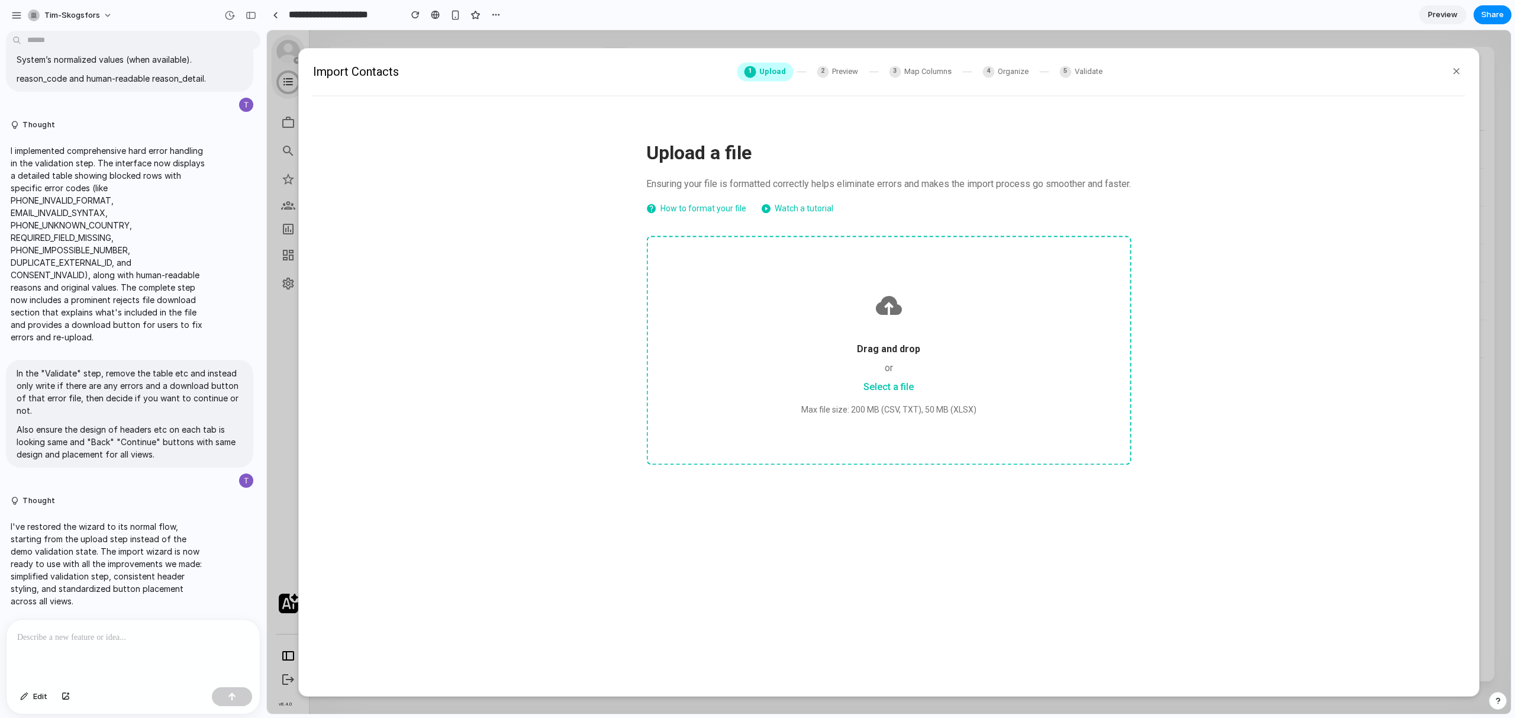
click at [1019, 340] on div "Drag and drop or Select a file Max file size: 200 MB (CSV, TXT), 50 MB (XLSX)" at bounding box center [888, 349] width 485 height 229
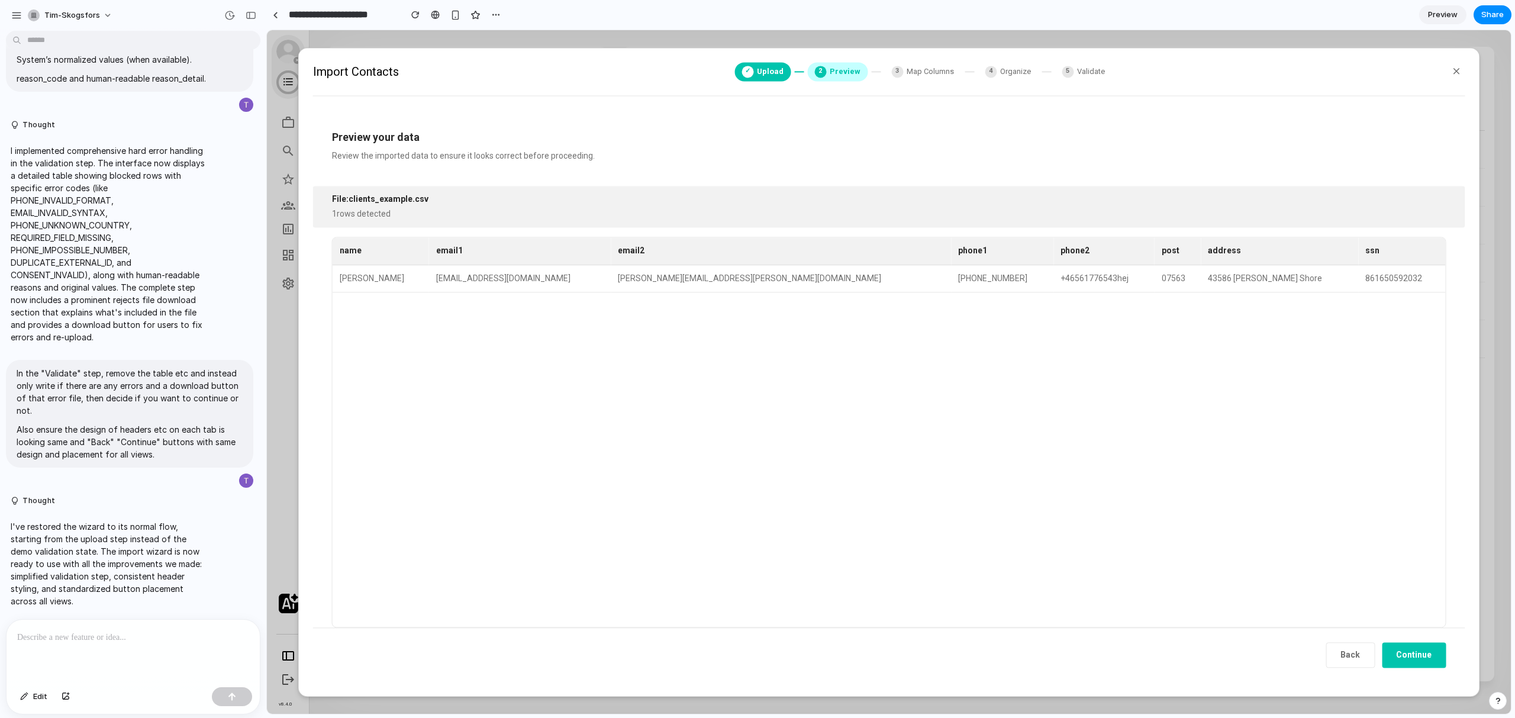
click at [1410, 653] on button "Continue" at bounding box center [1413, 654] width 64 height 25
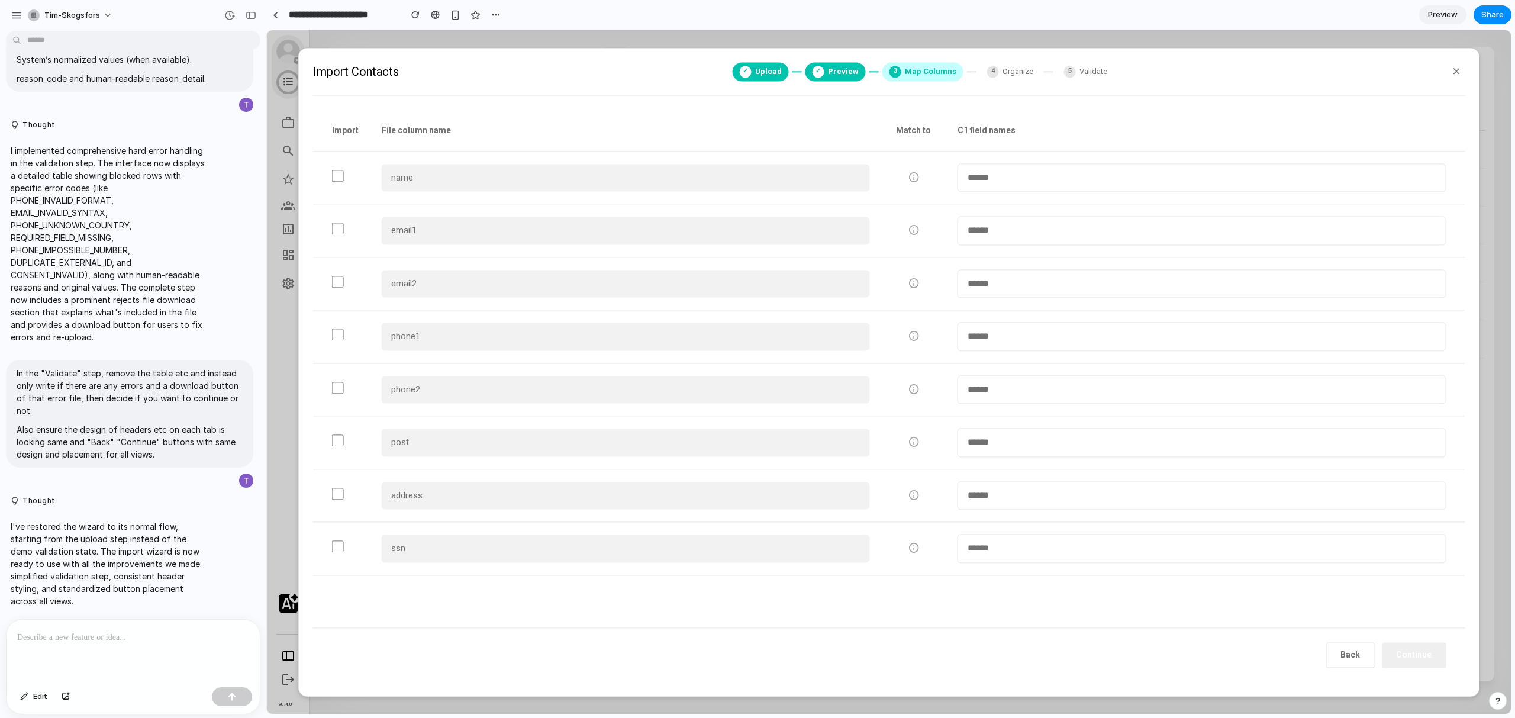
click at [1012, 181] on select "**********" at bounding box center [1201, 177] width 488 height 29
select select "*****"
click at [957, 163] on select "**********" at bounding box center [1201, 177] width 488 height 29
click at [1015, 229] on select "**********" at bounding box center [1201, 230] width 488 height 29
select select "**********"
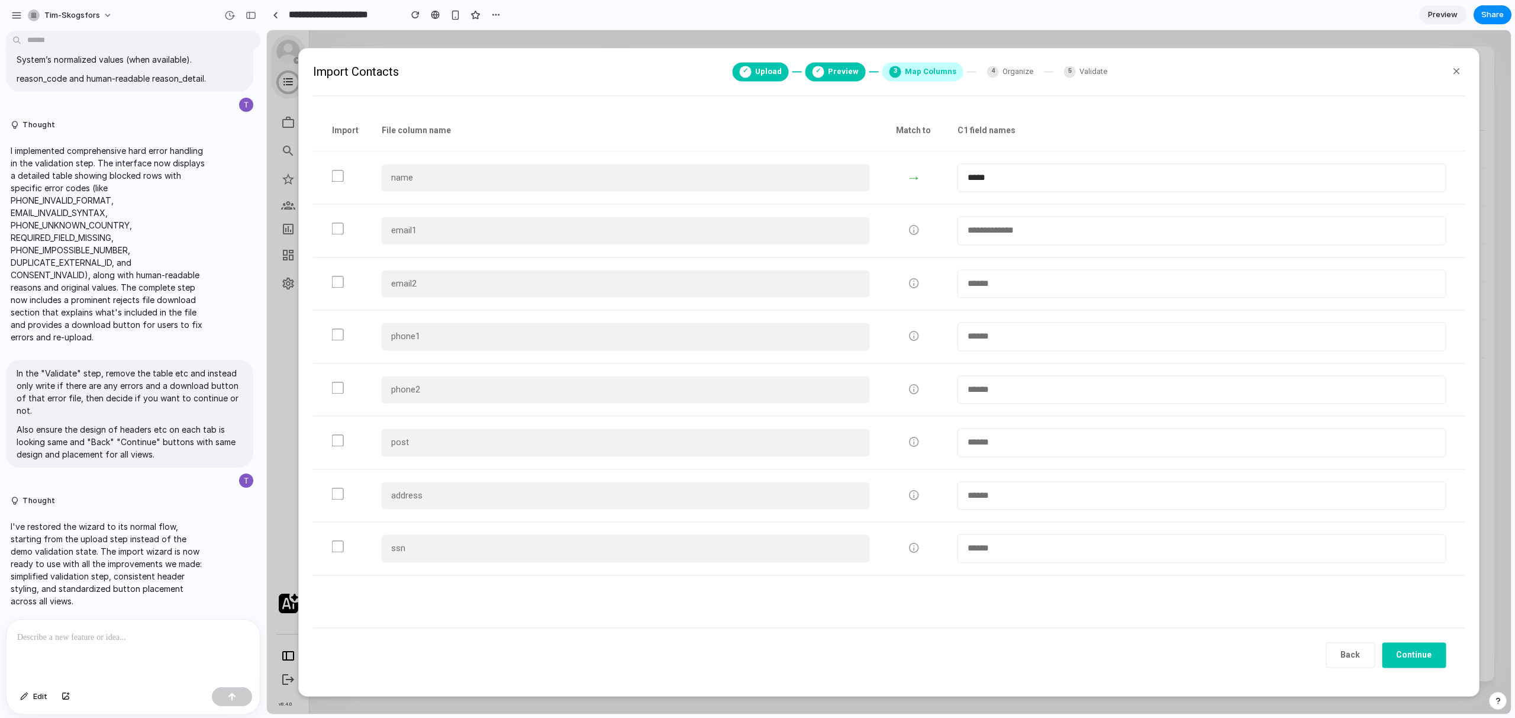
click at [957, 216] on select "**********" at bounding box center [1201, 230] width 488 height 29
click at [1428, 653] on button "Continue" at bounding box center [1413, 654] width 64 height 25
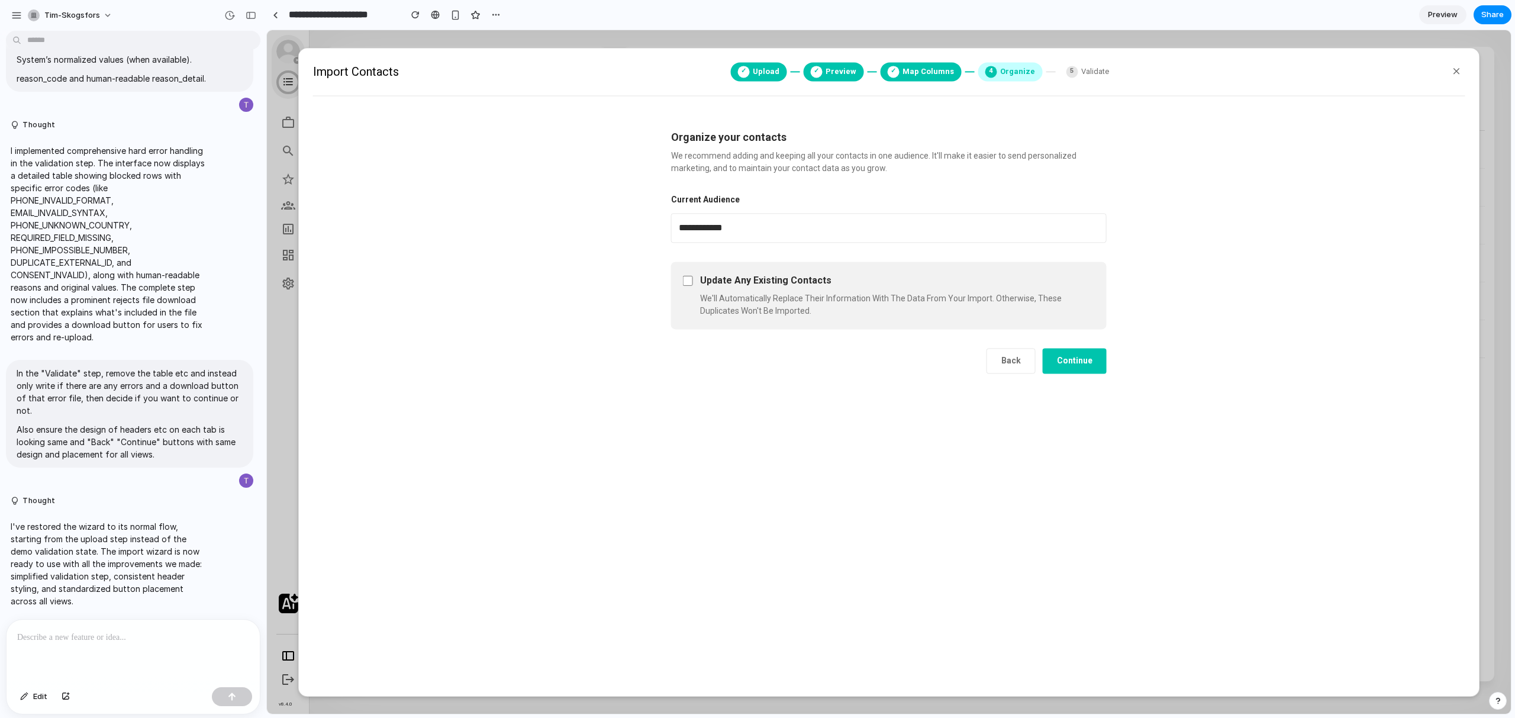
click at [822, 230] on select "**********" at bounding box center [888, 228] width 435 height 30
click at [1077, 361] on button "Continue" at bounding box center [1074, 360] width 64 height 25
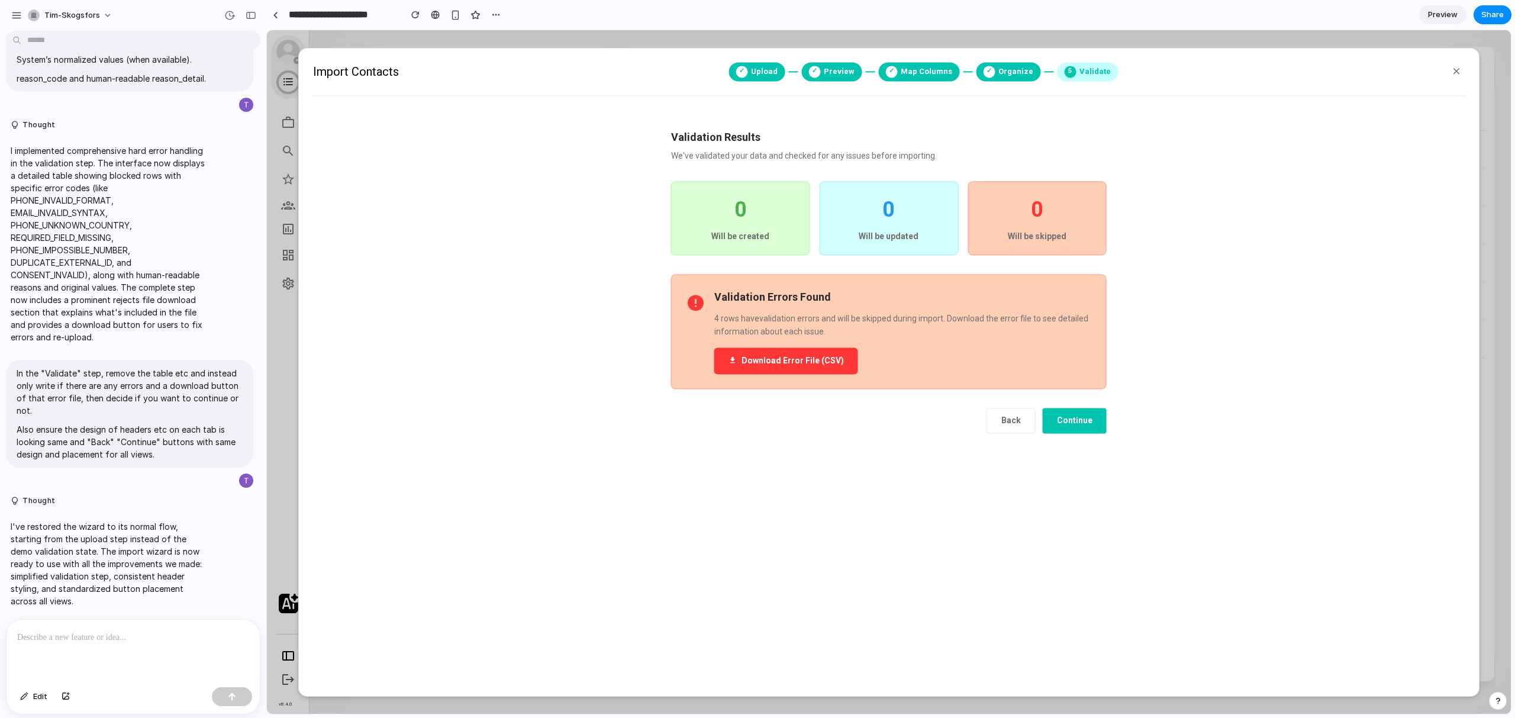
click at [1081, 420] on button "Continue" at bounding box center [1074, 420] width 64 height 25
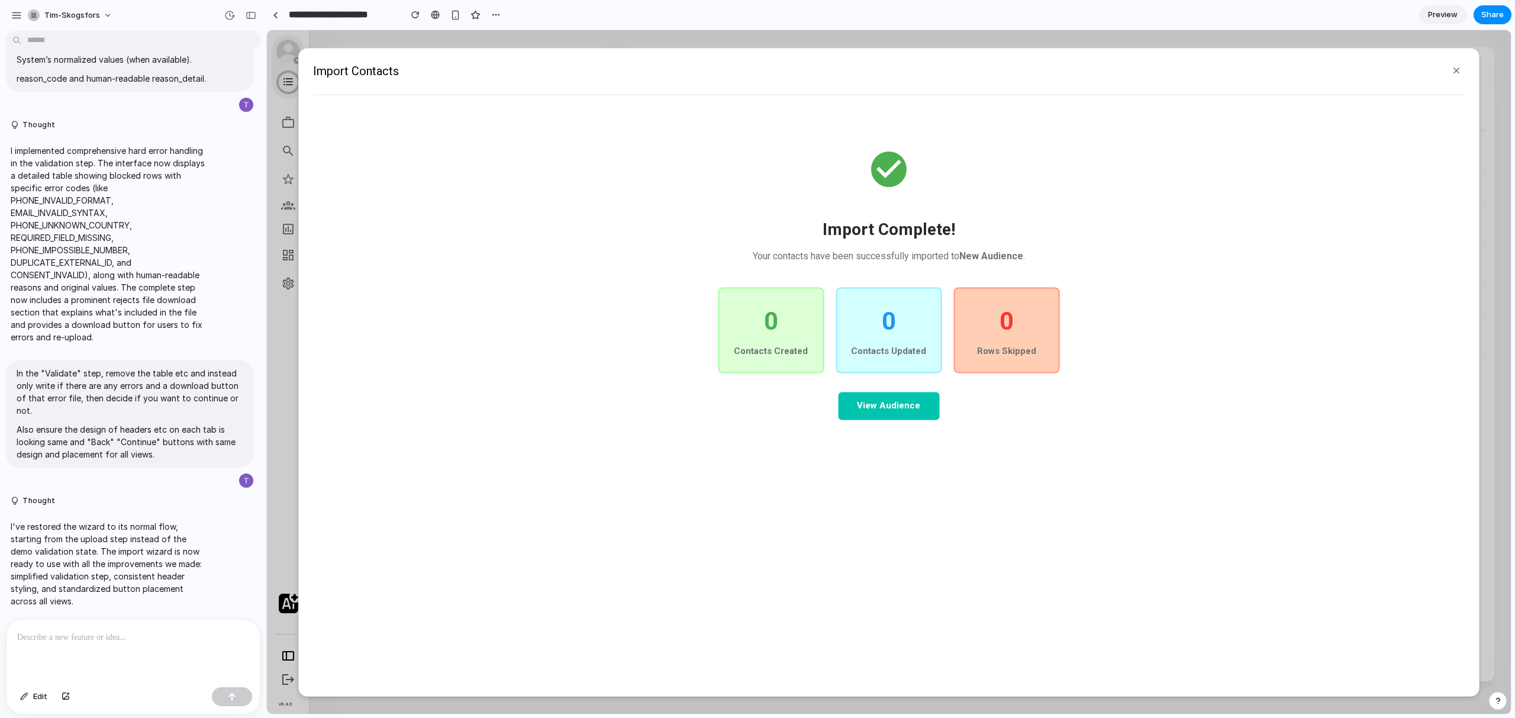
click at [925, 408] on button "View Audience" at bounding box center [888, 406] width 101 height 28
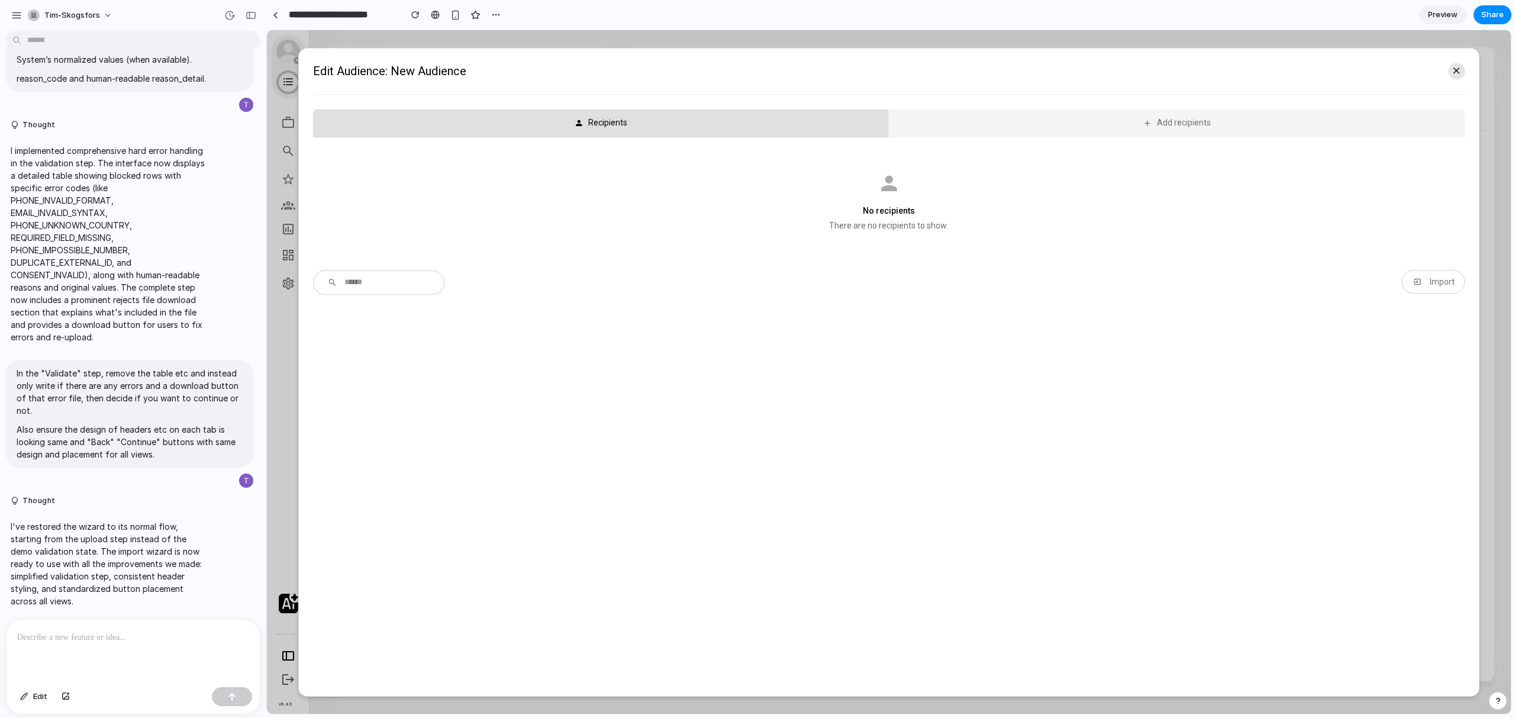
click at [1449, 75] on button at bounding box center [1456, 71] width 17 height 17
click at [1416, 285] on icon "button" at bounding box center [1417, 281] width 10 height 9
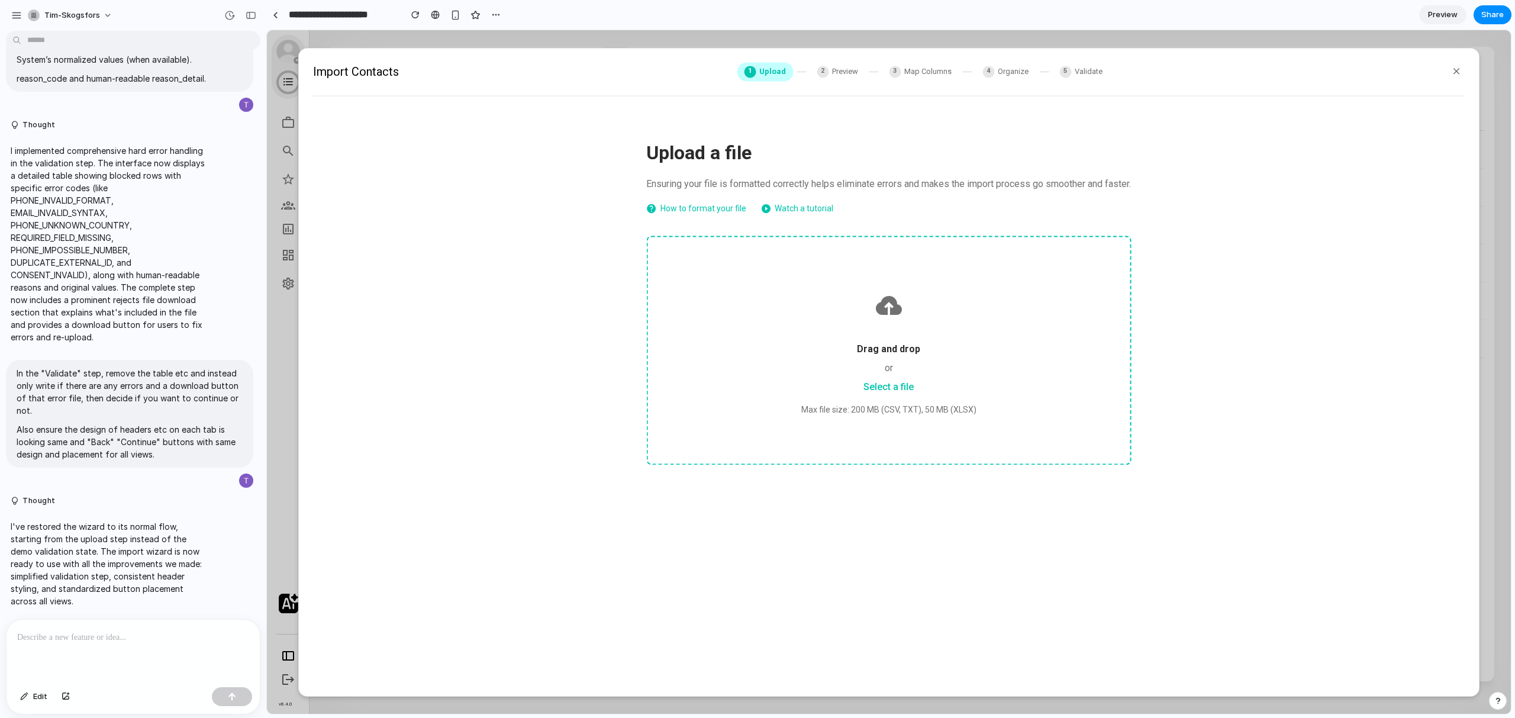
click at [828, 78] on div "2 Preview" at bounding box center [837, 71] width 56 height 19
click at [712, 212] on link "How to format your file" at bounding box center [696, 209] width 100 height 16
click at [780, 205] on link "Watch a tutorial" at bounding box center [796, 209] width 73 height 16
click at [914, 381] on div "Select a file" at bounding box center [888, 387] width 425 height 14
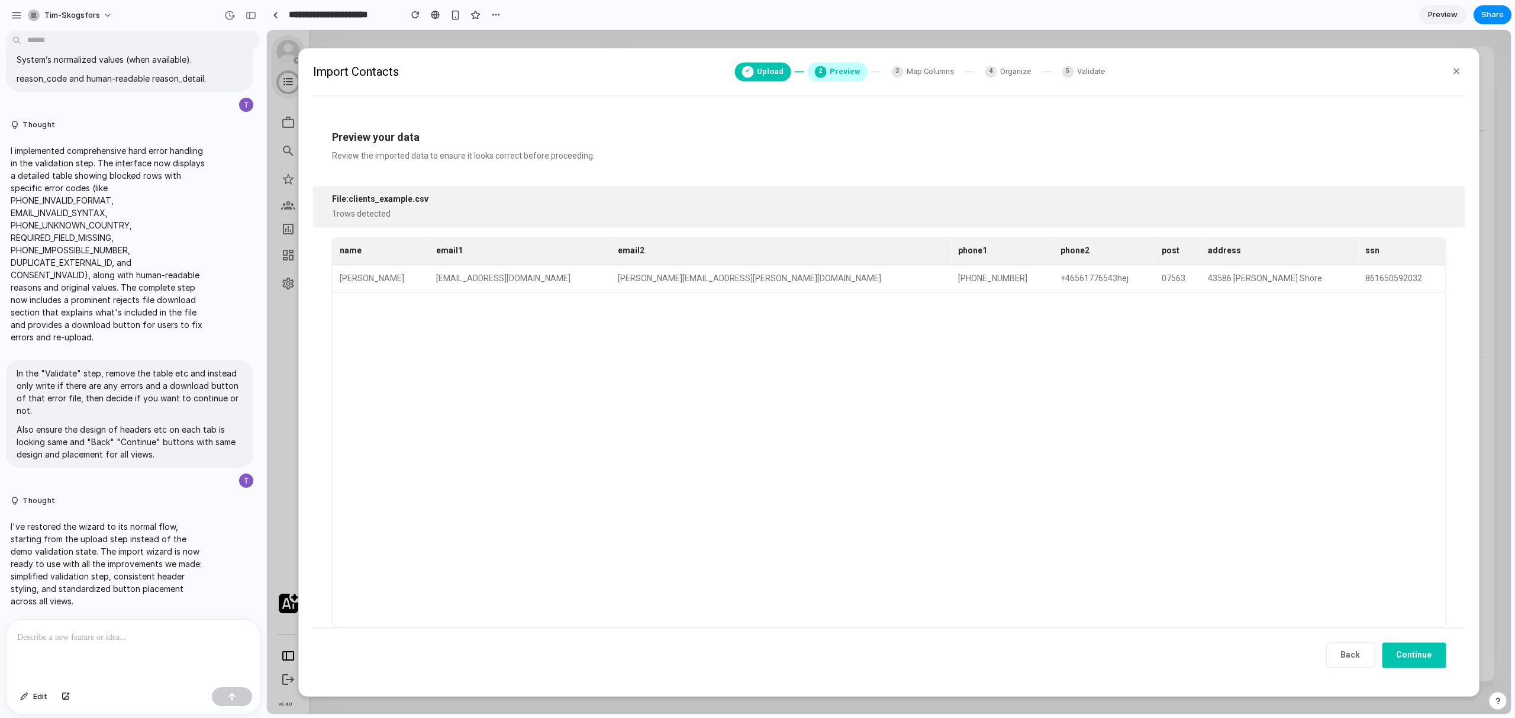
click at [151, 679] on div at bounding box center [133, 650] width 253 height 63
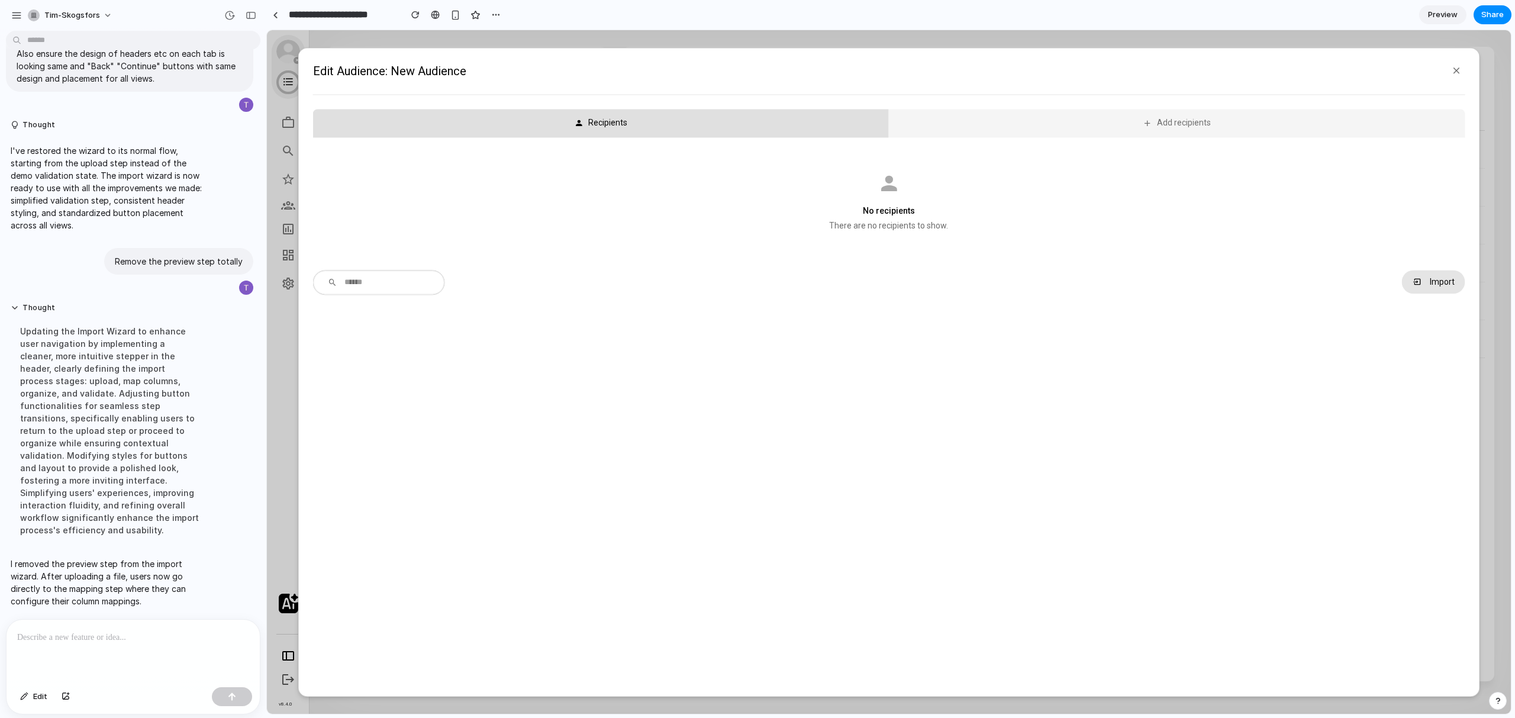
click at [1443, 280] on div "Import" at bounding box center [1441, 281] width 25 height 9
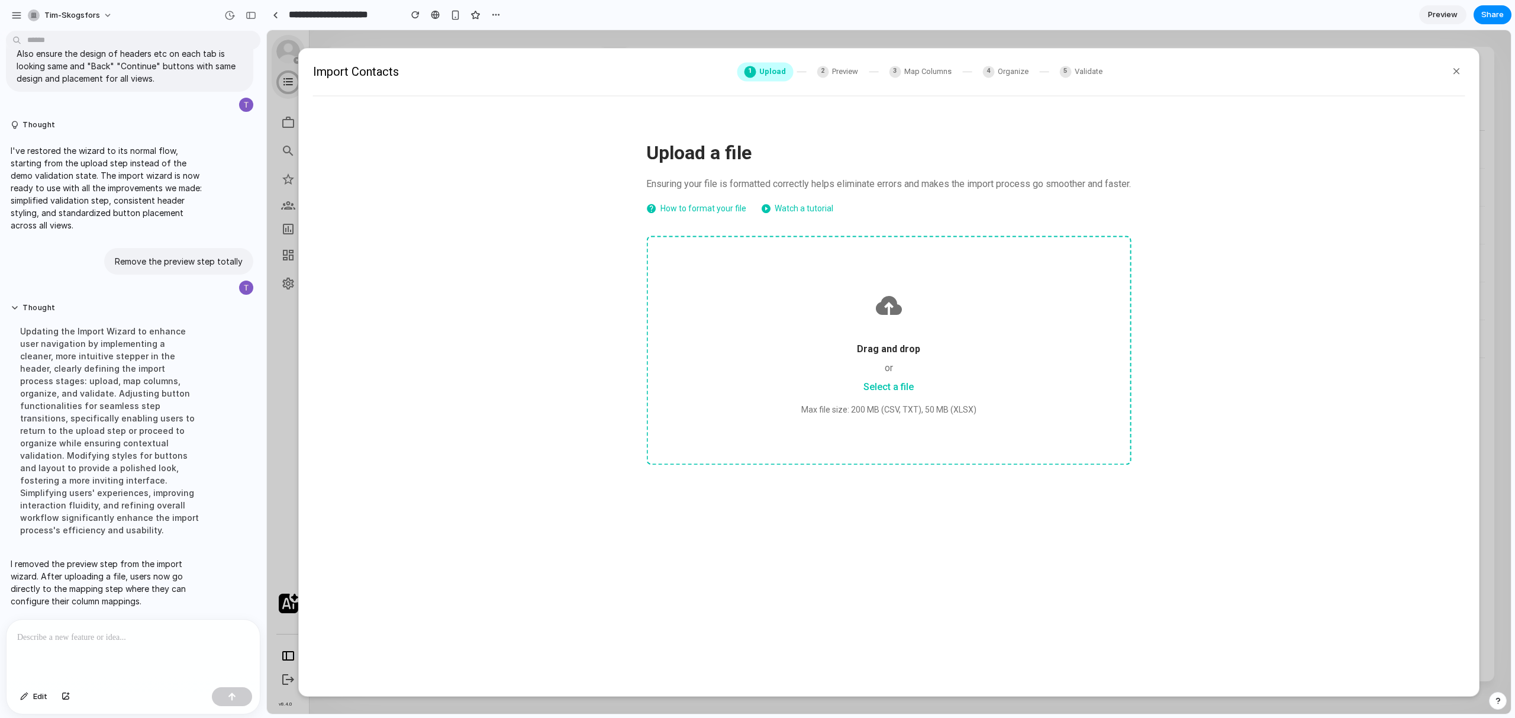
click at [835, 73] on span "Preview" at bounding box center [845, 72] width 26 height 12
click at [790, 376] on div "Drag and drop or Select a file Max file size: 200 MB (CSV, TXT), 50 MB (XLSX)" at bounding box center [888, 349] width 485 height 229
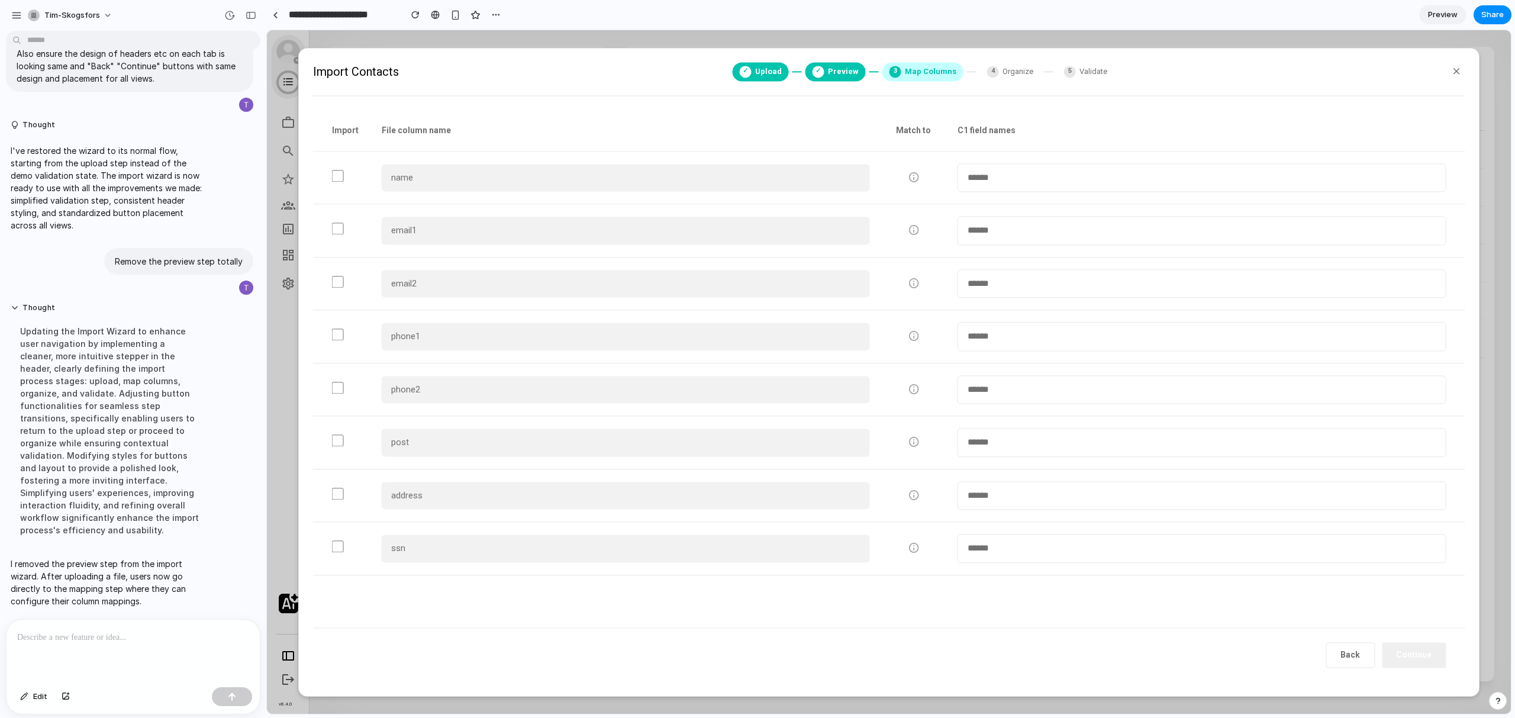
click at [837, 75] on span "Preview" at bounding box center [843, 72] width 31 height 12
drag, startPoint x: 46, startPoint y: 693, endPoint x: 54, endPoint y: 673, distance: 22.0
click at [46, 693] on span "Edit" at bounding box center [40, 696] width 14 height 12
click at [811, 75] on div at bounding box center [888, 372] width 1243 height 683
click at [966, 99] on div "button" at bounding box center [971, 98] width 11 height 11
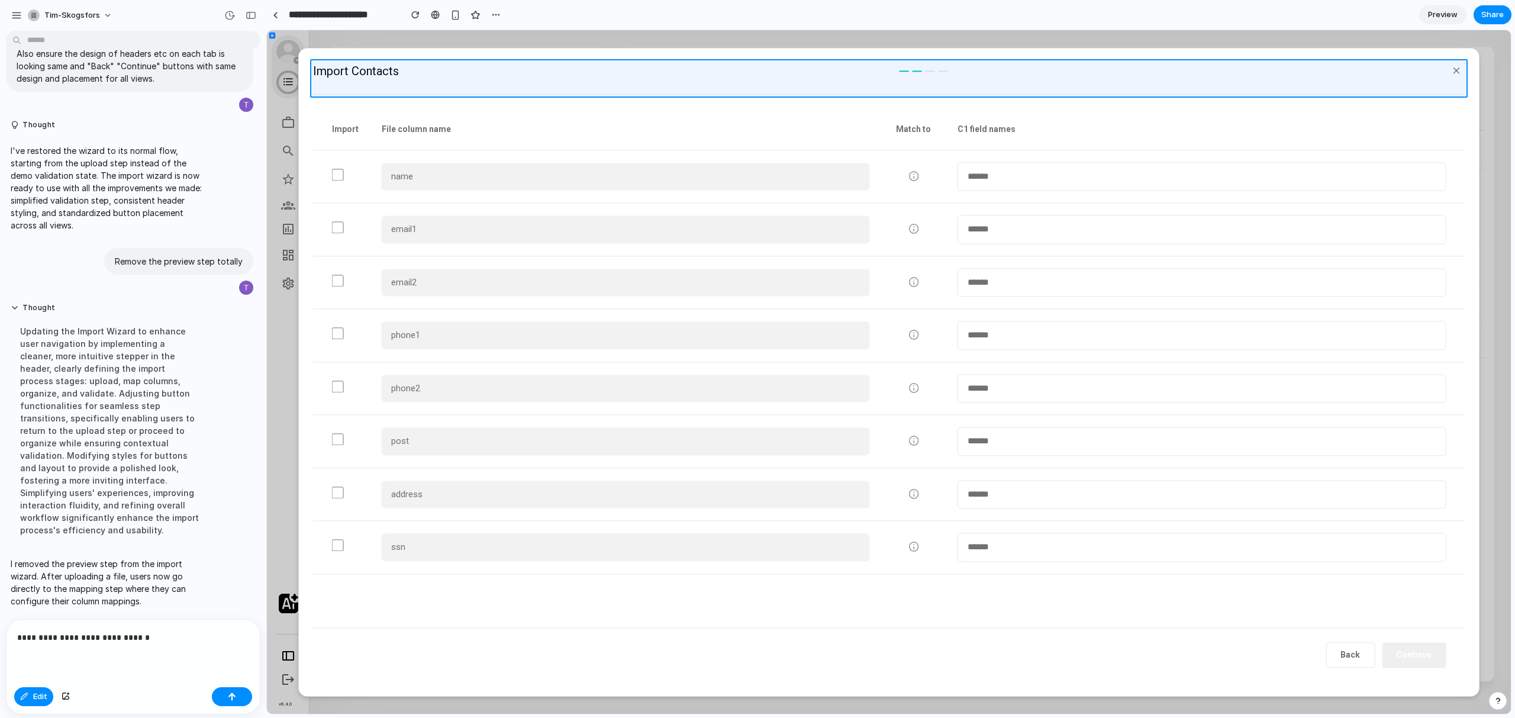
click at [910, 74] on div at bounding box center [888, 372] width 1243 height 683
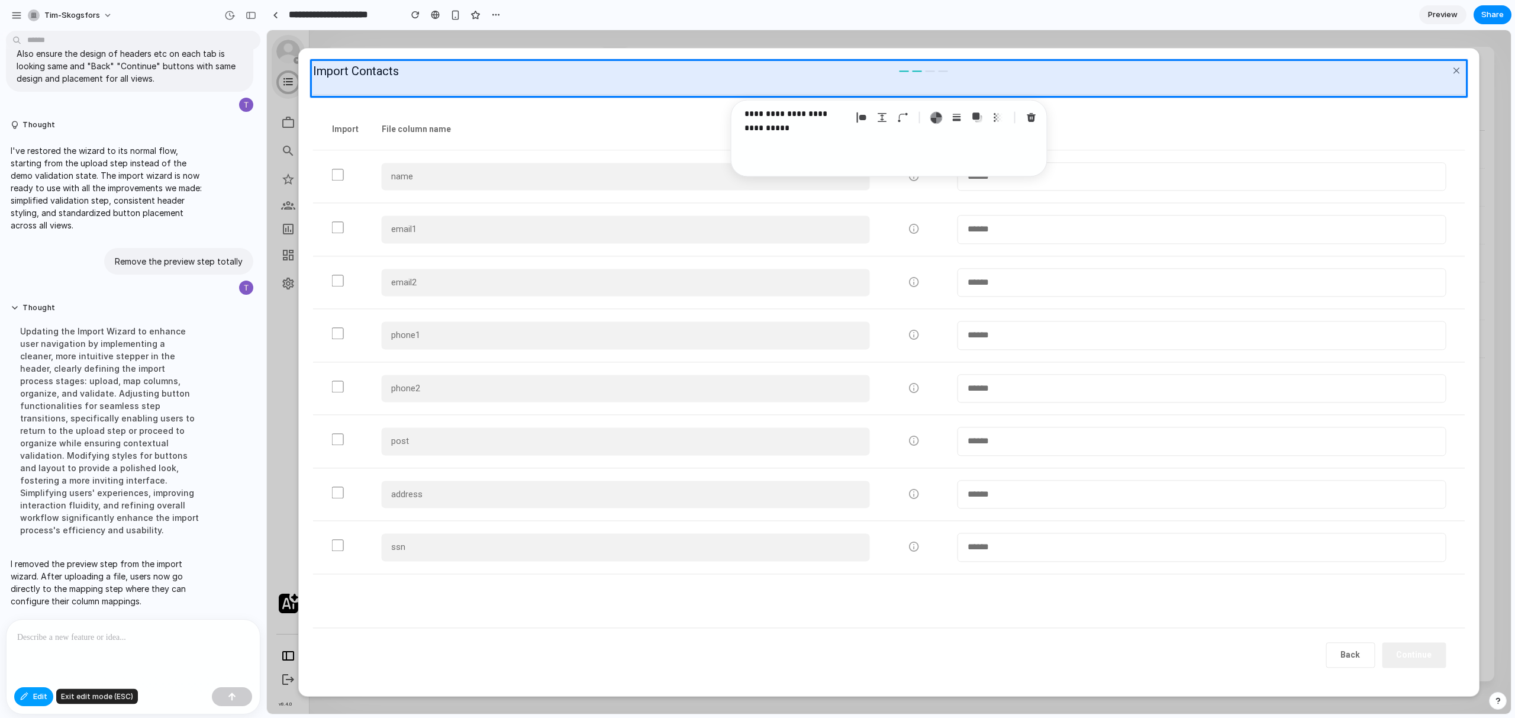
click at [34, 702] on button "Edit" at bounding box center [33, 696] width 39 height 19
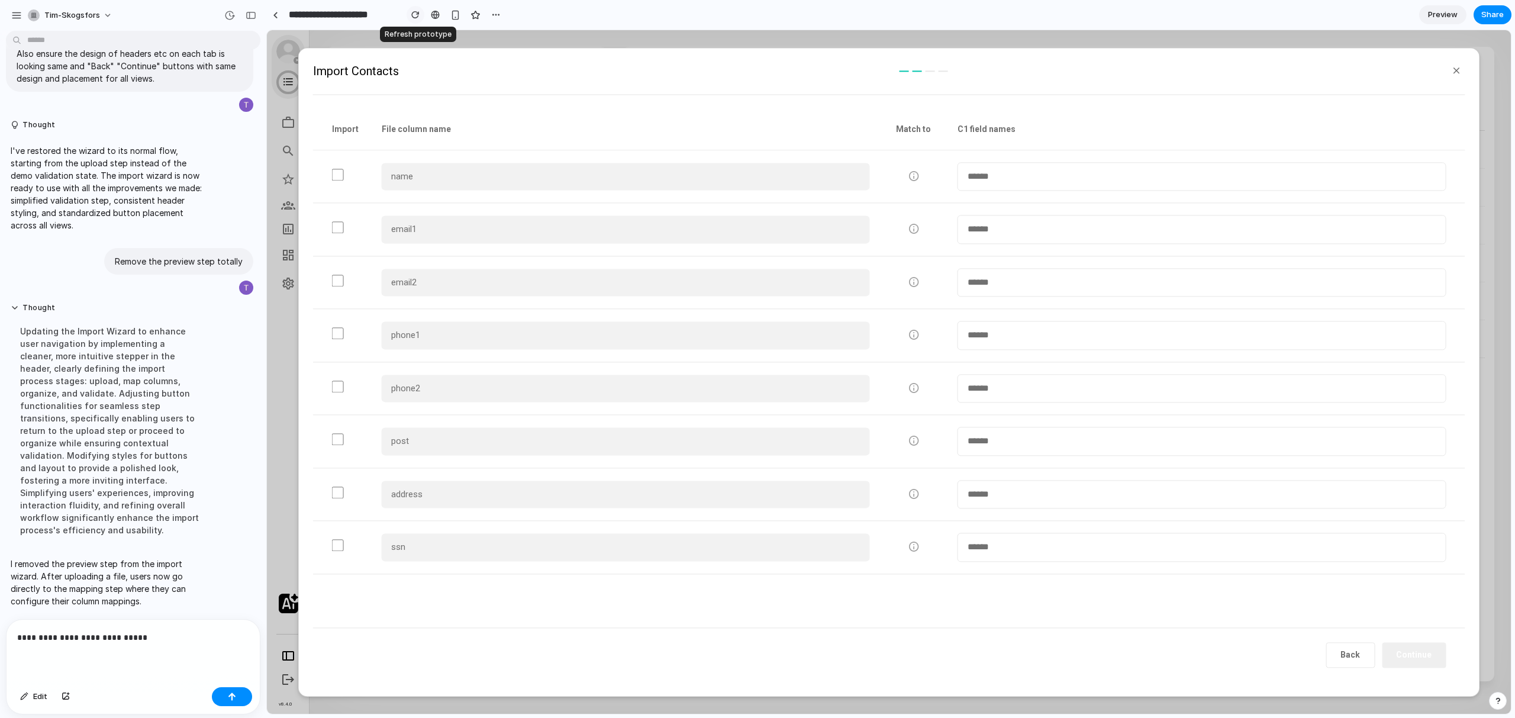
click at [408, 18] on button "button" at bounding box center [415, 15] width 18 height 18
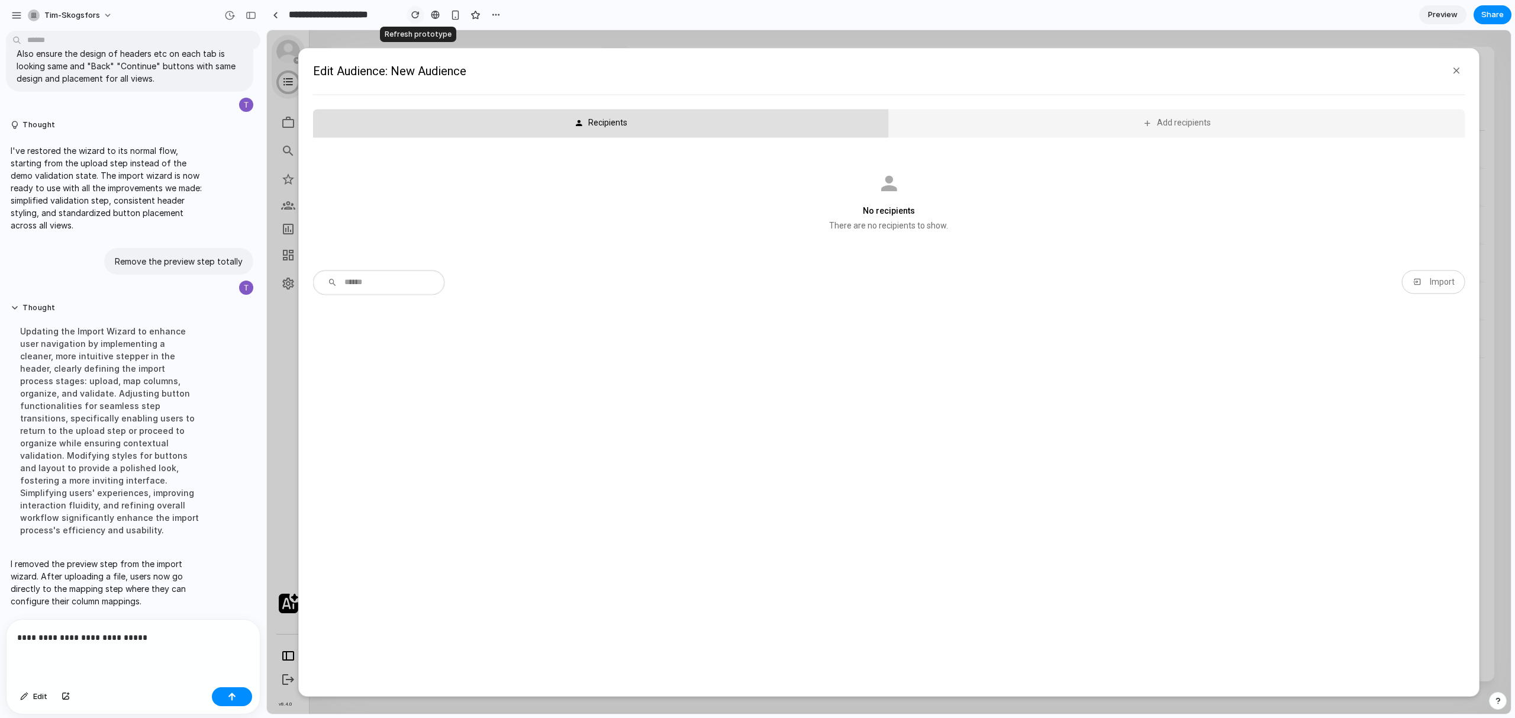
click at [414, 15] on div "button" at bounding box center [415, 15] width 8 height 8
click at [233, 14] on div "button" at bounding box center [229, 15] width 11 height 11
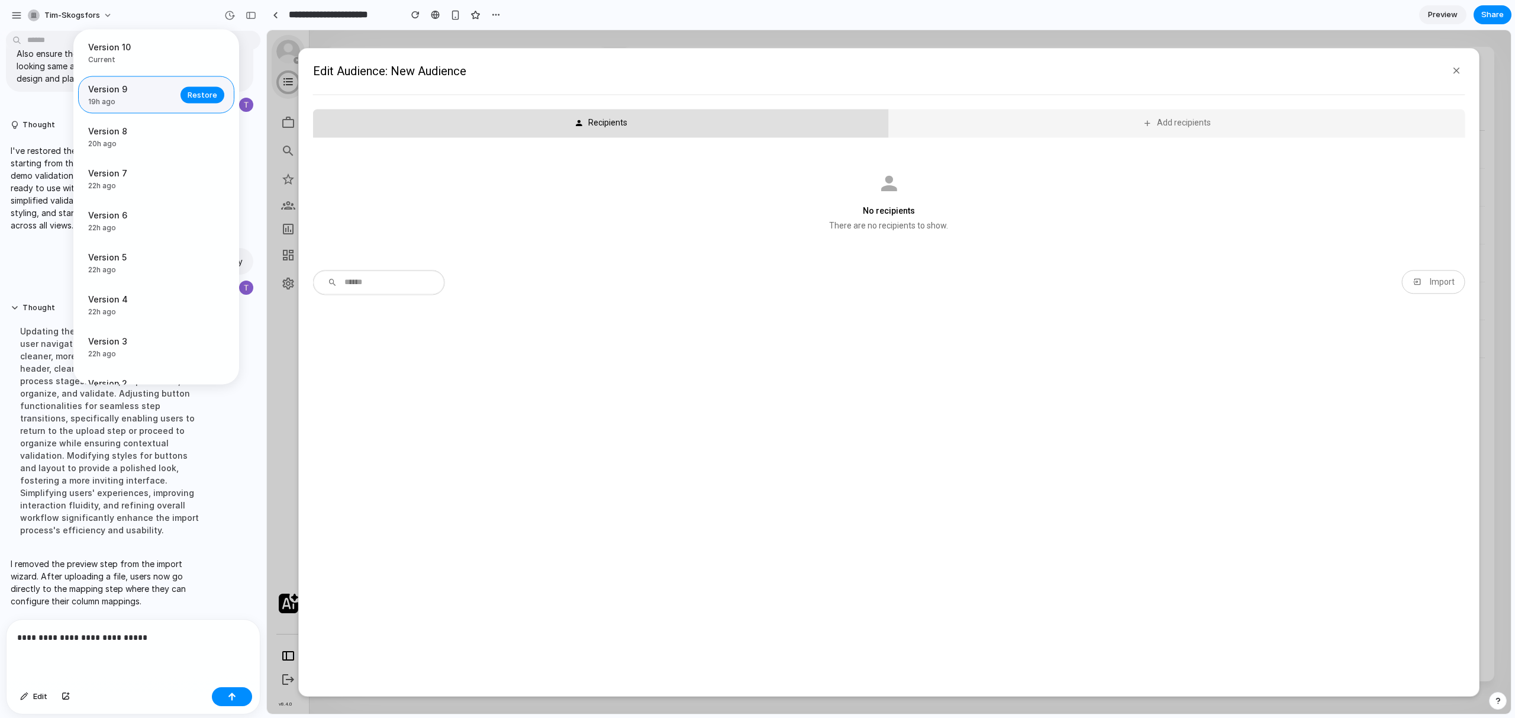
click at [154, 92] on span "Version 9" at bounding box center [130, 89] width 85 height 12
click at [188, 92] on span "Restore" at bounding box center [203, 95] width 30 height 12
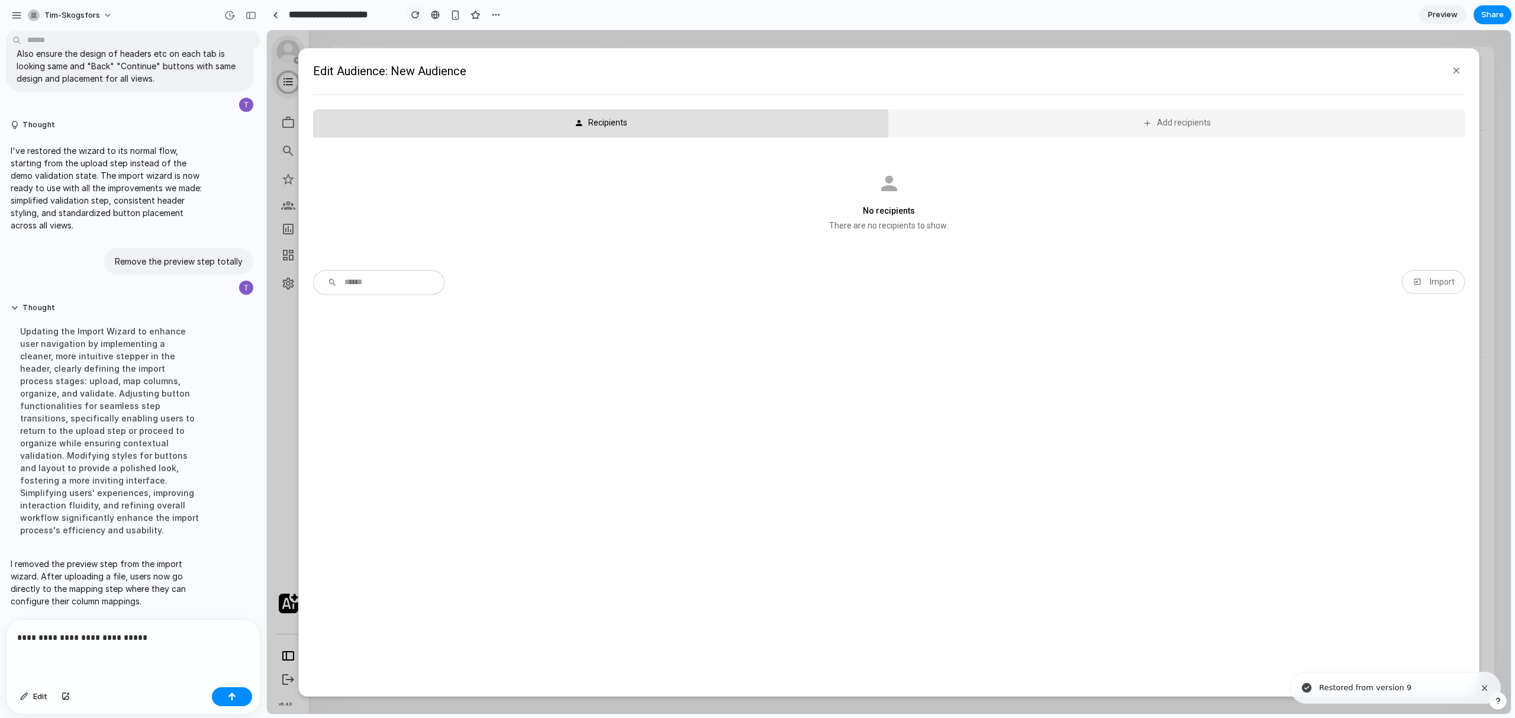
click at [408, 15] on button "button" at bounding box center [415, 15] width 18 height 18
click at [413, 18] on div "button" at bounding box center [415, 15] width 8 height 8
click at [1444, 283] on div "Import" at bounding box center [1441, 281] width 25 height 9
